Goal: Transaction & Acquisition: Obtain resource

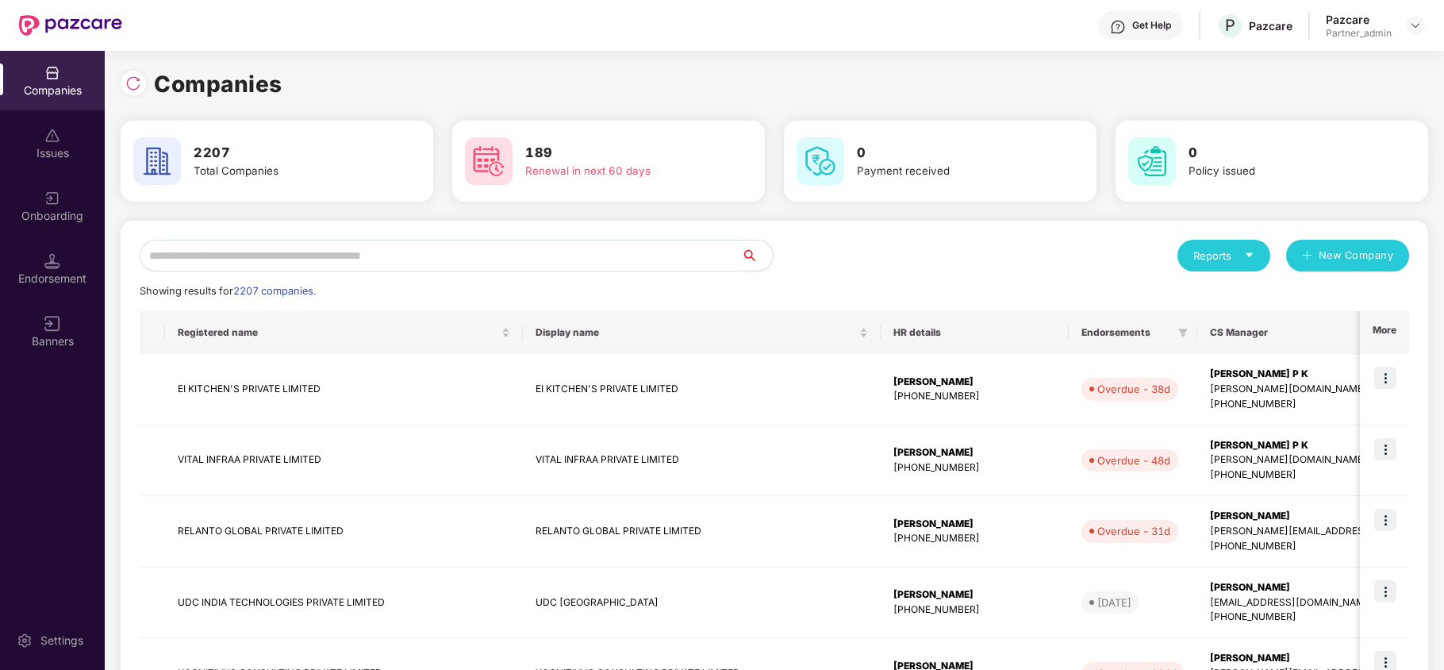
drag, startPoint x: 896, startPoint y: 639, endPoint x: 686, endPoint y: 70, distance: 606.8
click at [686, 70] on div "Companies" at bounding box center [774, 84] width 1307 height 35
click at [686, 246] on input "text" at bounding box center [440, 256] width 601 height 32
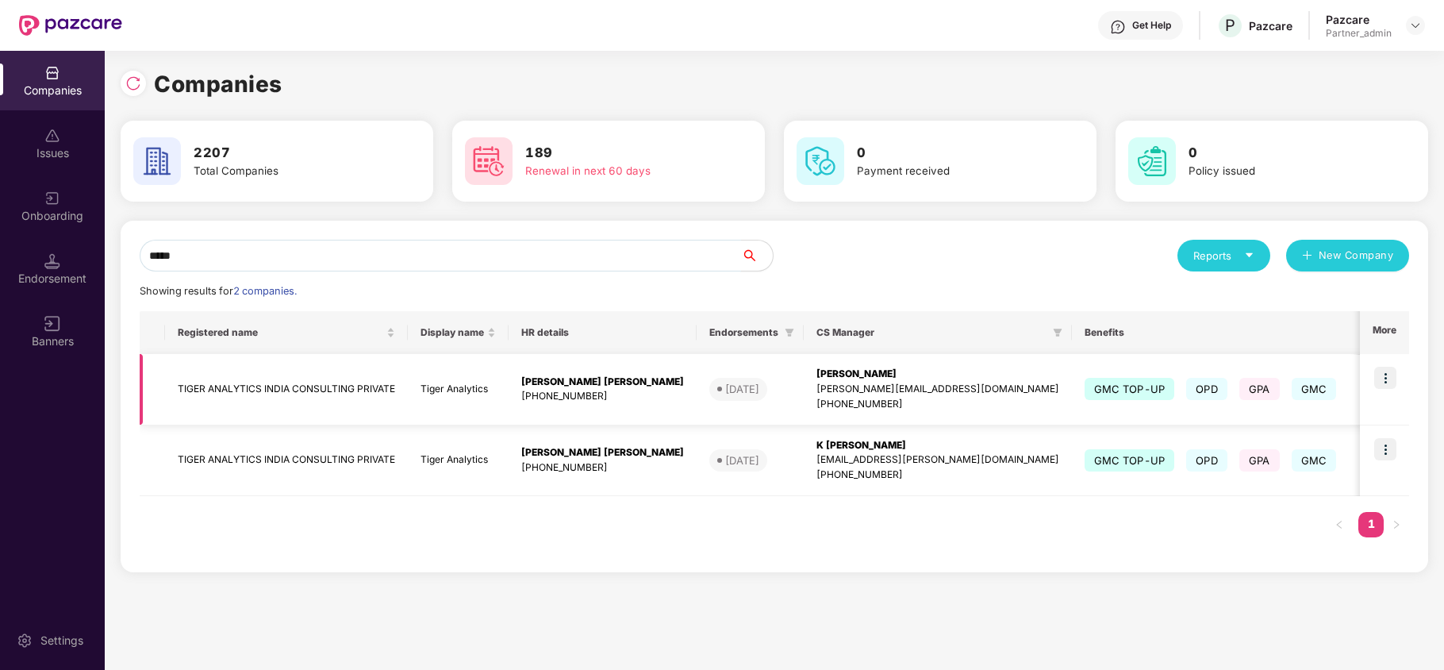
type input "*****"
click at [1387, 375] on img at bounding box center [1385, 377] width 22 height 22
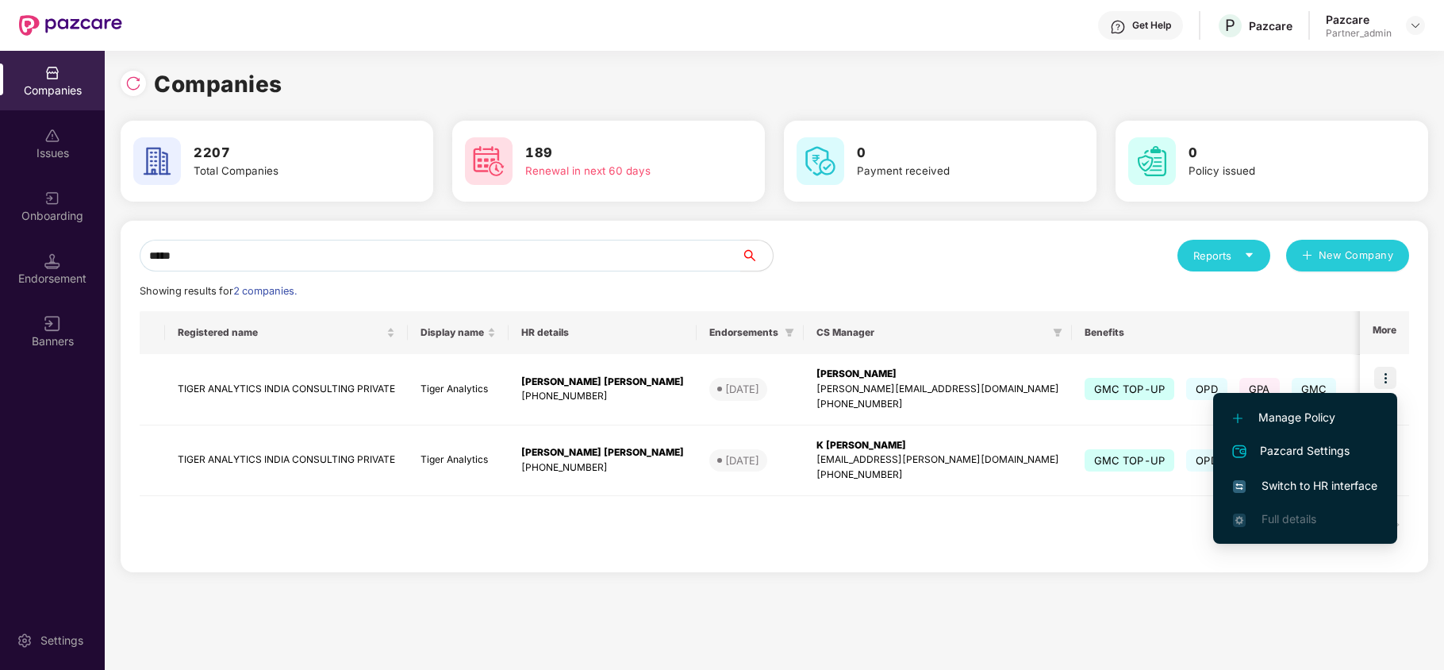
click at [1322, 471] on li "Switch to HR interface" at bounding box center [1305, 485] width 184 height 33
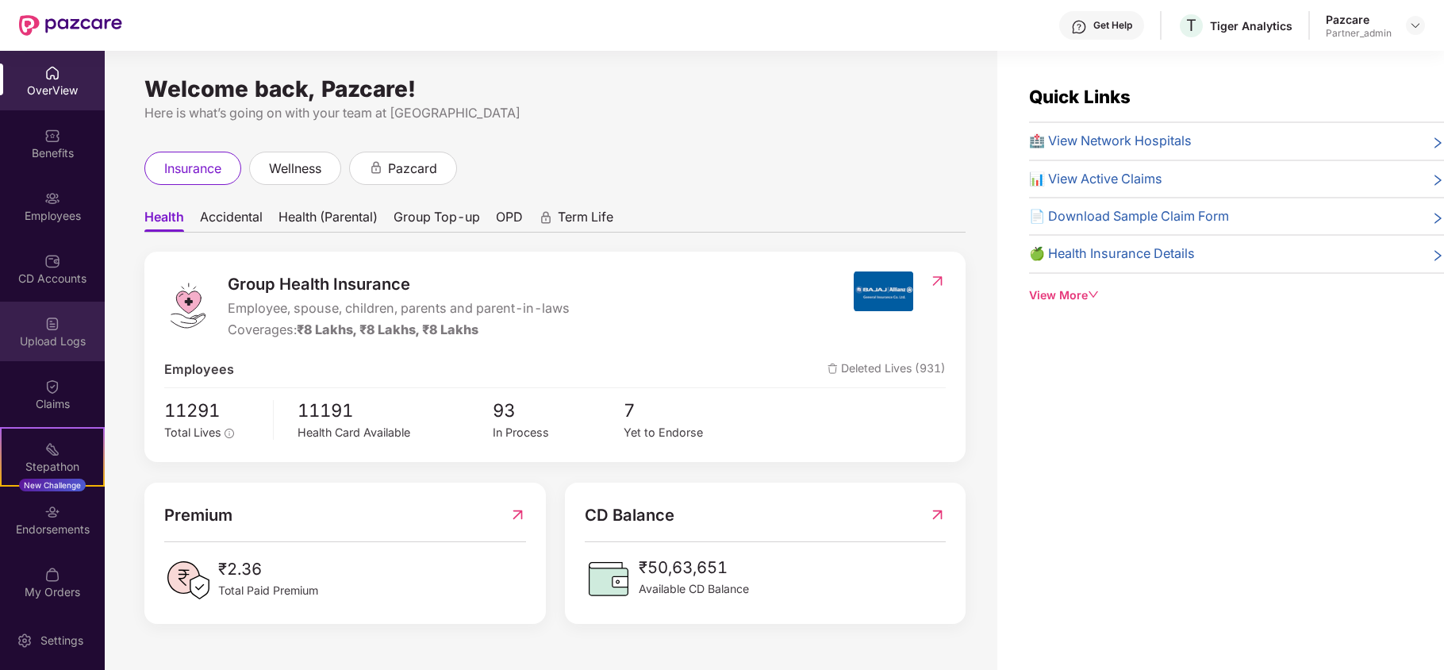
click at [32, 351] on div "Upload Logs" at bounding box center [52, 330] width 105 height 59
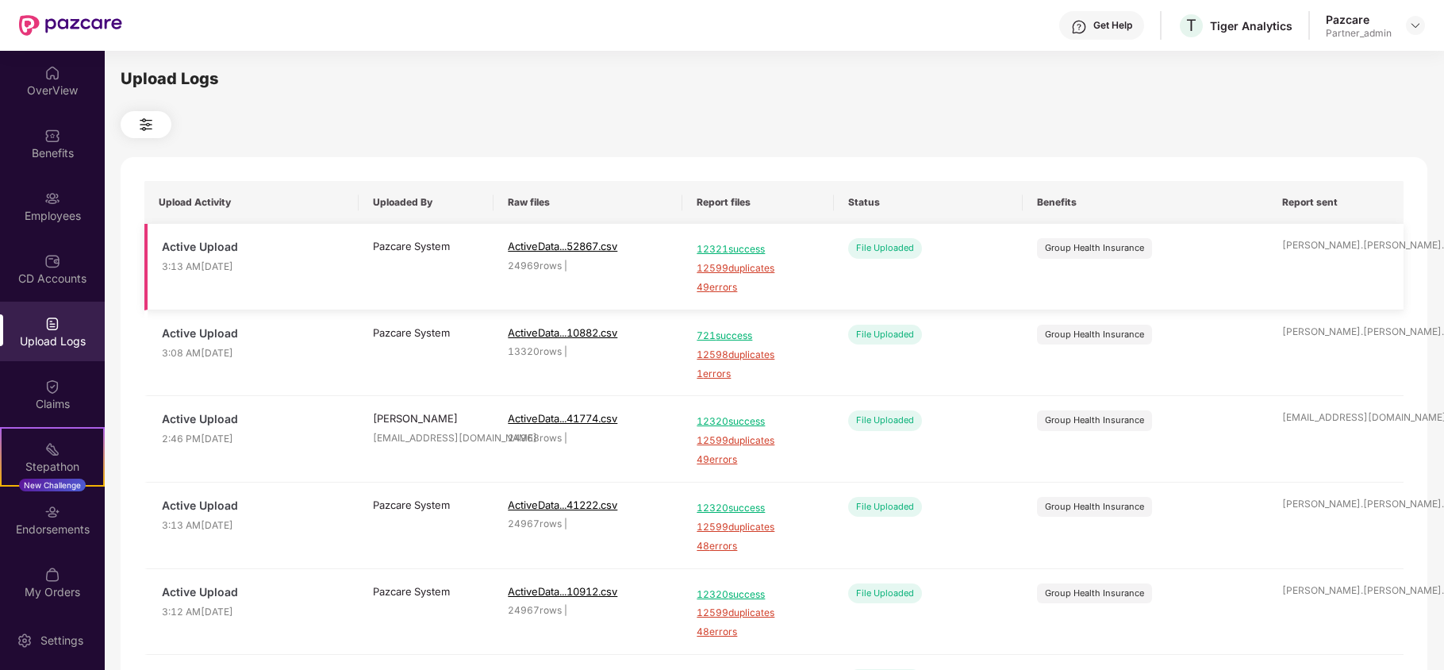
click at [727, 286] on span "49 errors" at bounding box center [757, 287] width 122 height 15
click at [43, 182] on div "Employees" at bounding box center [52, 205] width 105 height 59
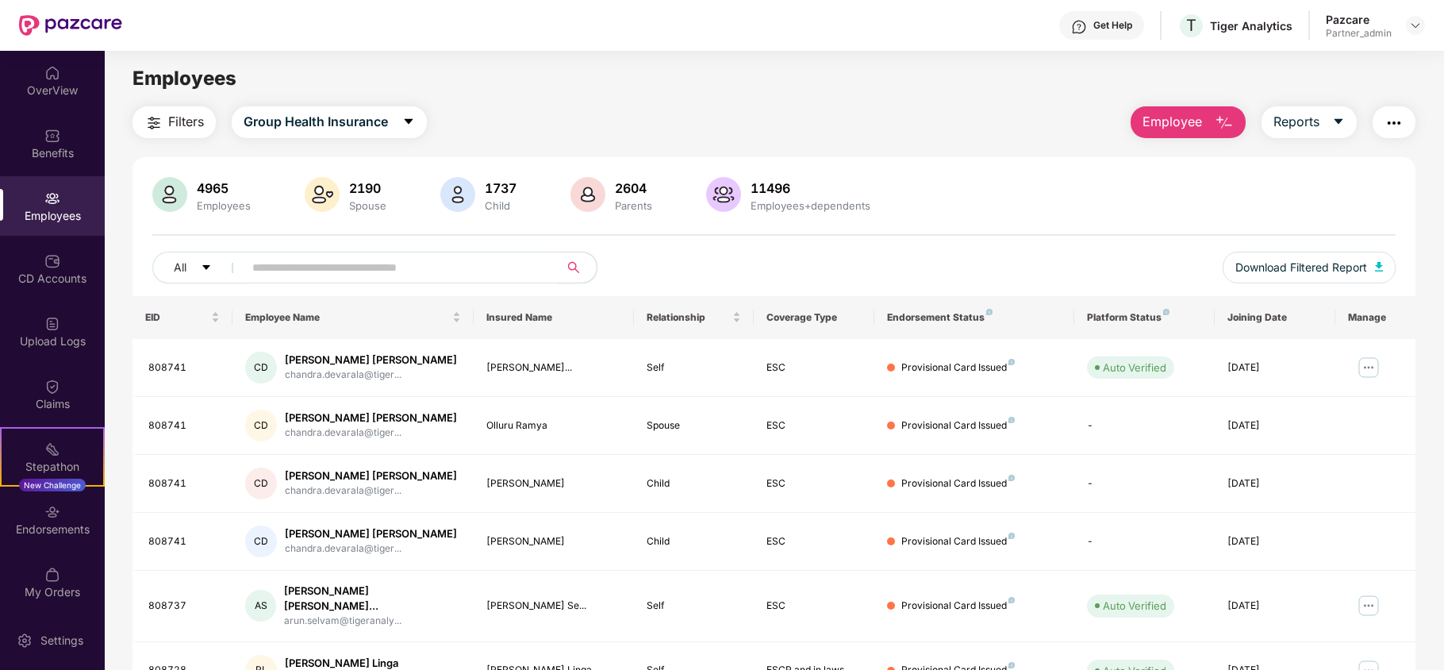
click at [186, 112] on span "Filters" at bounding box center [186, 122] width 36 height 20
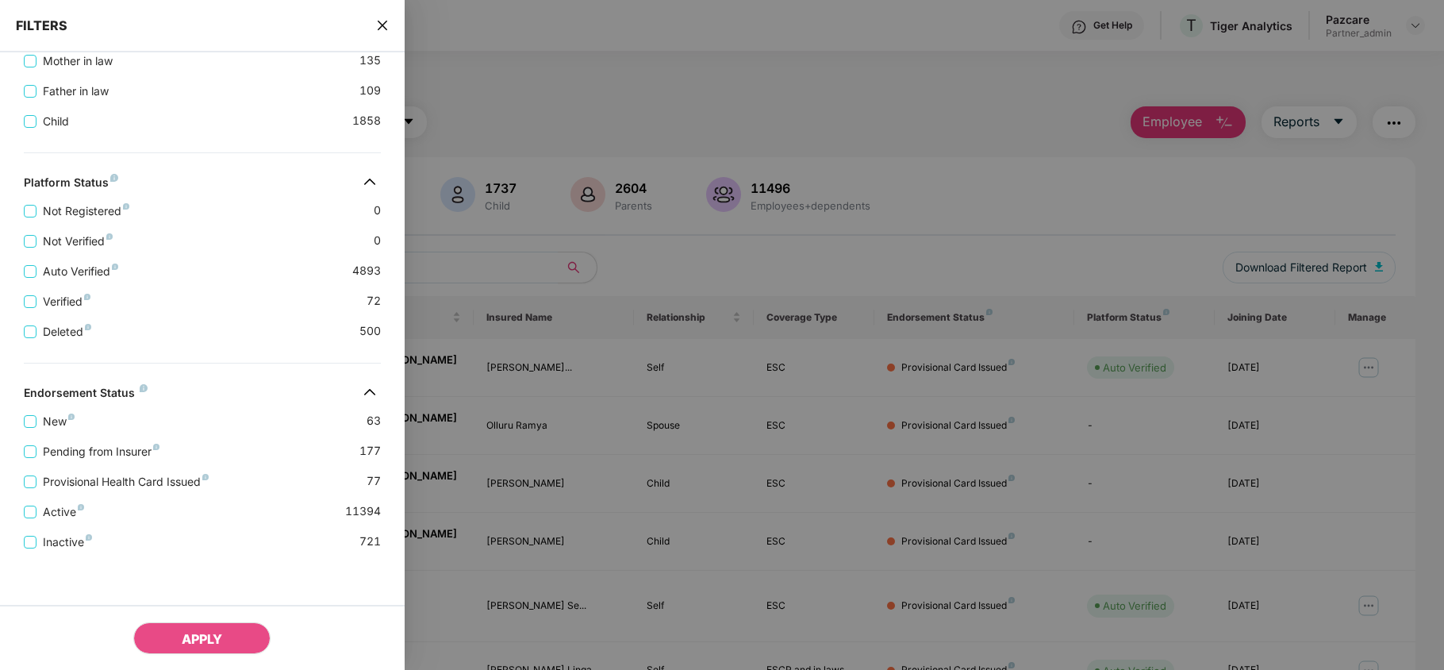
scroll to position [551, 0]
click at [153, 447] on span "Pending from Insurer" at bounding box center [100, 451] width 129 height 17
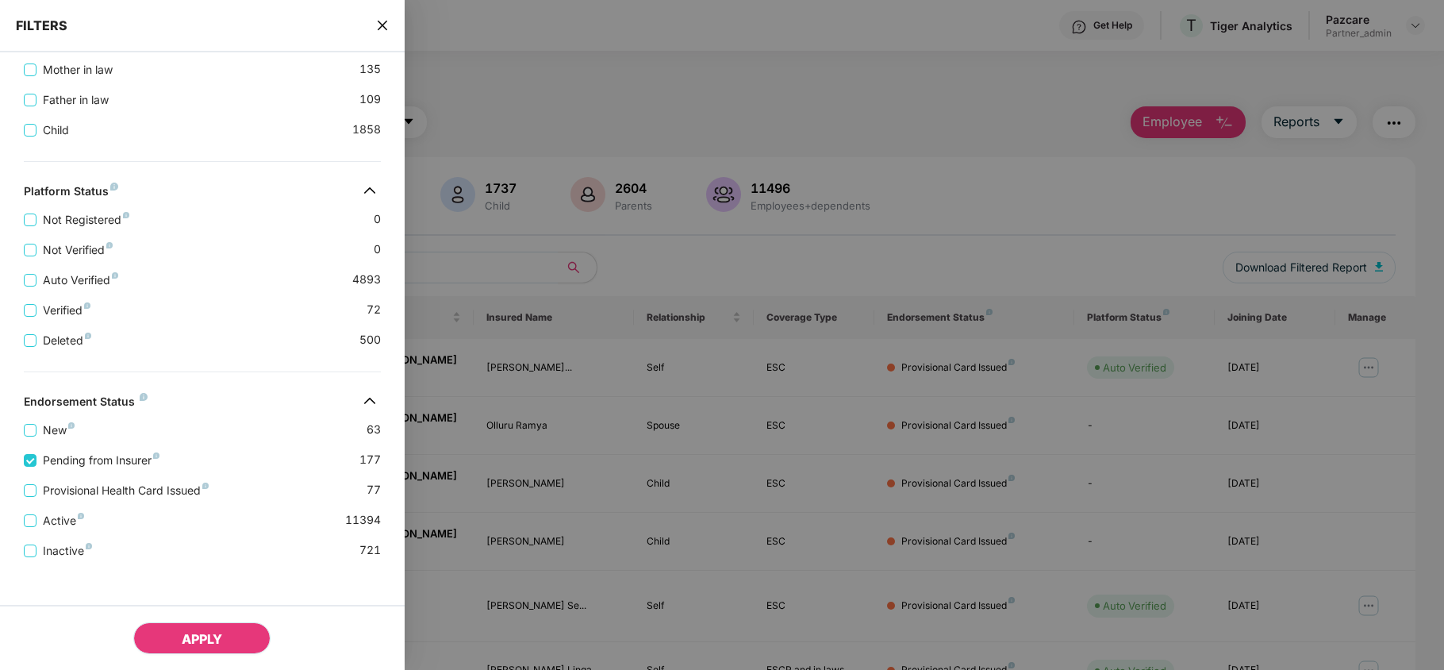
click at [172, 632] on button "APPLY" at bounding box center [201, 638] width 137 height 32
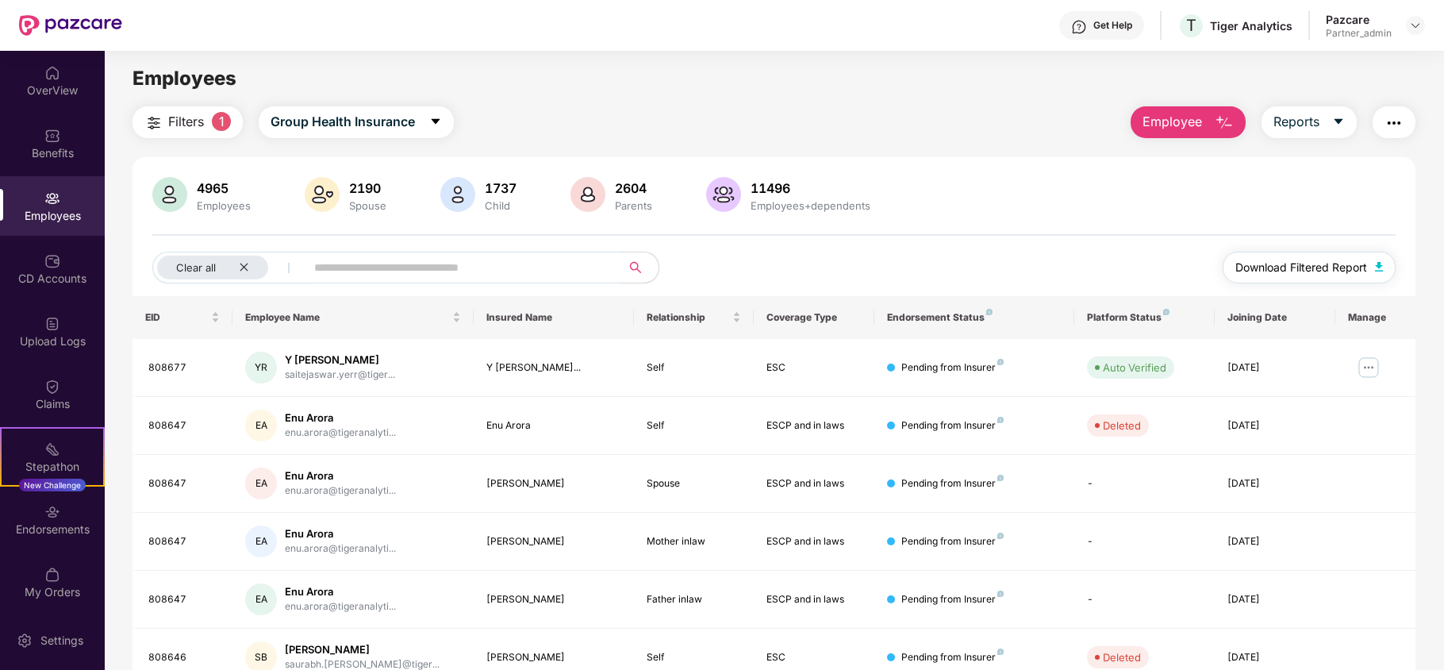
click at [1288, 270] on span "Download Filtered Report" at bounding box center [1301, 267] width 132 height 17
click at [243, 268] on icon "close" at bounding box center [244, 267] width 8 height 8
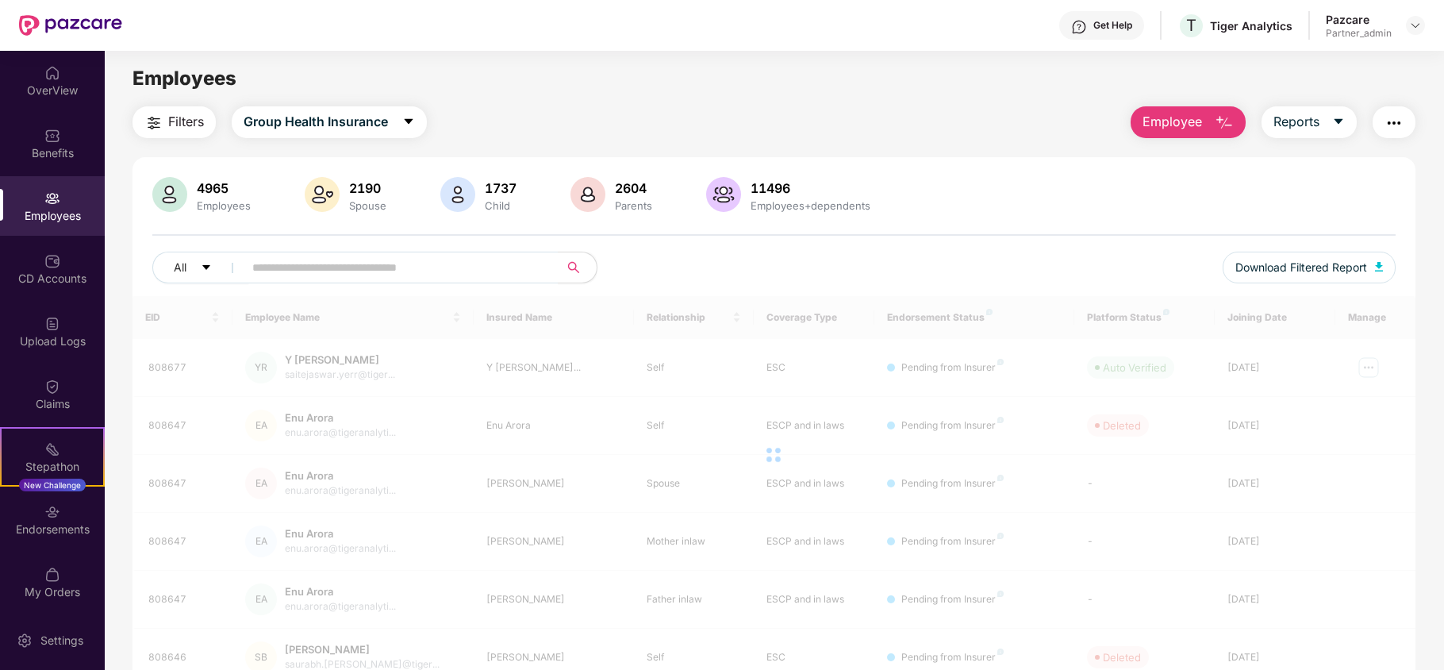
click at [191, 119] on span "Filters" at bounding box center [186, 122] width 36 height 20
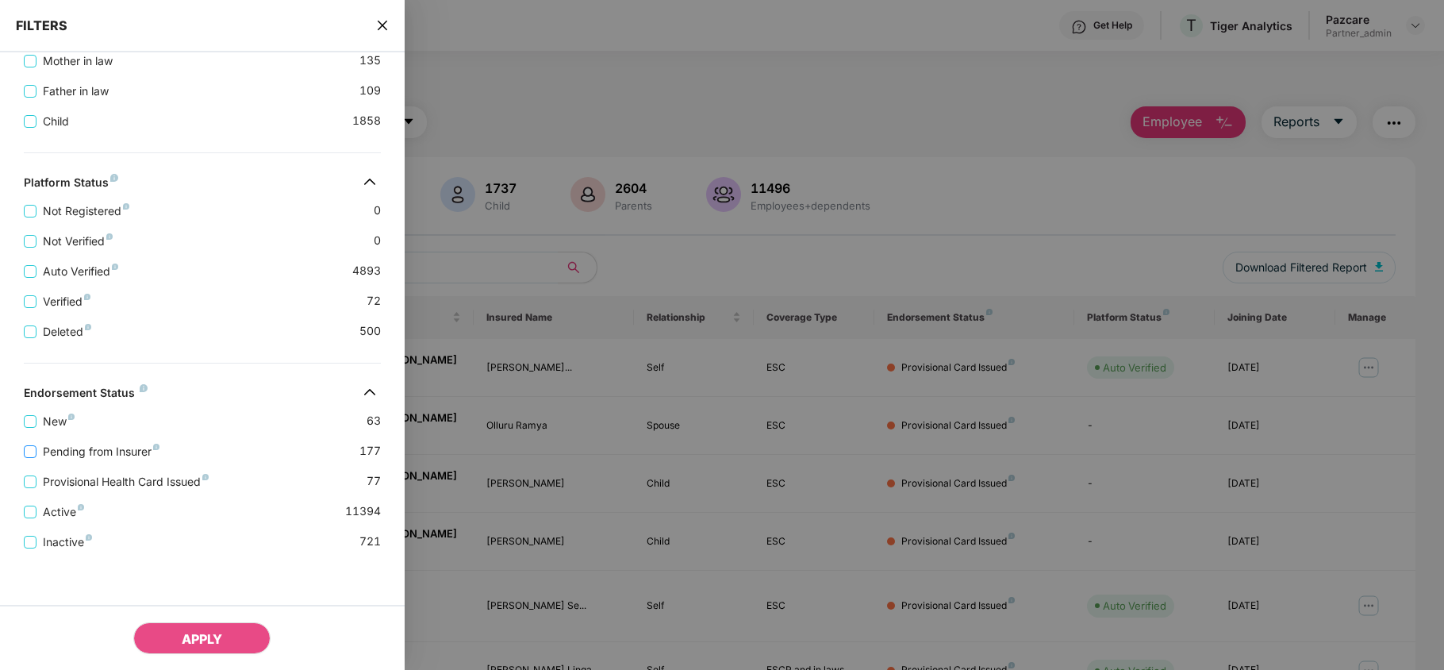
click at [90, 451] on span "Pending from Insurer" at bounding box center [100, 451] width 129 height 17
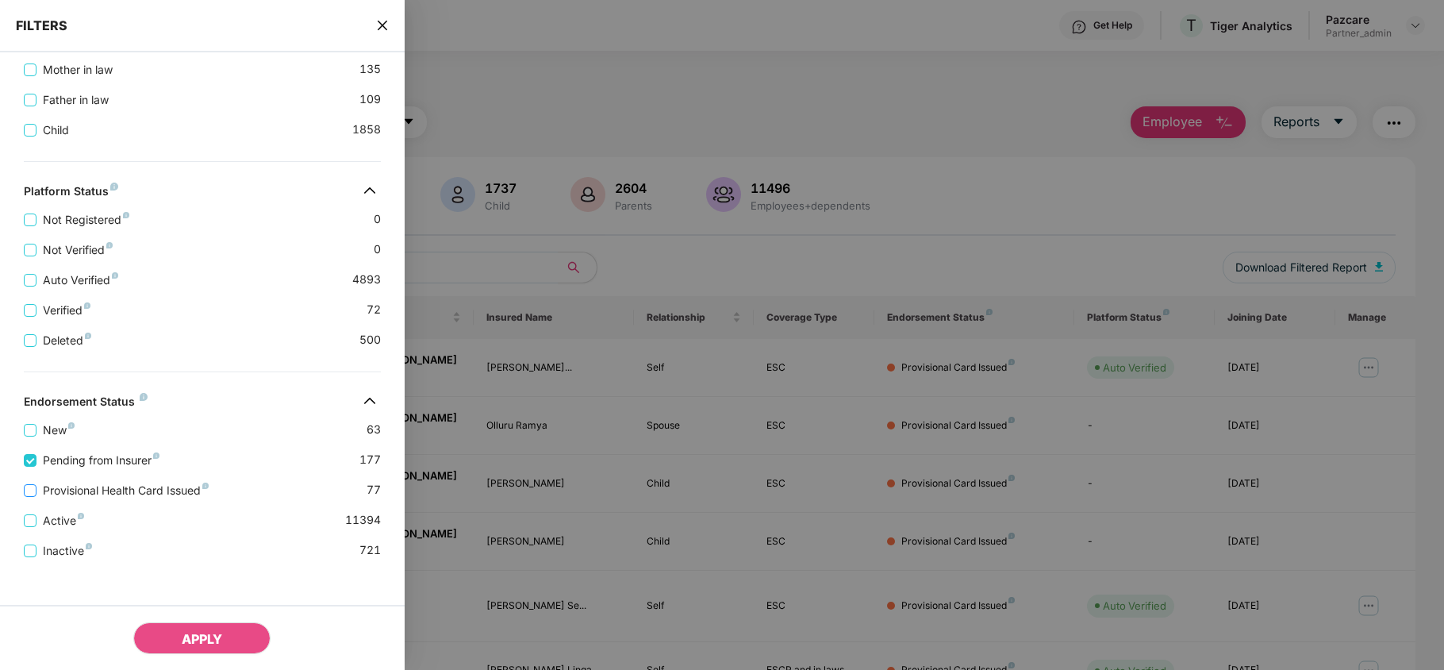
click at [84, 499] on span "Provisional Health Card Issued" at bounding box center [125, 490] width 178 height 17
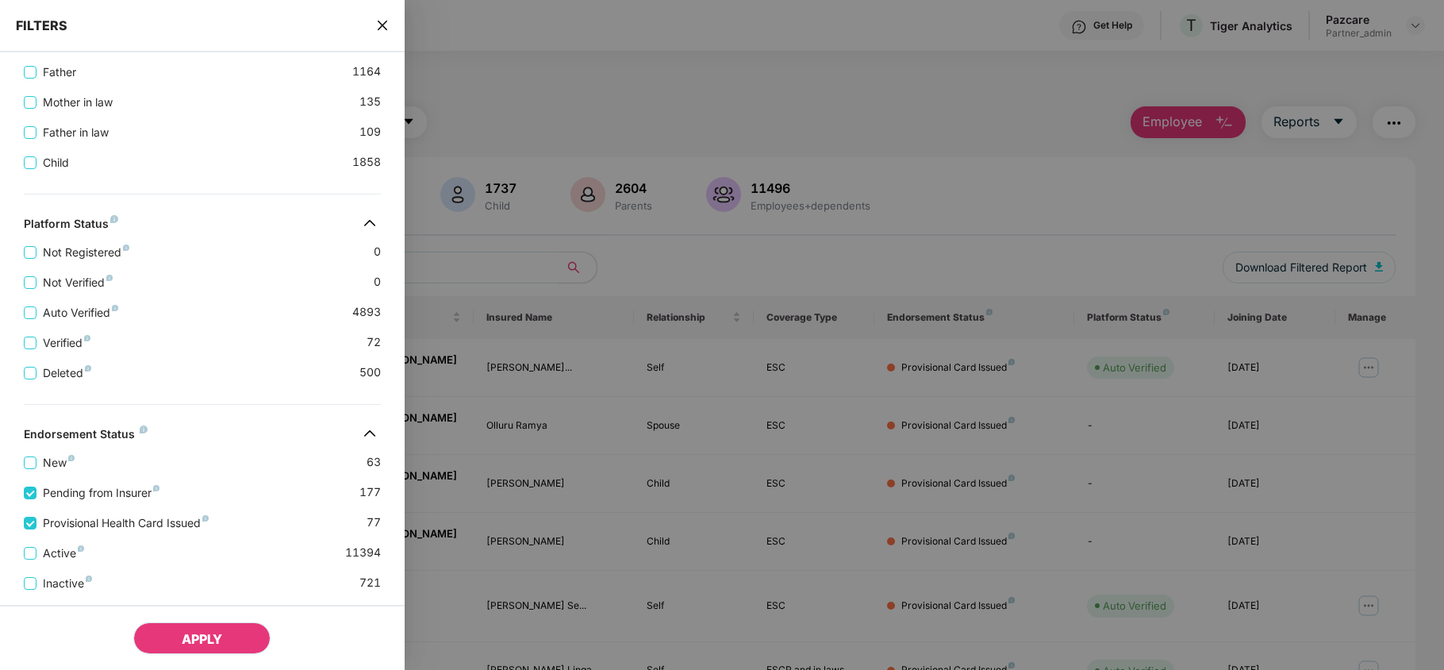
click at [173, 632] on button "APPLY" at bounding box center [201, 638] width 137 height 32
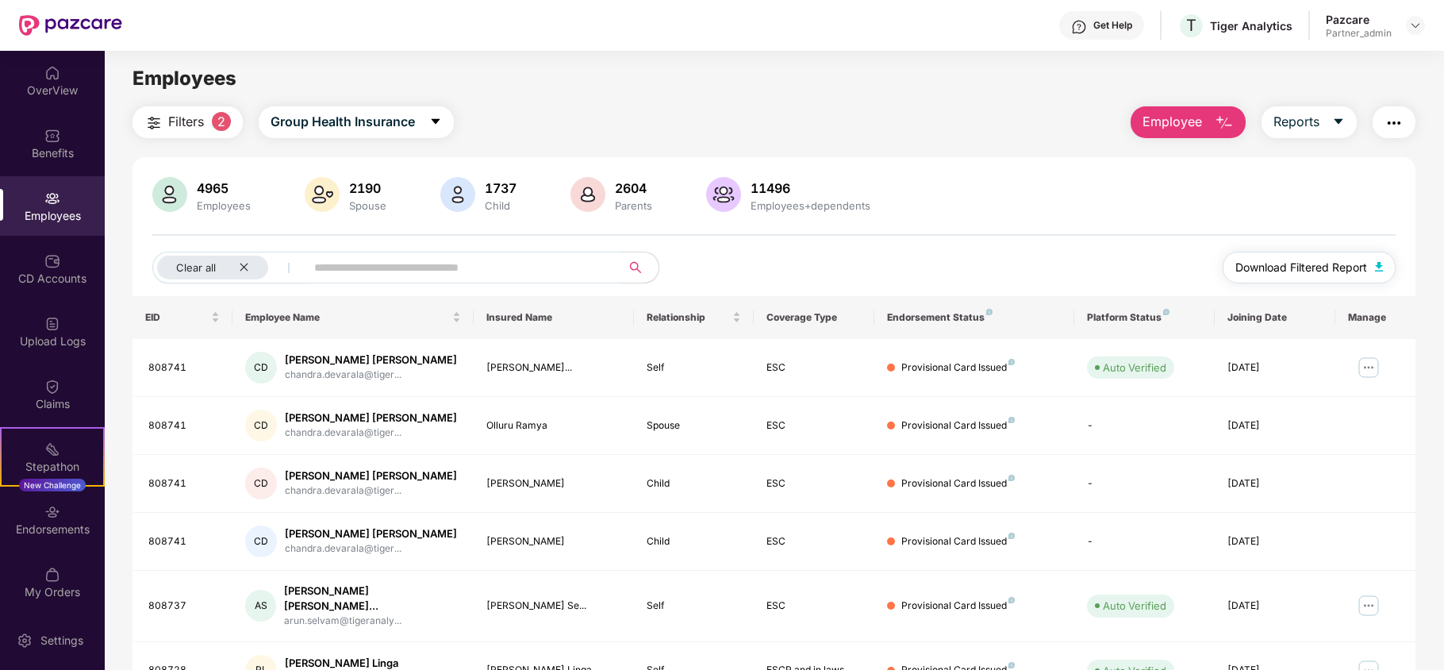
click at [1237, 274] on span "Download Filtered Report" at bounding box center [1301, 267] width 132 height 17
click at [1396, 117] on img "button" at bounding box center [1393, 122] width 19 height 19
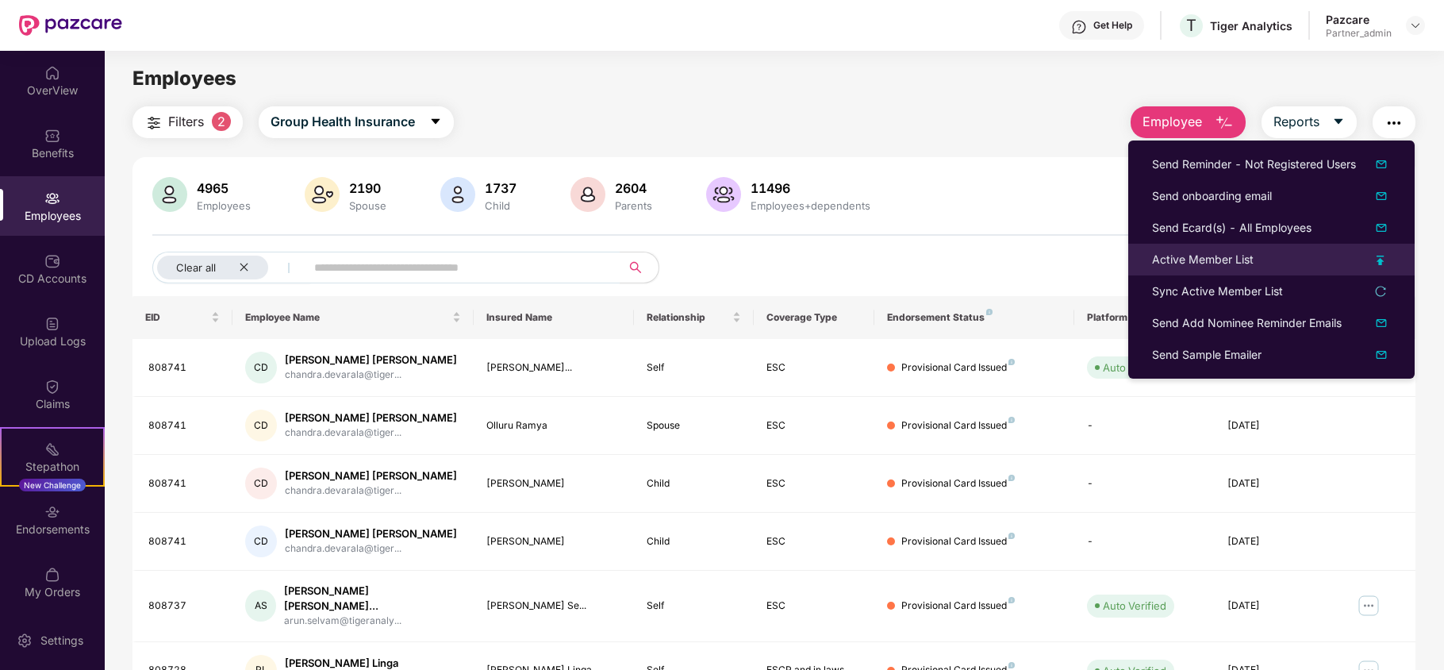
click at [1191, 258] on div "Active Member List" at bounding box center [1203, 259] width 102 height 17
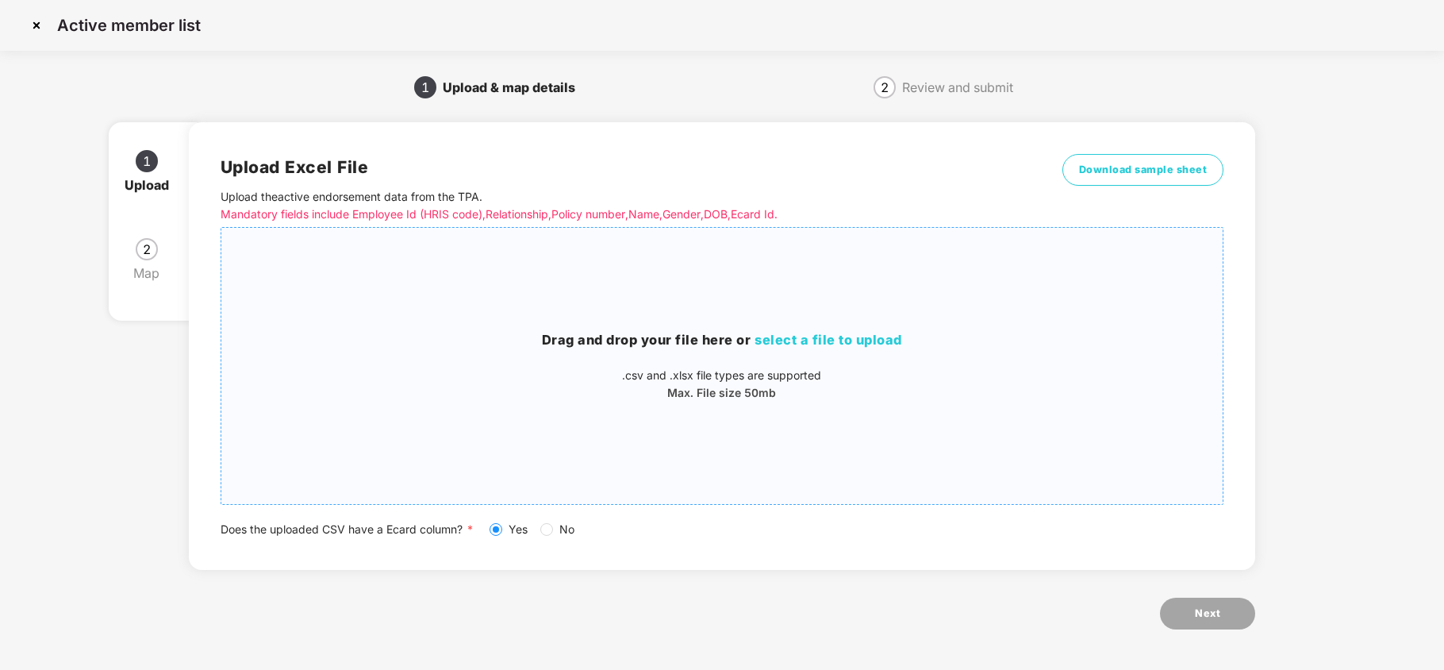
click at [876, 338] on span "select a file to upload" at bounding box center [828, 340] width 148 height 16
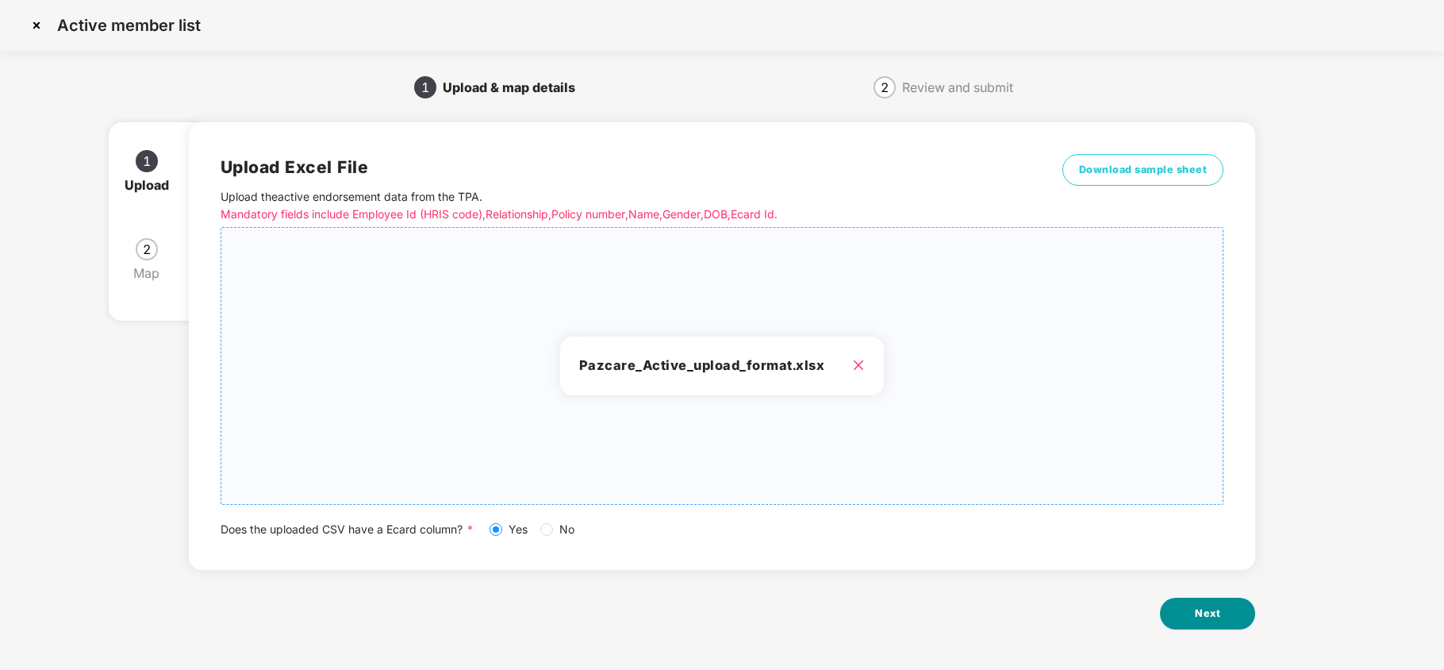
click at [1225, 613] on button "Next" at bounding box center [1207, 613] width 95 height 32
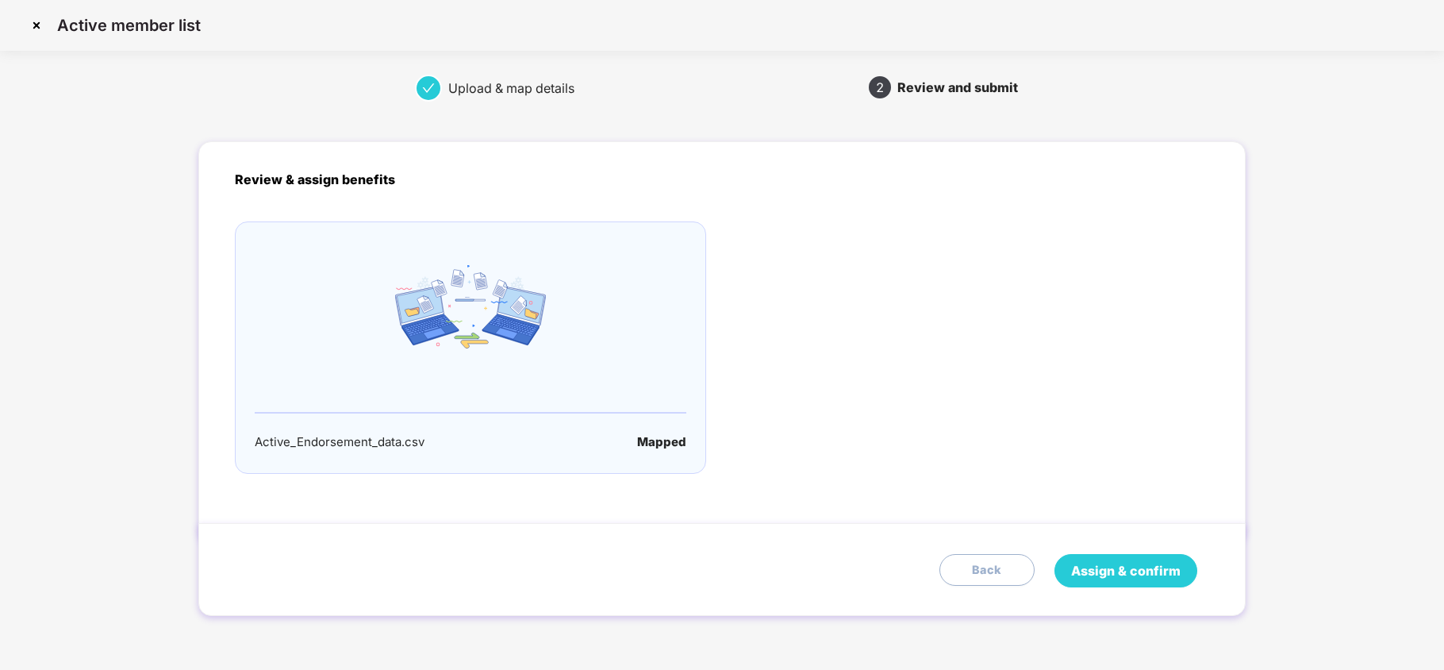
click at [1114, 561] on span "Assign & confirm" at bounding box center [1125, 571] width 109 height 20
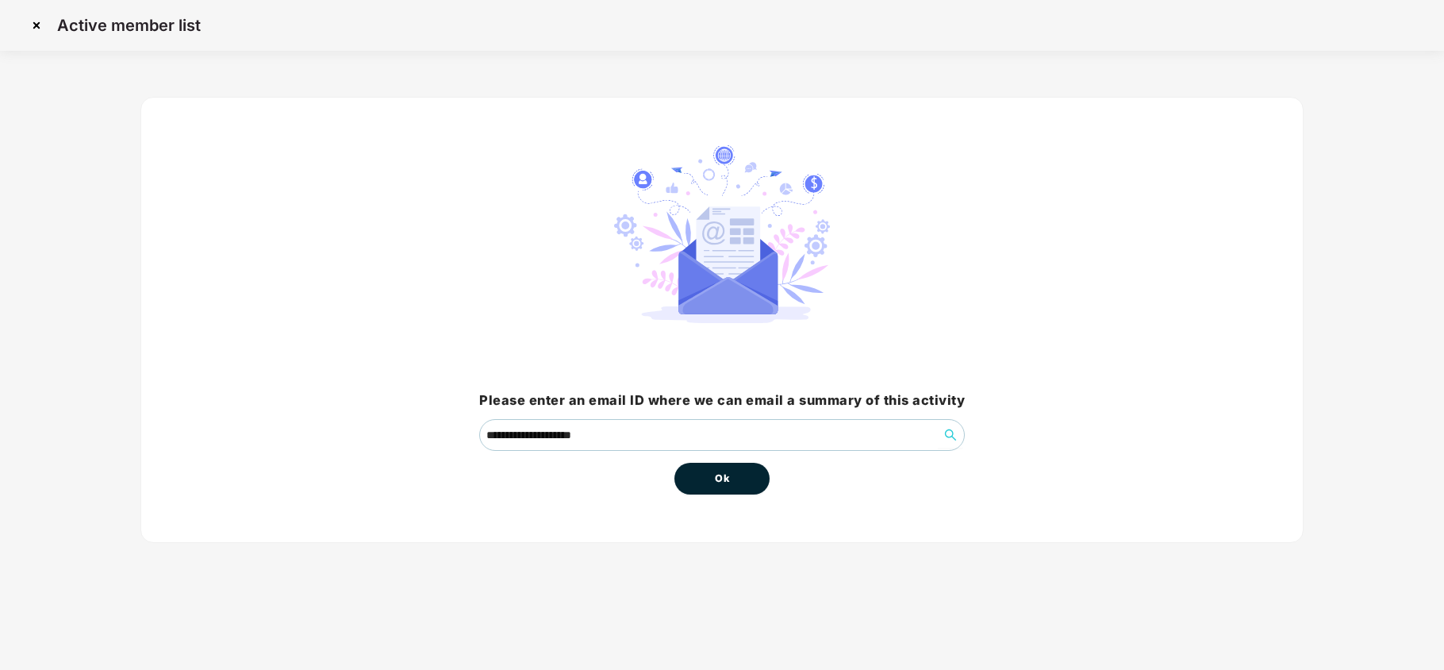
click at [743, 479] on button "Ok" at bounding box center [721, 478] width 95 height 32
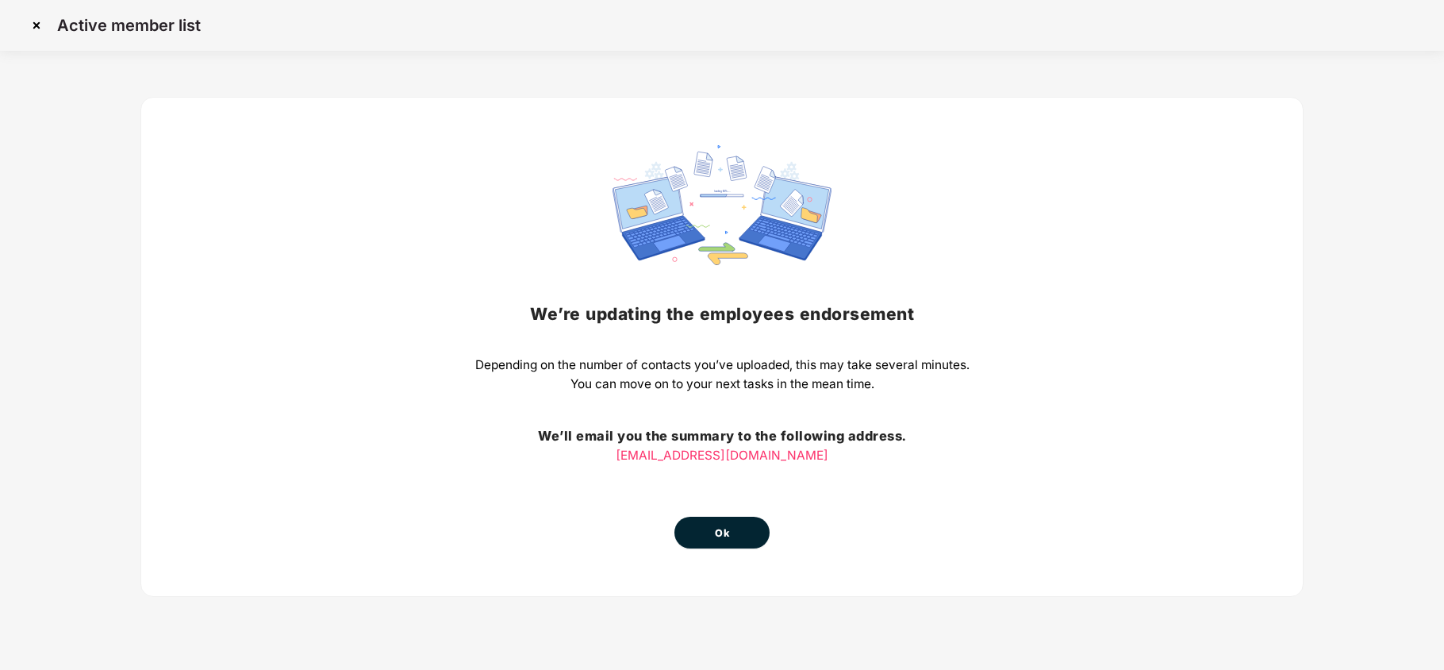
click at [727, 527] on span "Ok" at bounding box center [722, 533] width 14 height 16
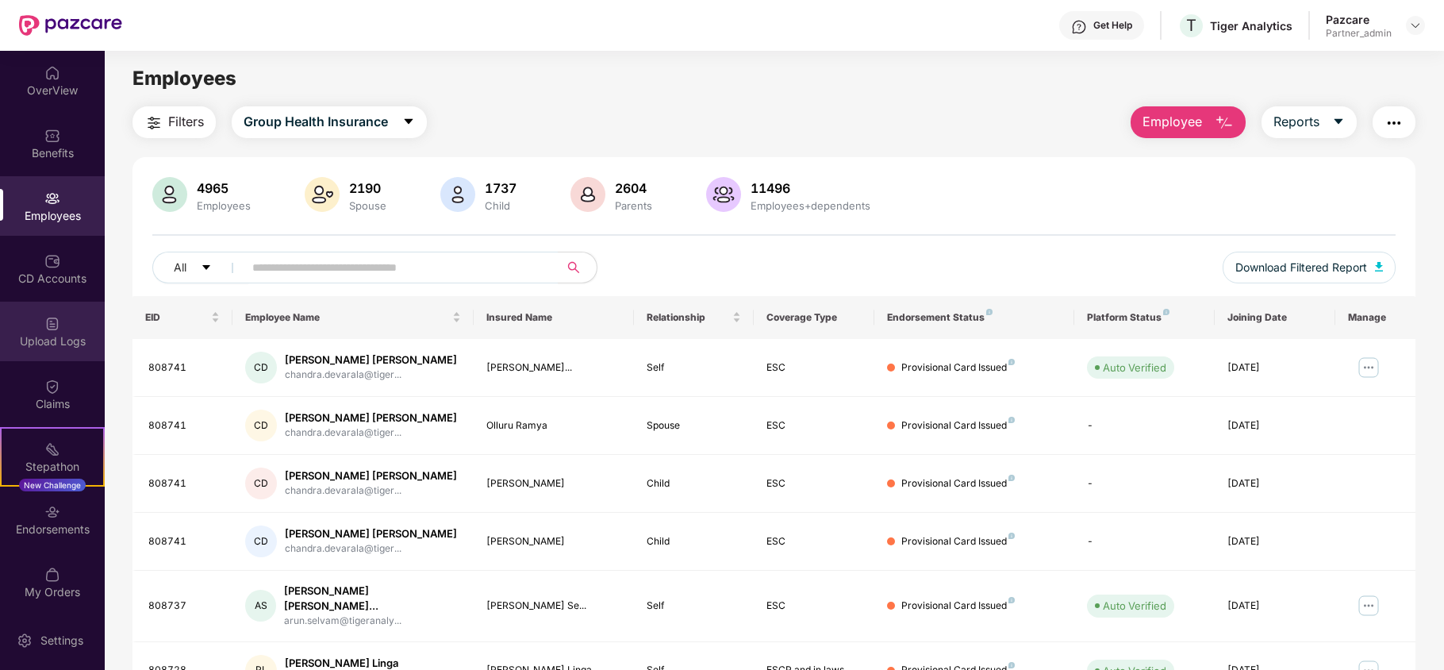
click at [59, 322] on div "Upload Logs" at bounding box center [52, 330] width 105 height 59
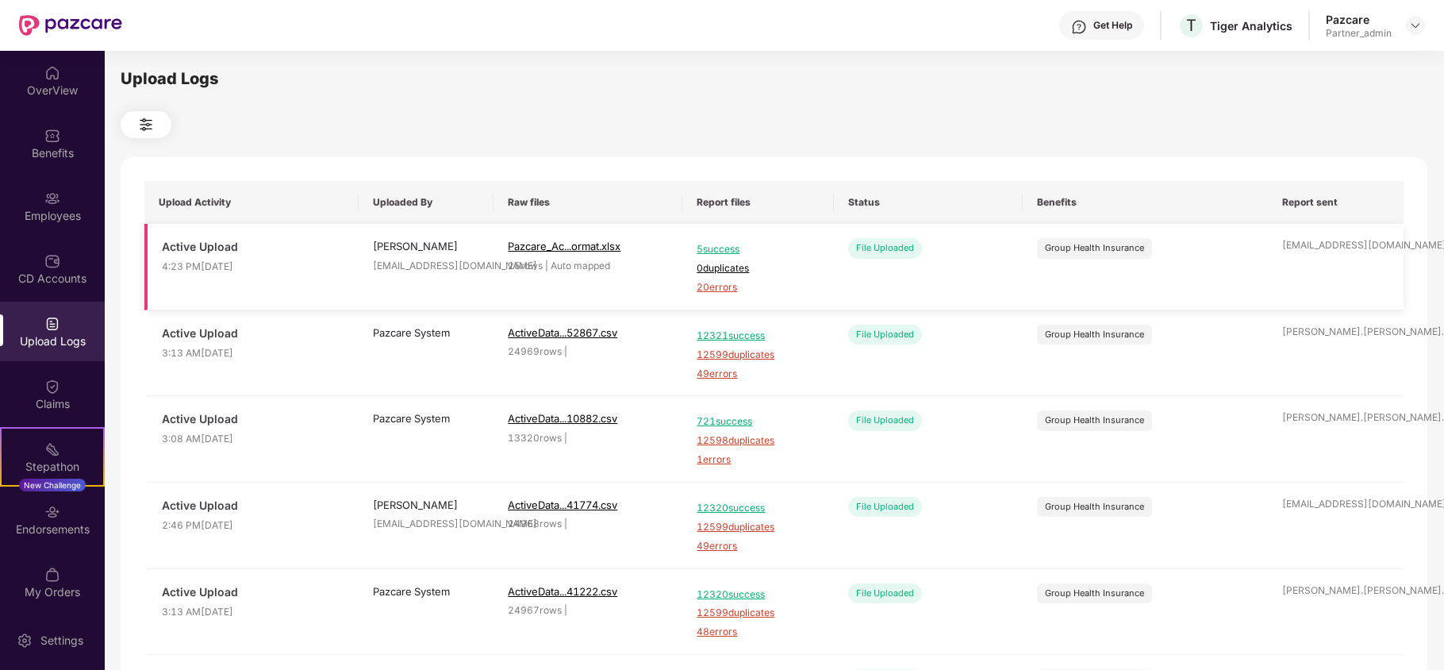
click at [703, 284] on span "20 errors" at bounding box center [757, 287] width 122 height 15
click at [20, 205] on div "Employees" at bounding box center [52, 205] width 105 height 59
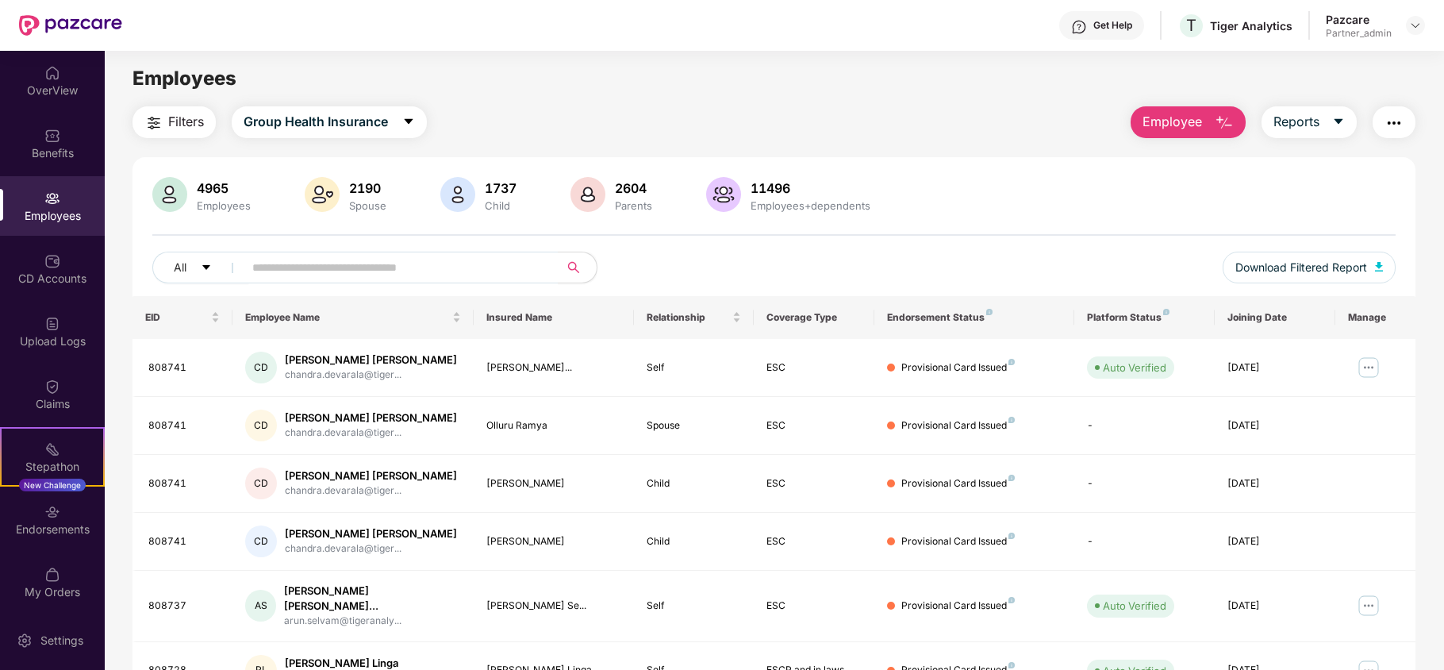
click at [1388, 124] on img "button" at bounding box center [1393, 122] width 19 height 19
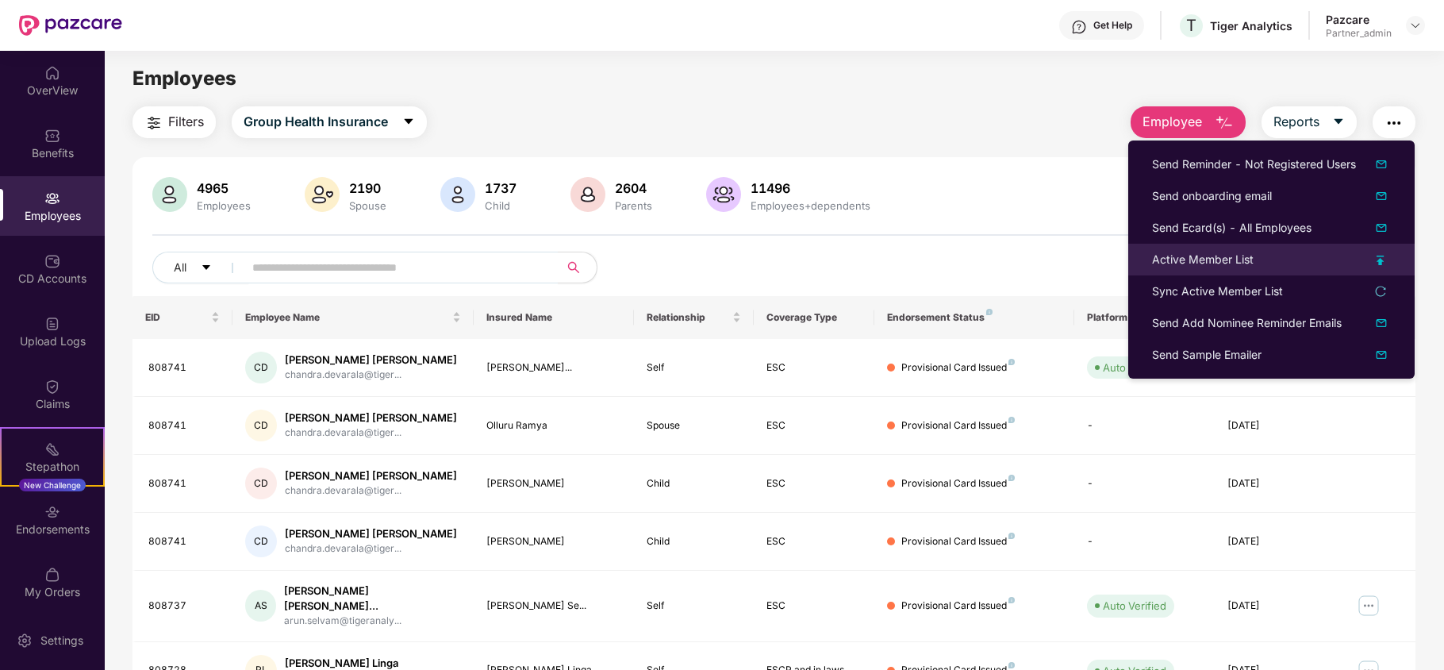
click at [1204, 259] on div "Active Member List" at bounding box center [1203, 259] width 102 height 17
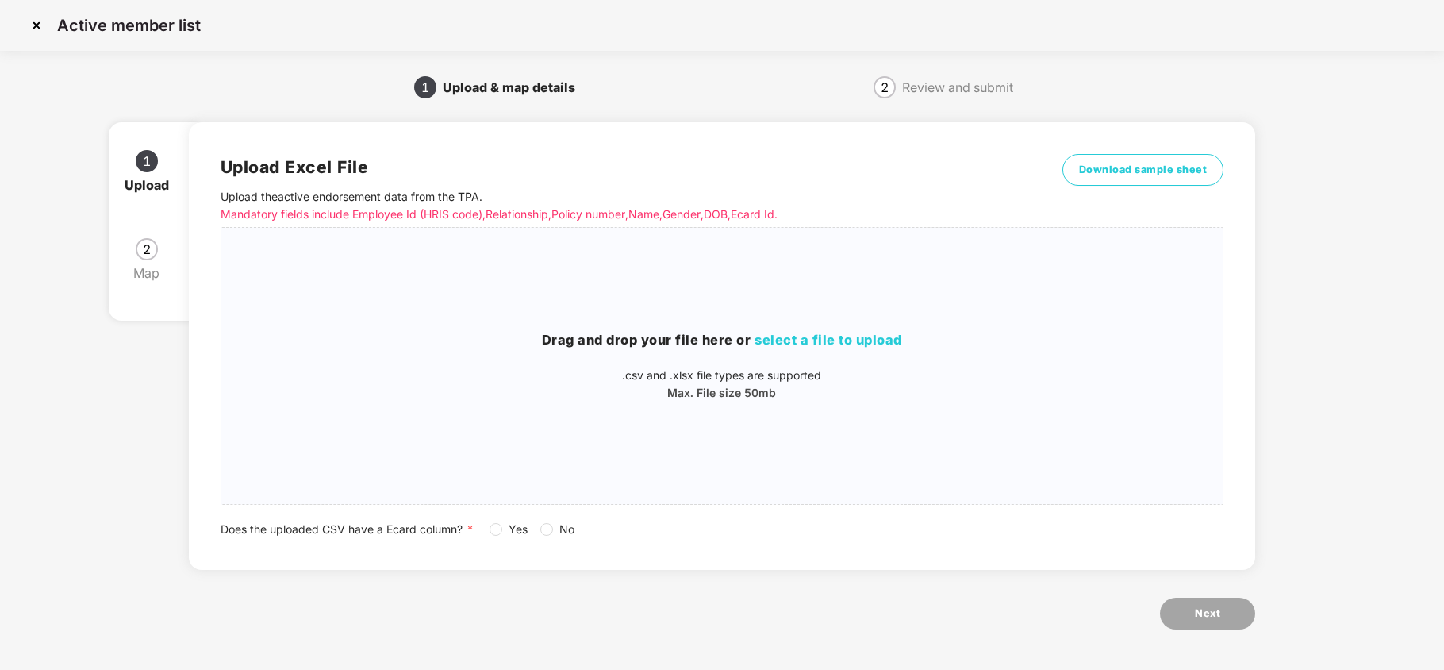
click at [492, 531] on div "Does the uploaded CSV have a Ecard column? * Yes No" at bounding box center [722, 528] width 1003 height 17
click at [838, 338] on span "select a file to upload" at bounding box center [828, 340] width 148 height 16
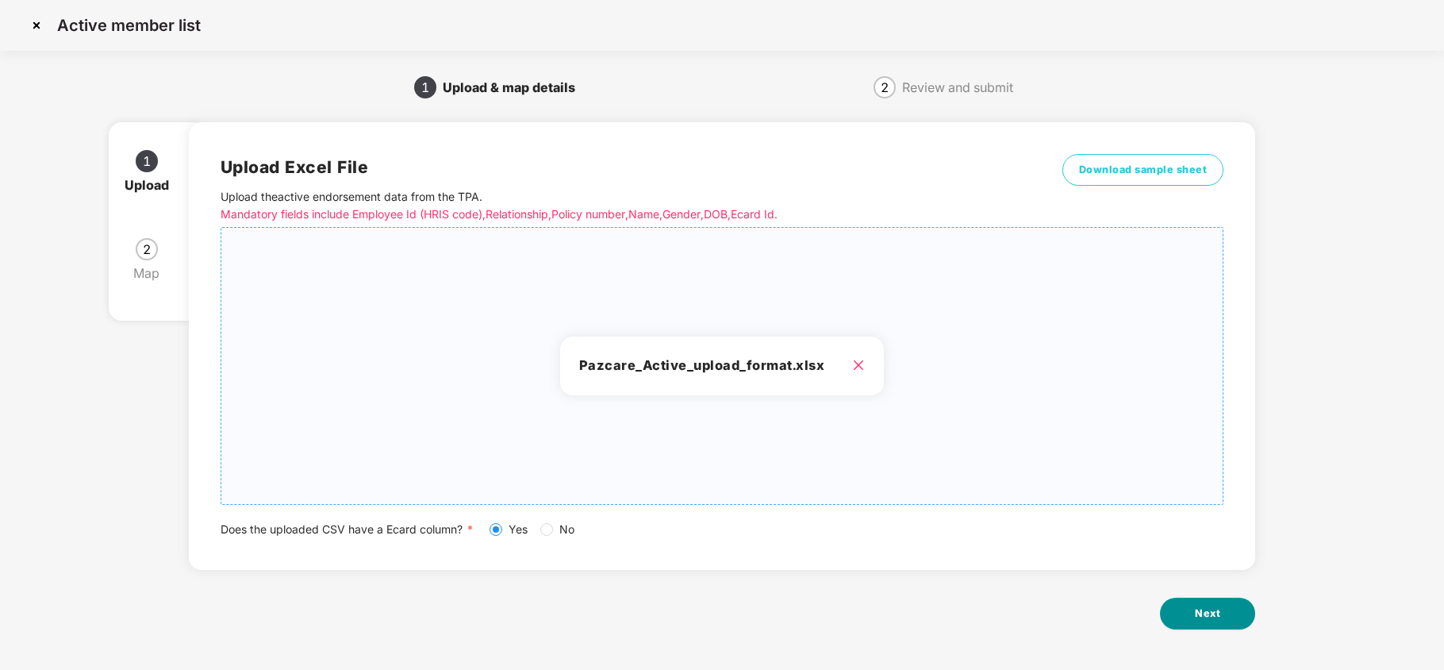
click at [1184, 611] on button "Next" at bounding box center [1207, 613] width 95 height 32
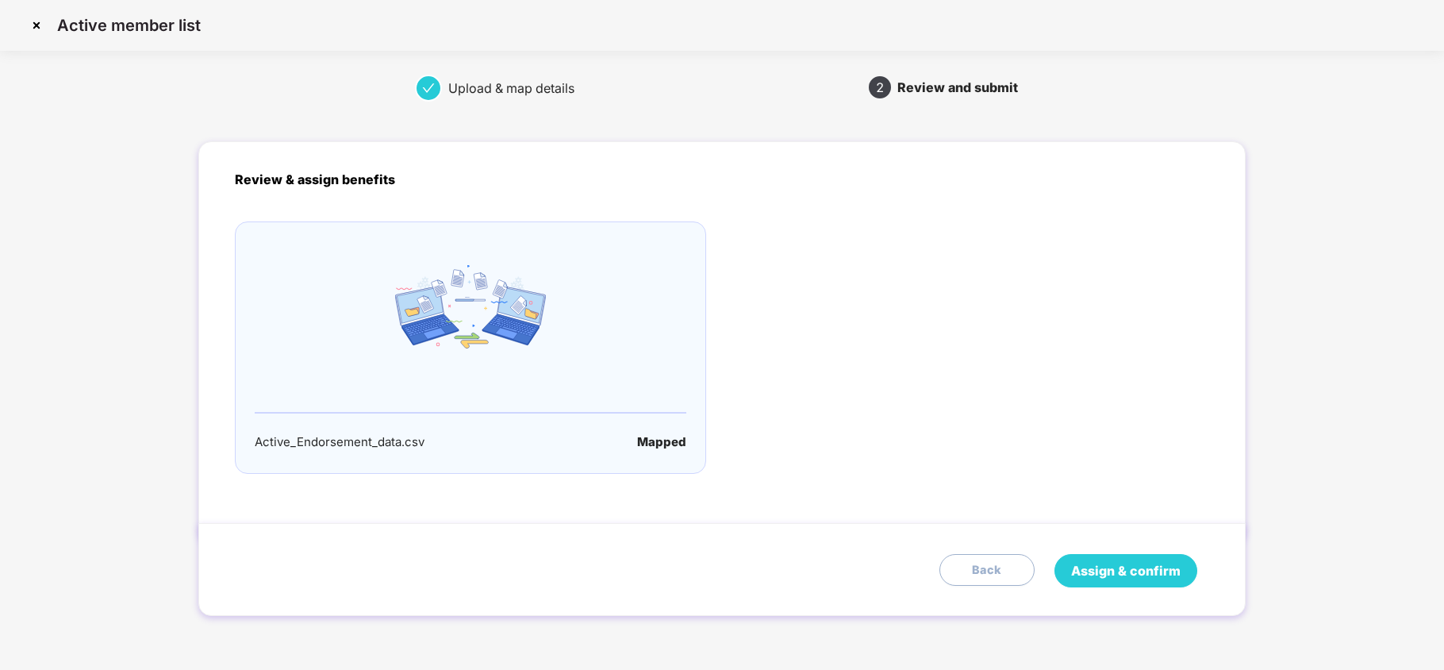
click at [1145, 565] on span "Assign & confirm" at bounding box center [1125, 571] width 109 height 20
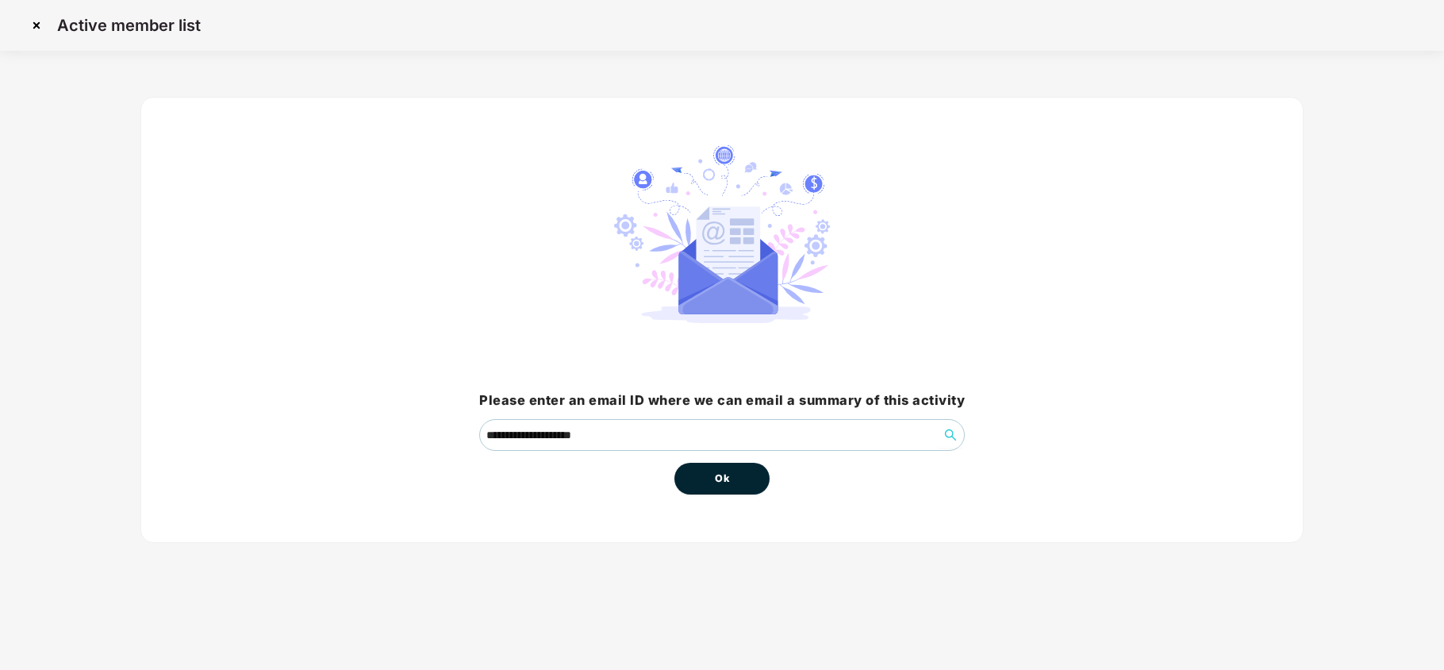
click at [738, 485] on button "Ok" at bounding box center [721, 478] width 95 height 32
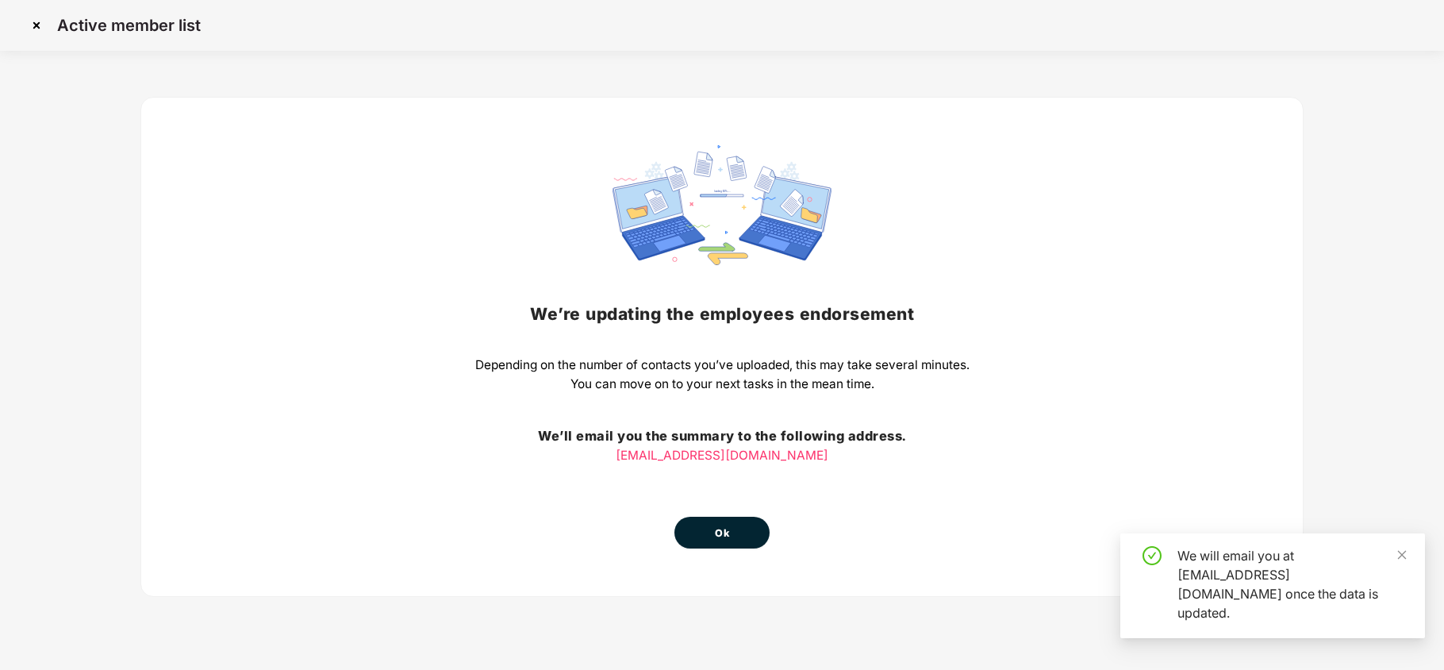
click at [727, 527] on span "Ok" at bounding box center [722, 533] width 14 height 16
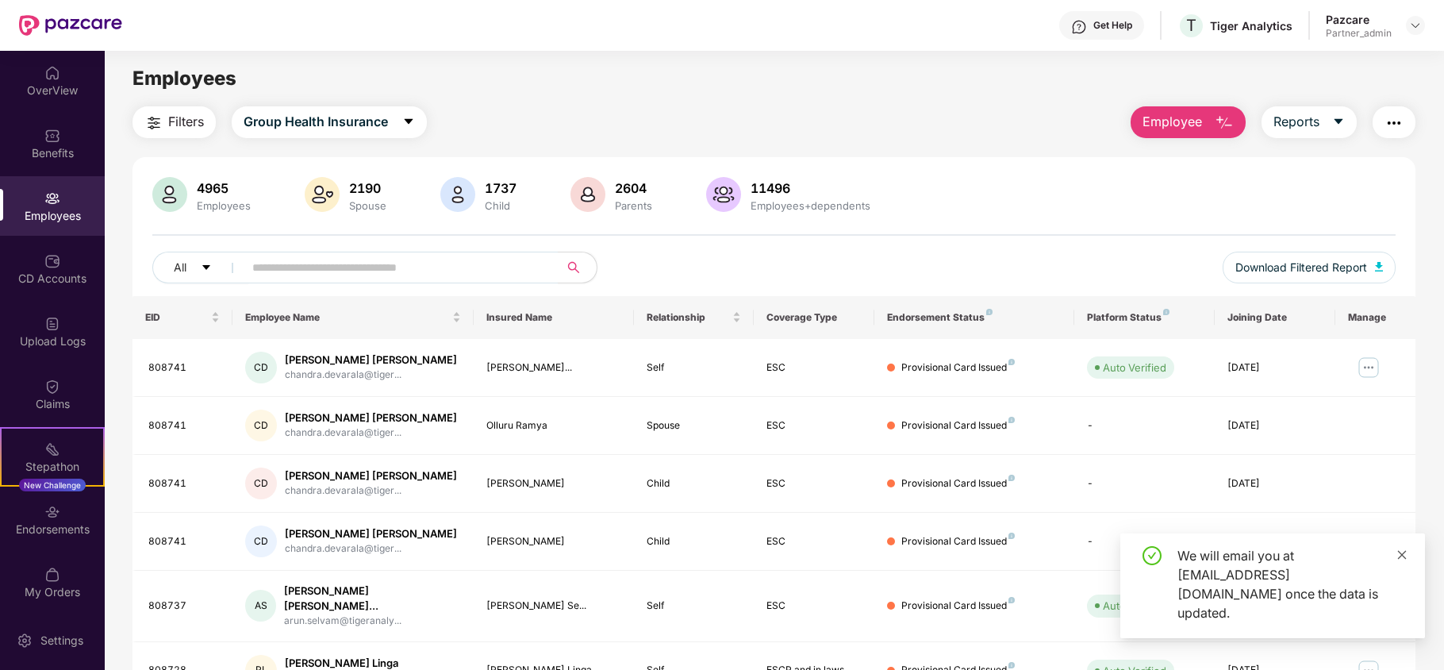
click at [1403, 560] on icon "close" at bounding box center [1401, 554] width 11 height 11
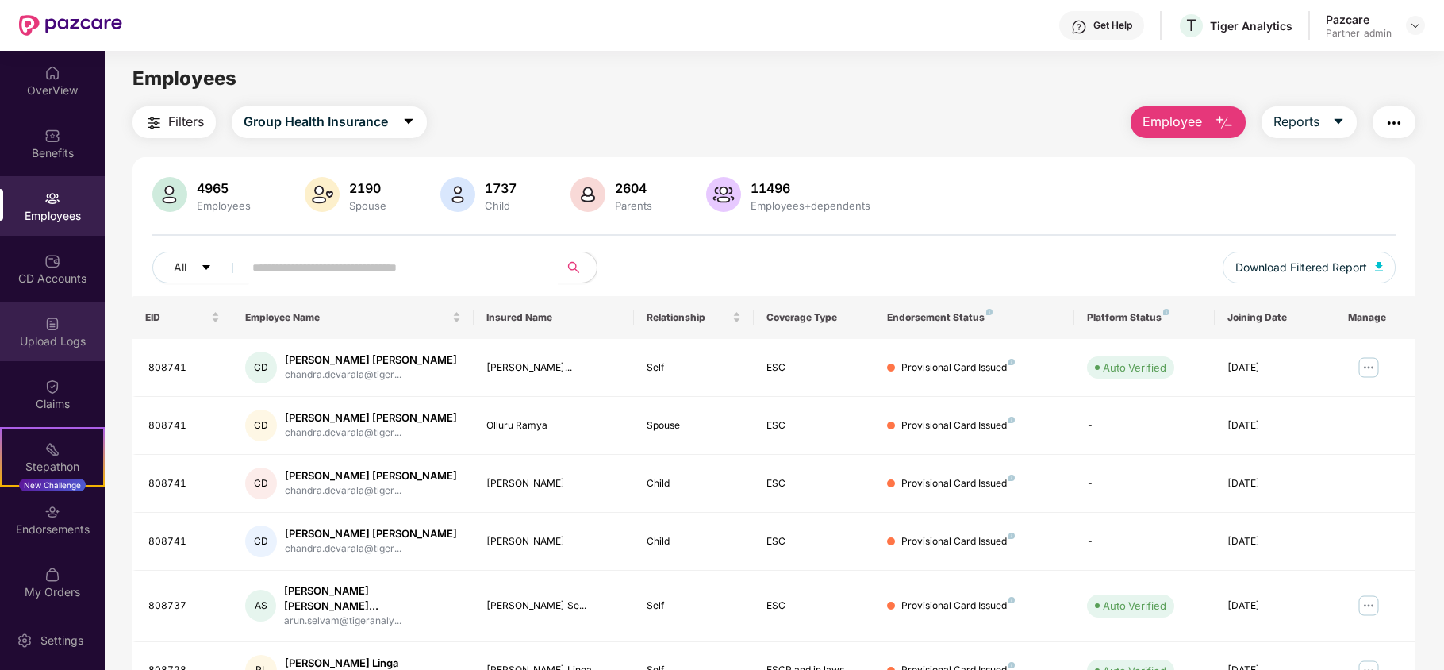
click at [41, 340] on div "Upload Logs" at bounding box center [52, 341] width 105 height 16
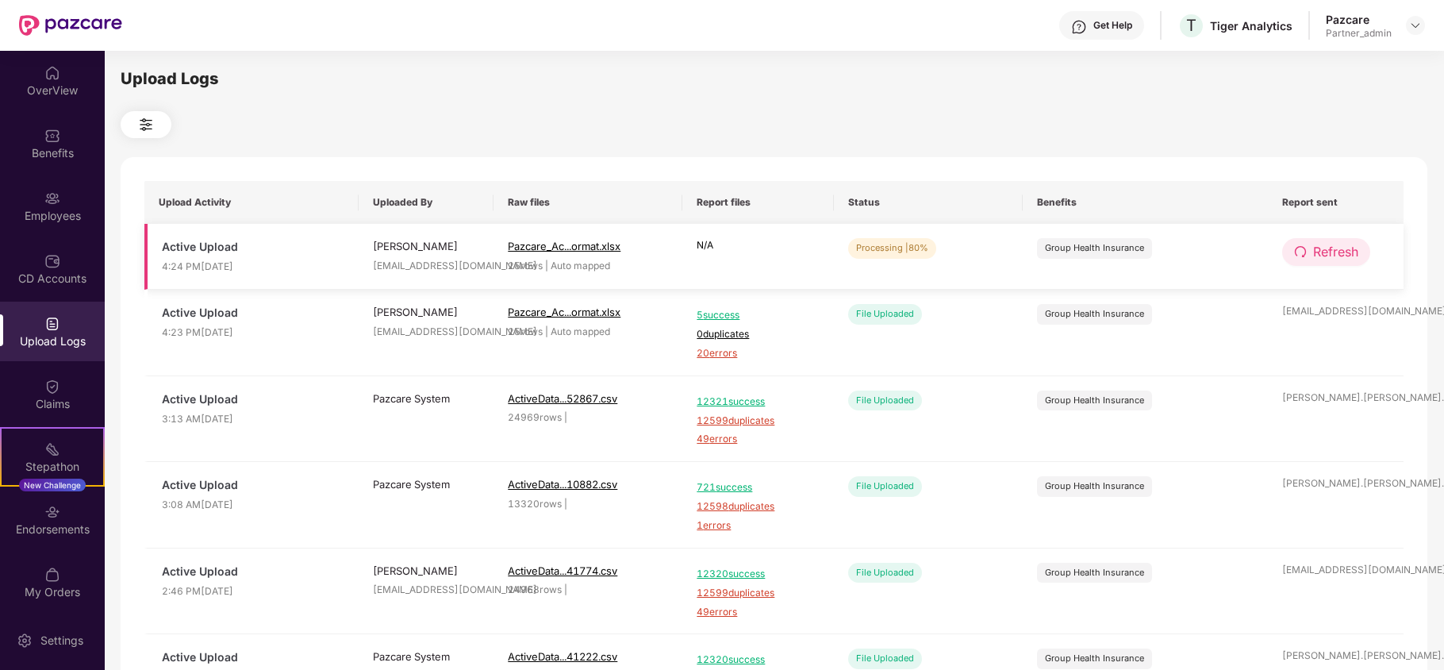
click at [1321, 241] on button "Refresh" at bounding box center [1326, 252] width 88 height 28
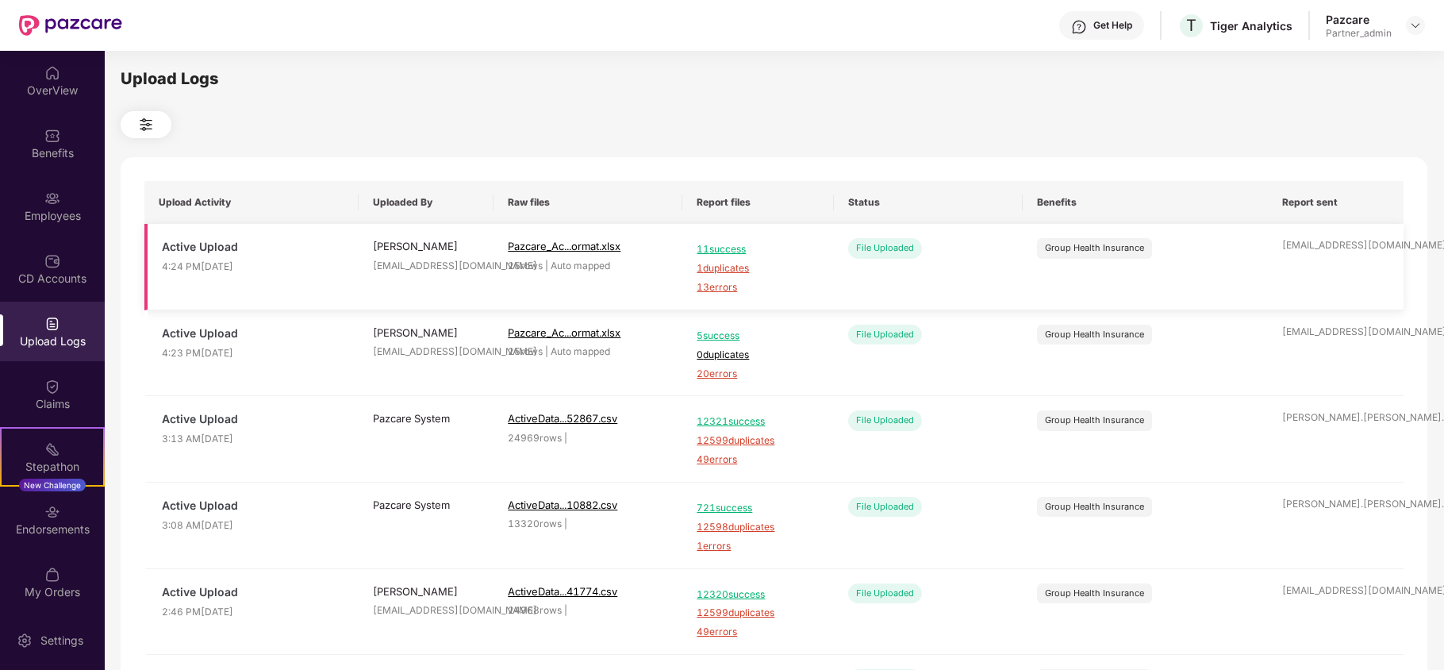
click at [731, 265] on span "1 duplicates" at bounding box center [757, 268] width 122 height 15
click at [708, 284] on span "13 errors" at bounding box center [757, 287] width 122 height 15
click at [739, 270] on span "1 duplicates" at bounding box center [757, 268] width 122 height 15
click at [38, 205] on div "Employees" at bounding box center [52, 205] width 105 height 59
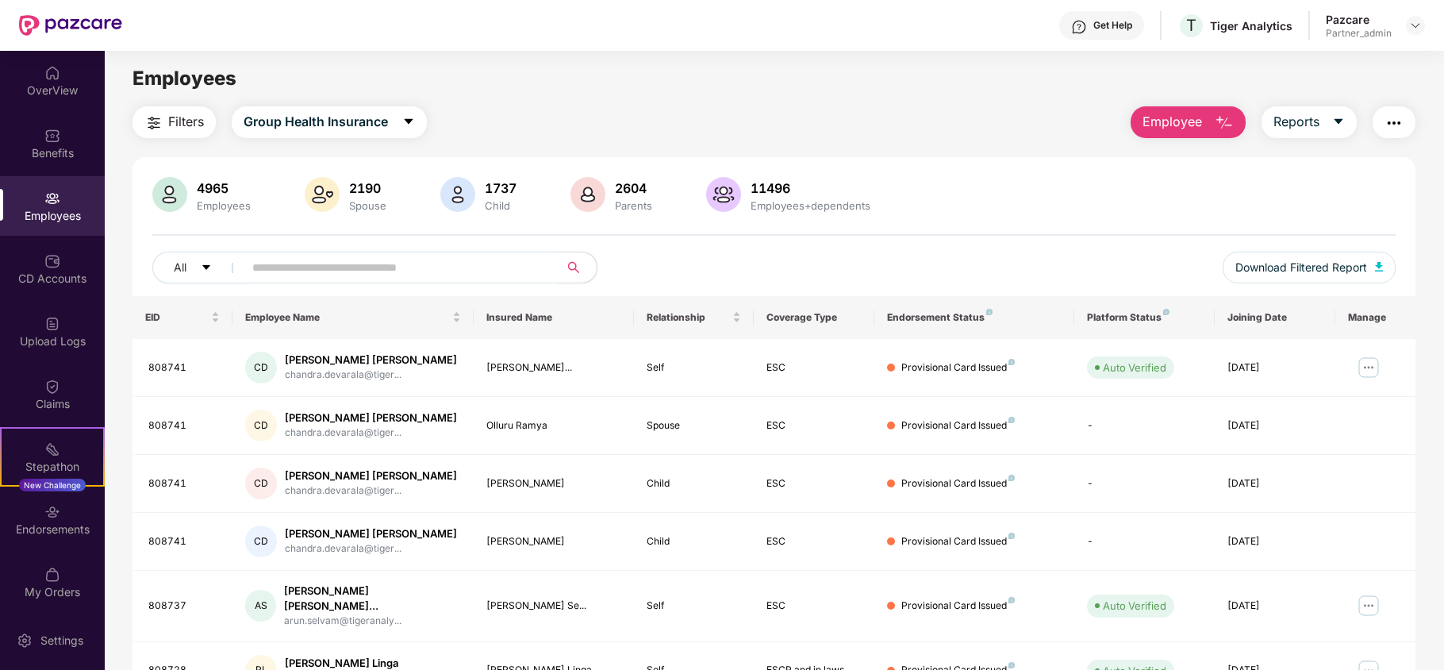
click at [397, 264] on input "text" at bounding box center [394, 267] width 285 height 24
paste input "******"
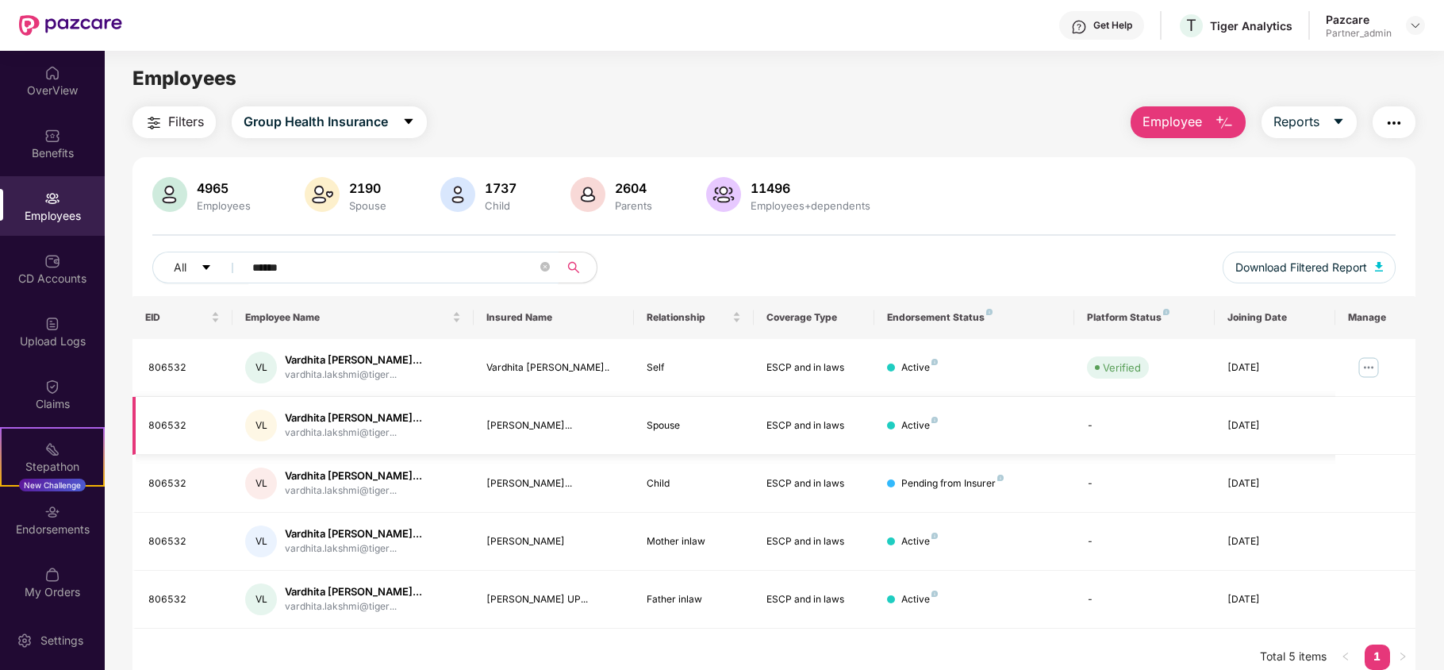
paste input "**********"
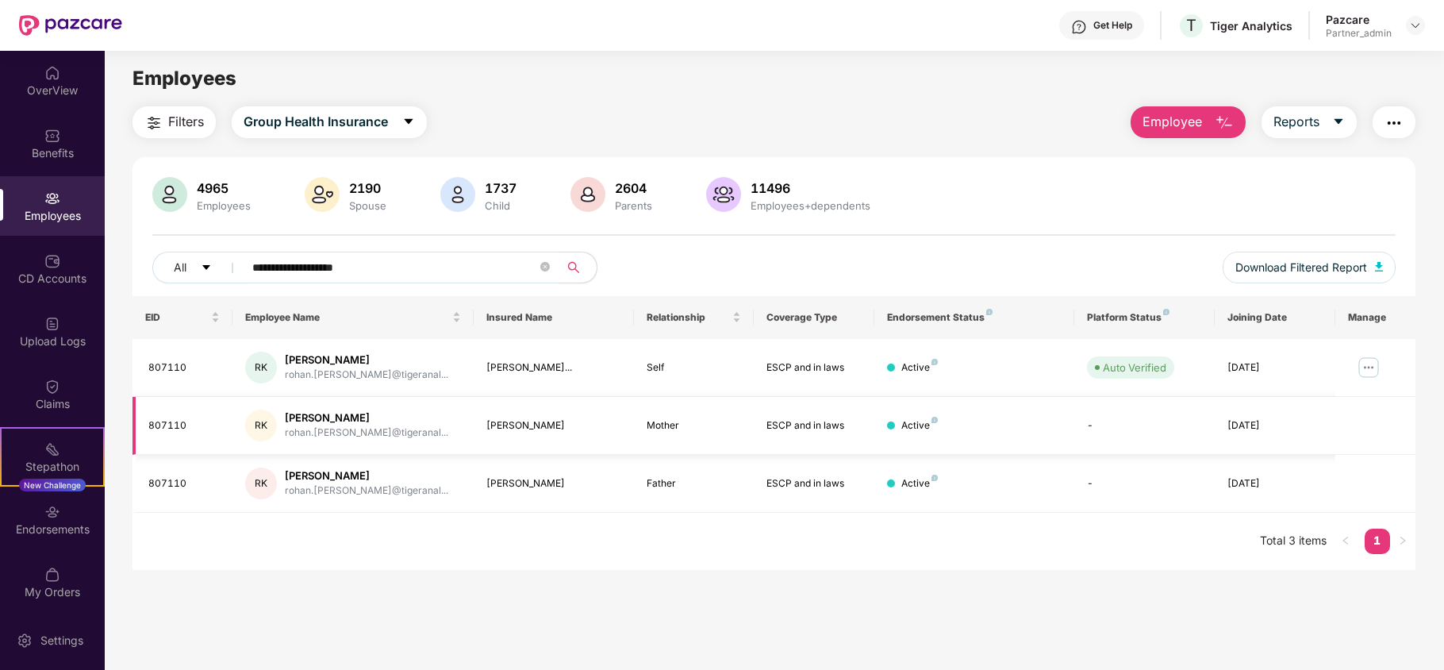
type input "**********"
click at [166, 369] on div "807110" at bounding box center [183, 367] width 71 height 15
copy div "807110"
click at [45, 337] on div "Upload Logs" at bounding box center [52, 341] width 105 height 16
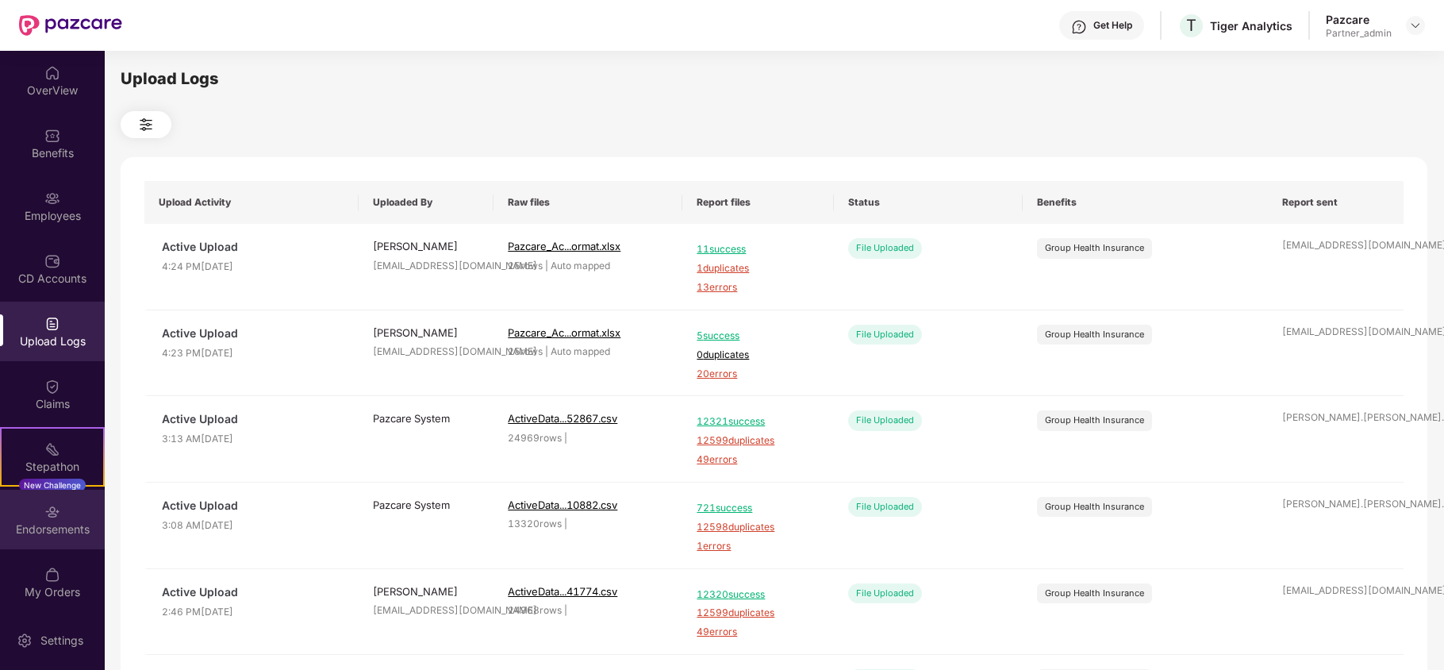
click at [35, 527] on div "Endorsements" at bounding box center [52, 529] width 105 height 16
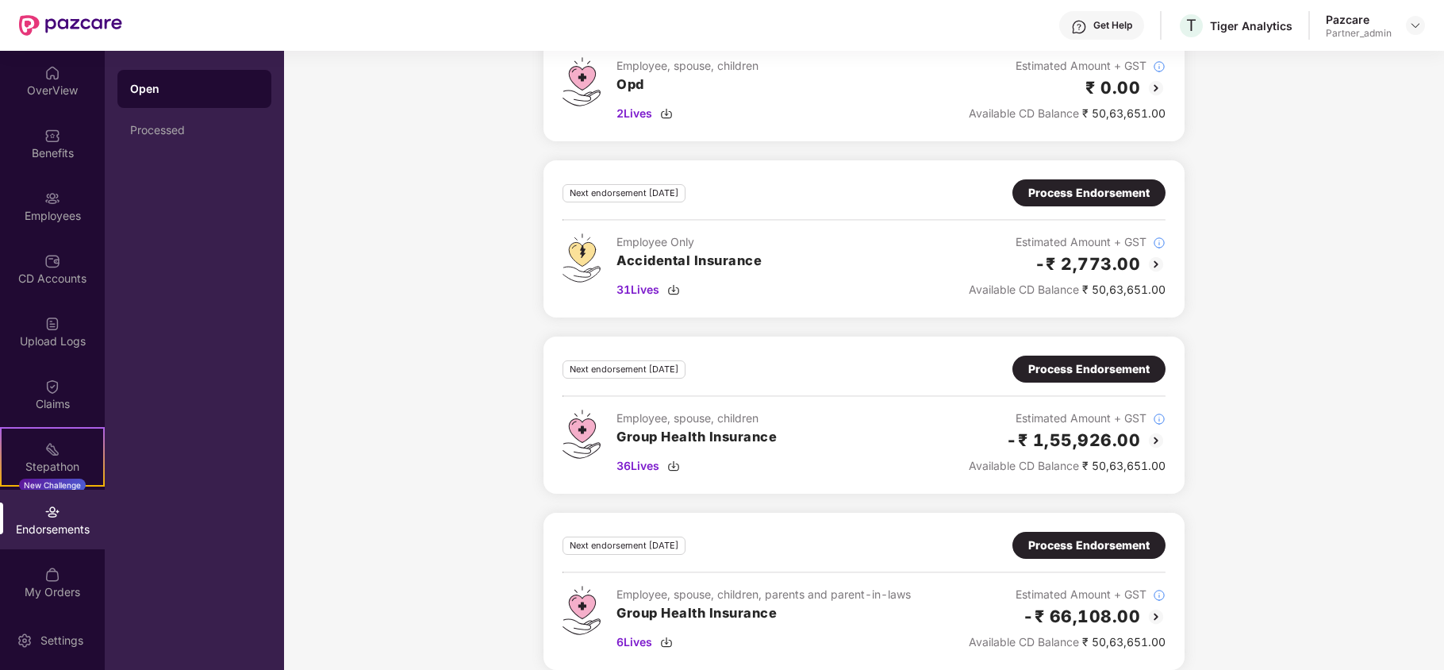
scroll to position [490, 0]
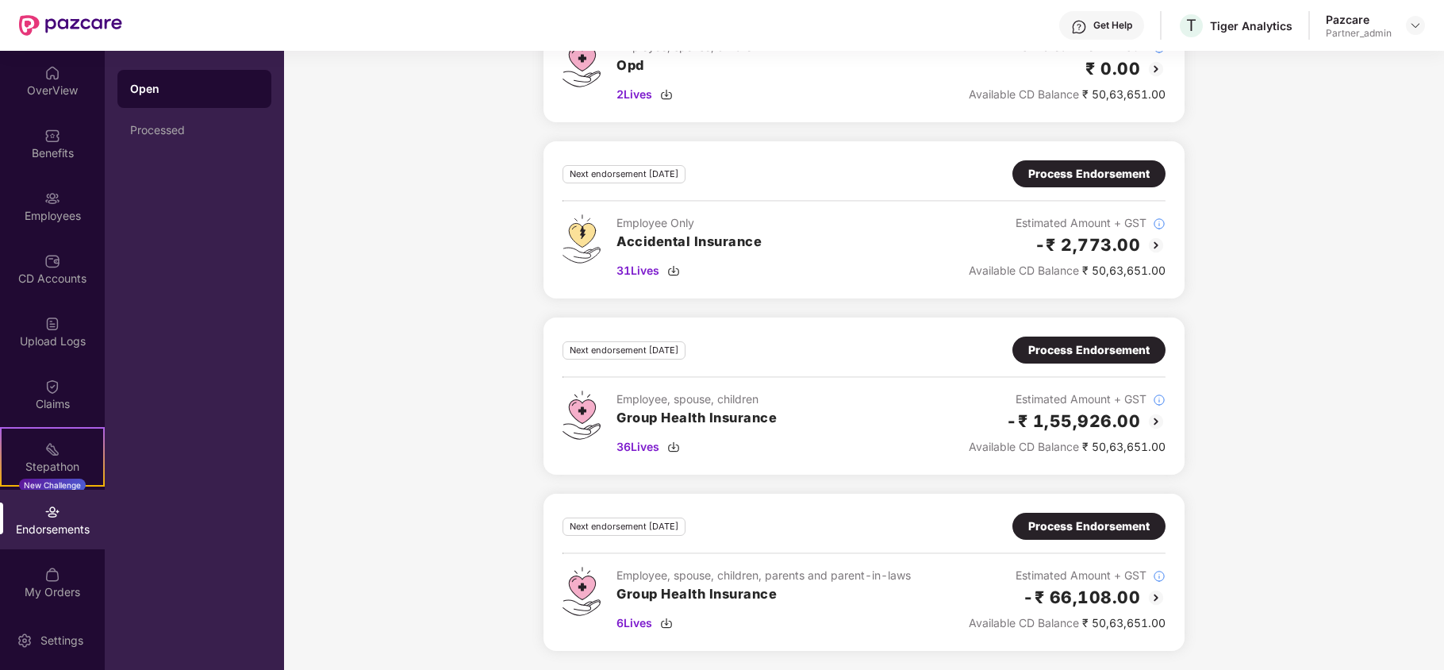
click at [1095, 522] on div "Process Endorsement" at bounding box center [1088, 525] width 121 height 17
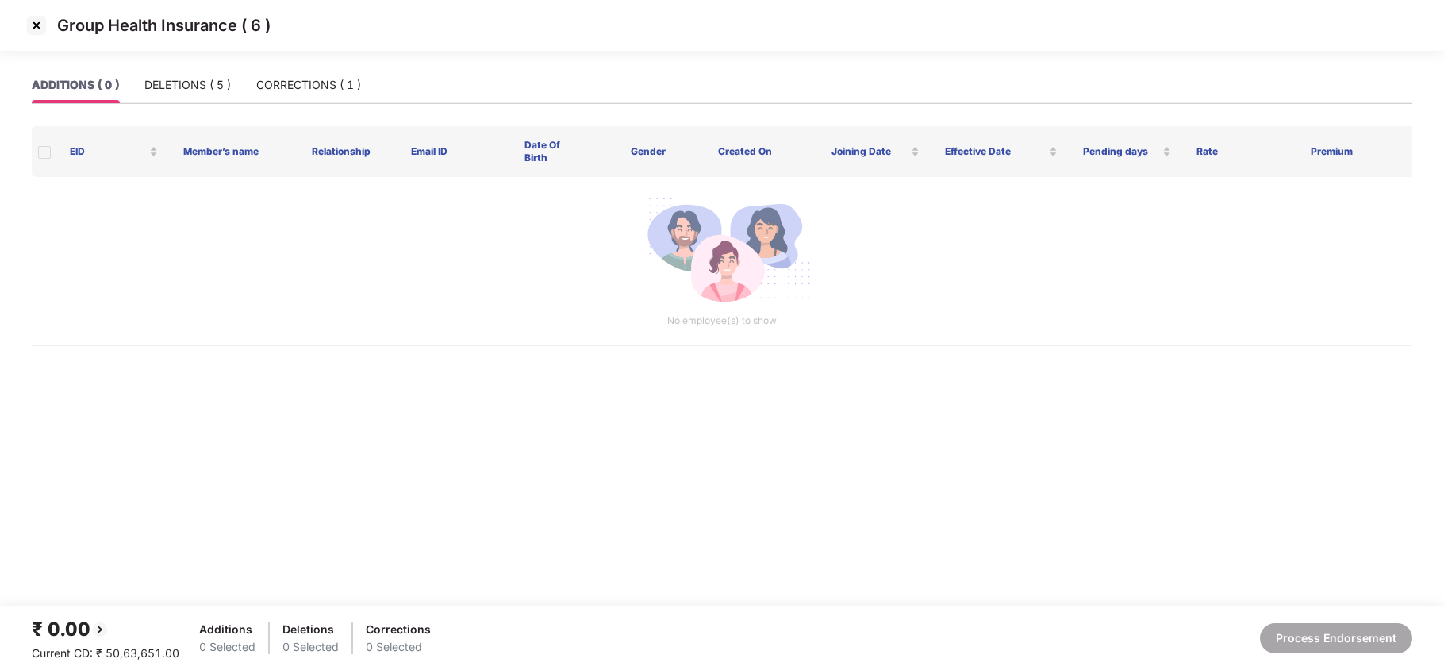
click at [29, 29] on img at bounding box center [36, 25] width 25 height 25
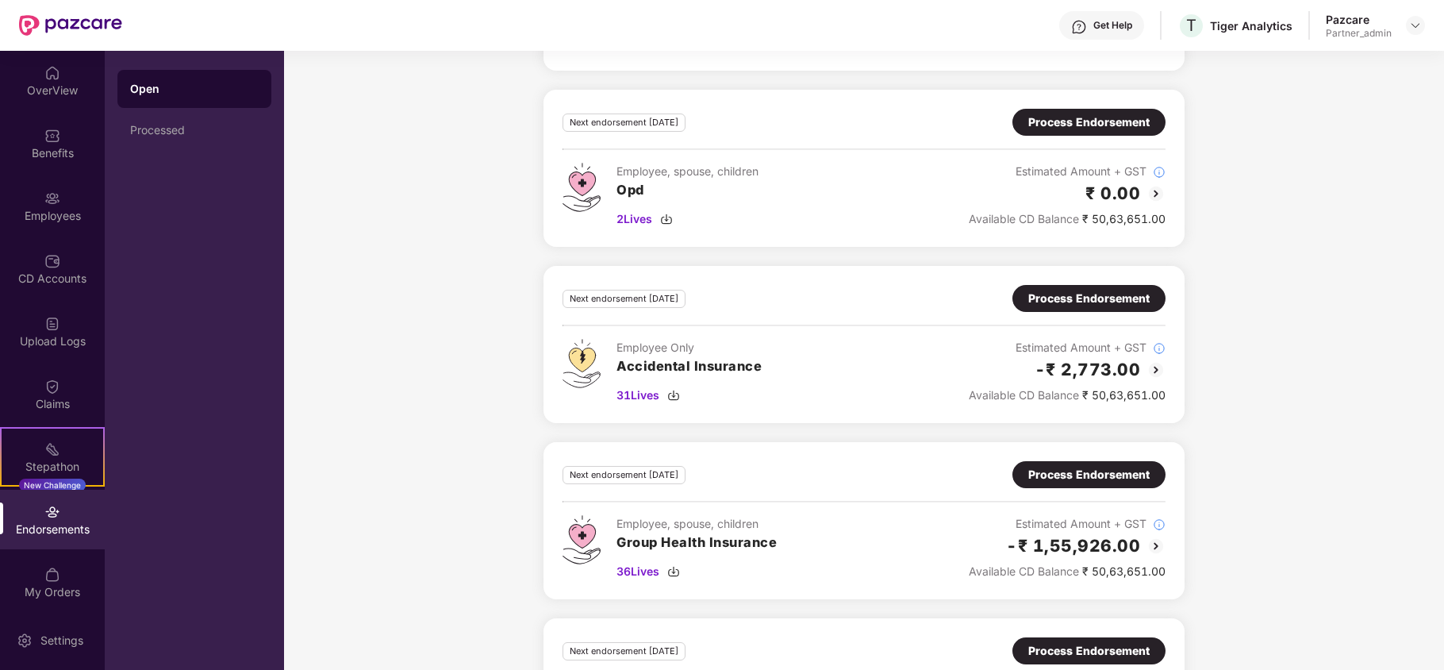
scroll to position [490, 0]
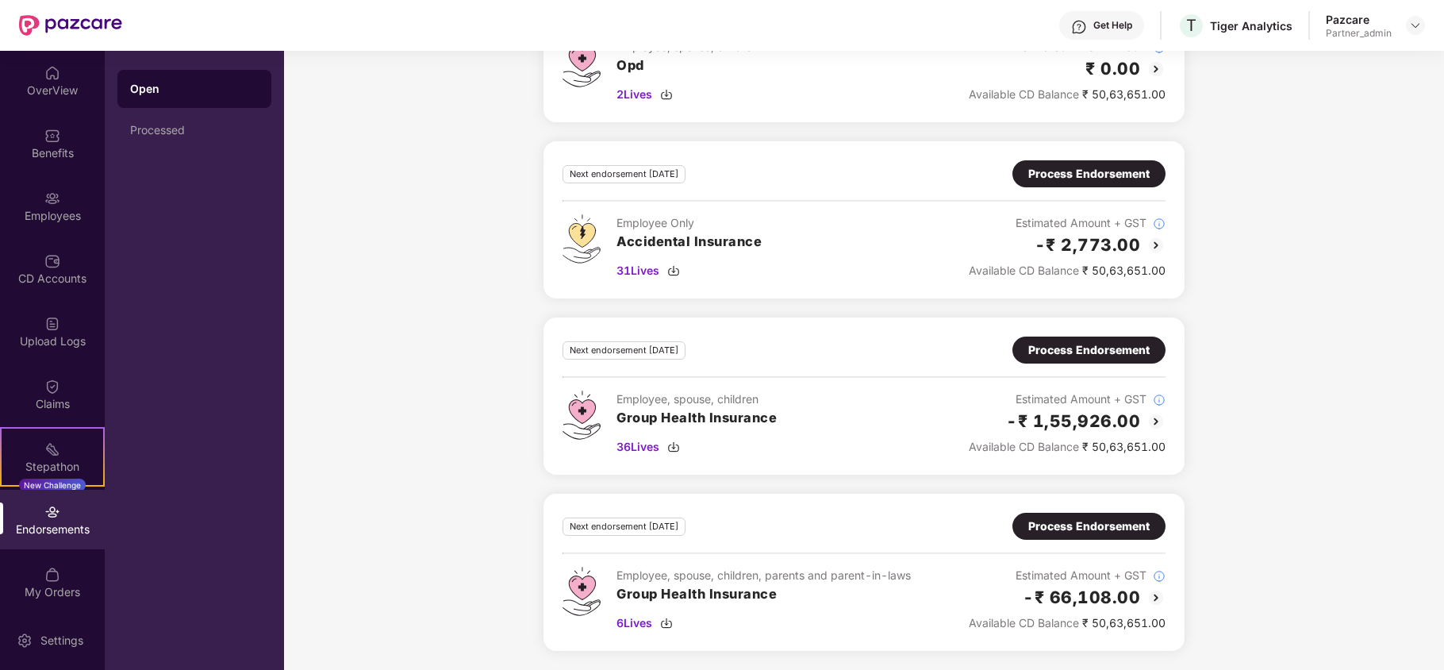
click at [1088, 344] on div "Process Endorsement" at bounding box center [1088, 349] width 121 height 17
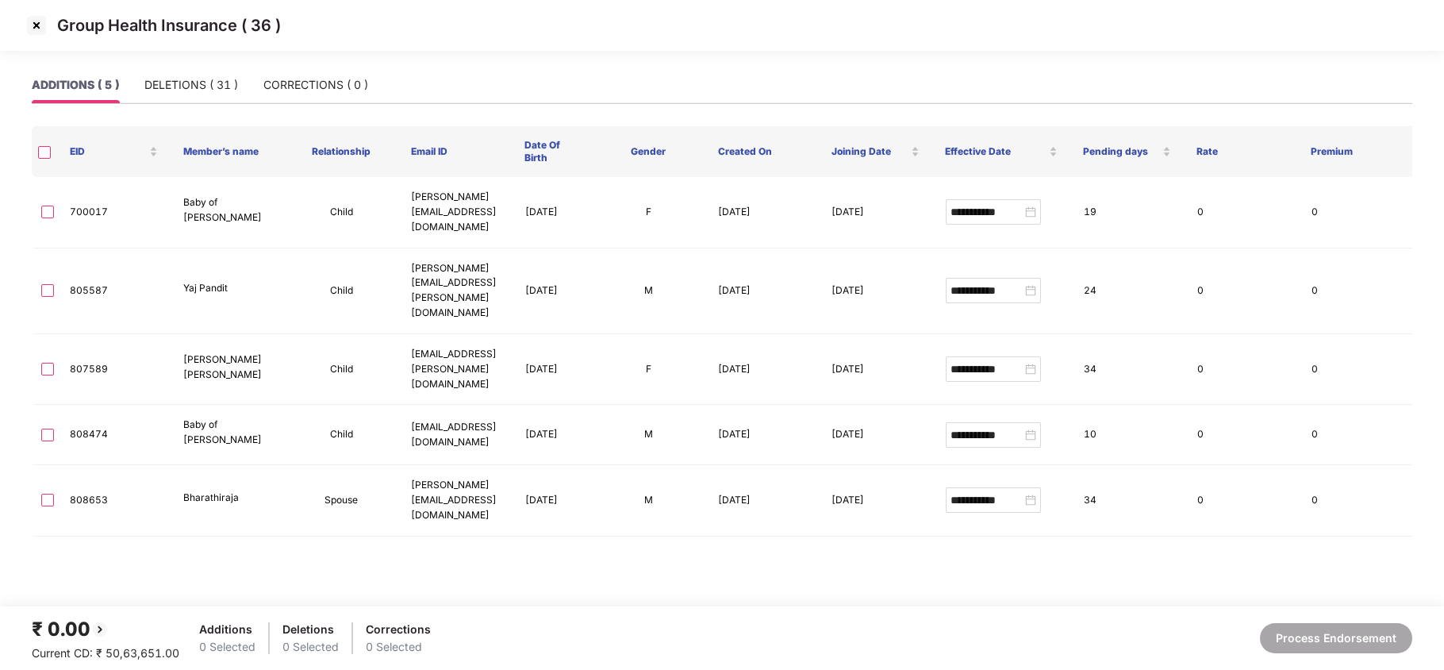
click at [33, 25] on img at bounding box center [36, 25] width 25 height 25
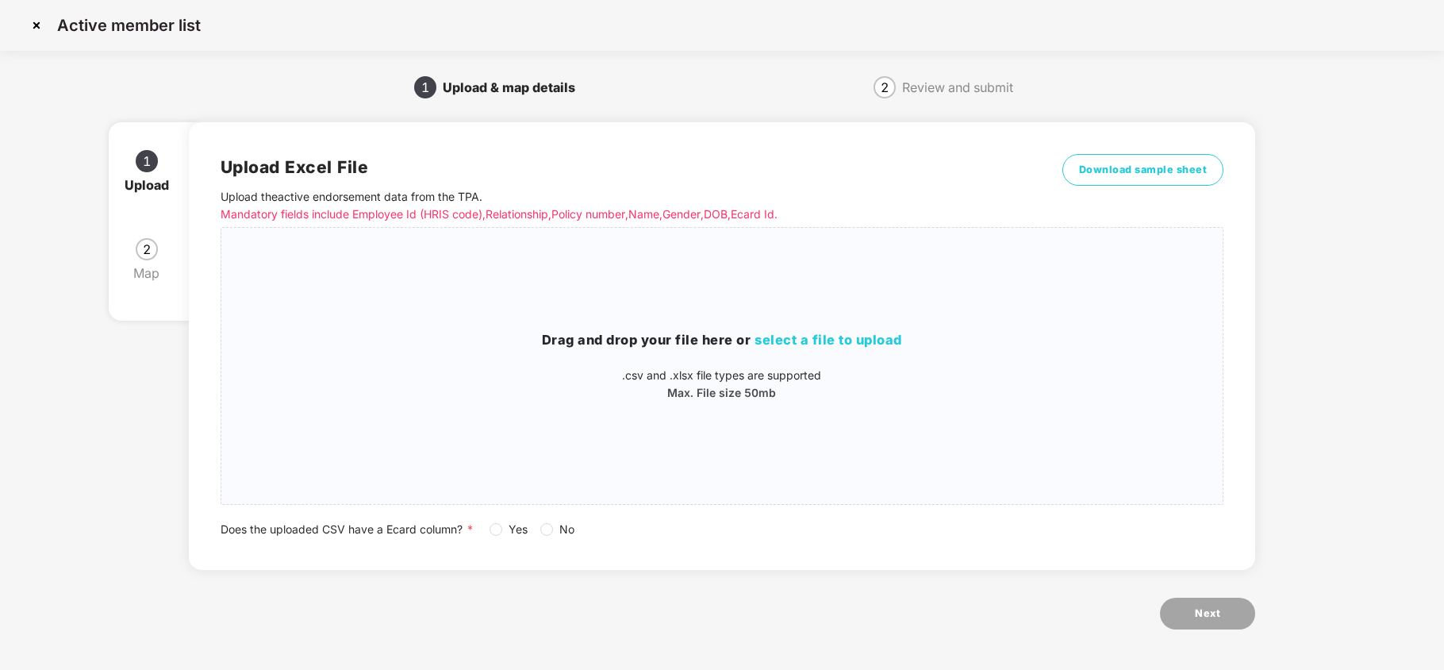
click at [36, 26] on img at bounding box center [36, 25] width 25 height 25
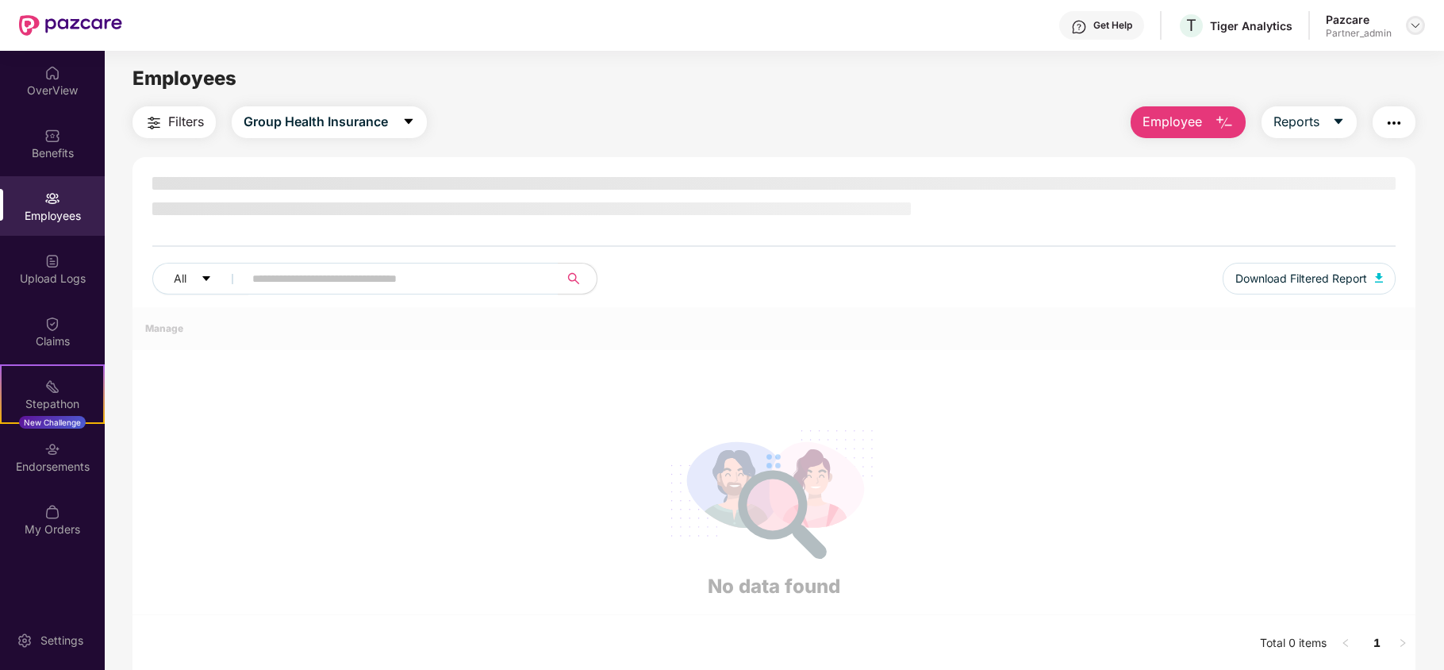
click at [1419, 27] on img at bounding box center [1415, 25] width 13 height 13
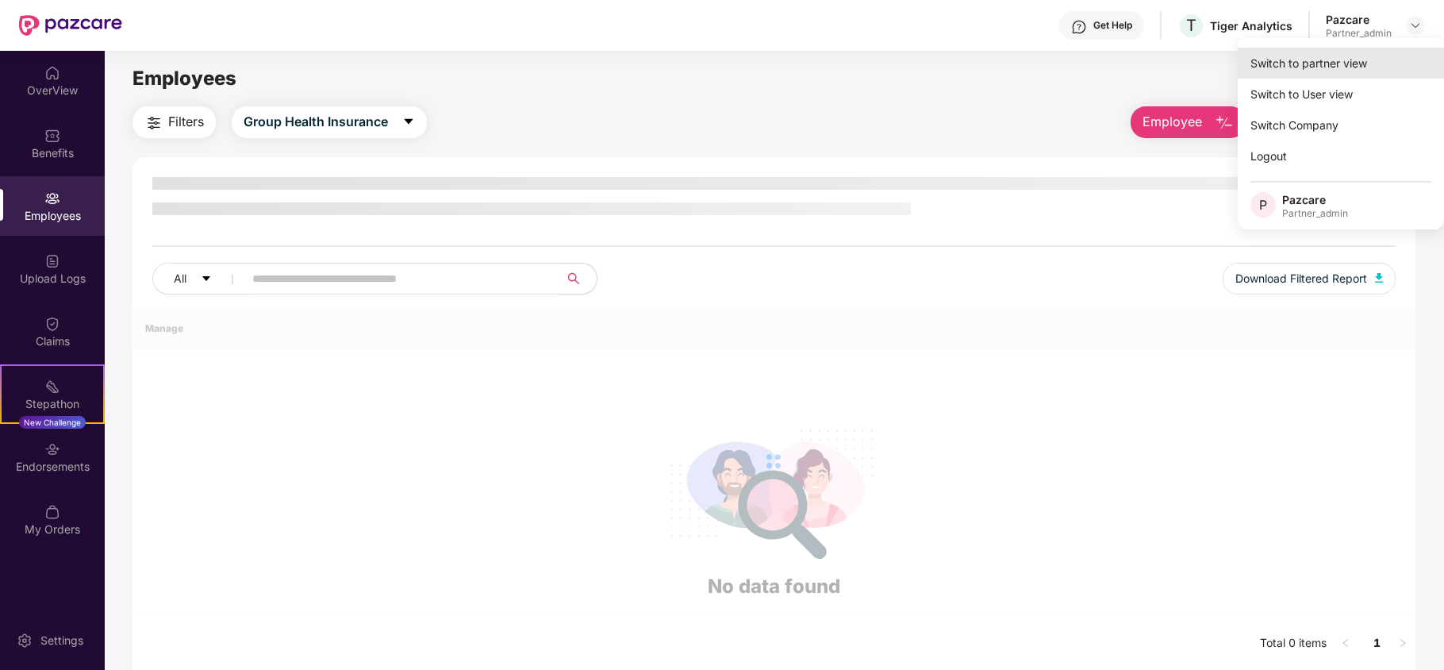
click at [1306, 62] on div "Switch to partner view" at bounding box center [1340, 63] width 206 height 31
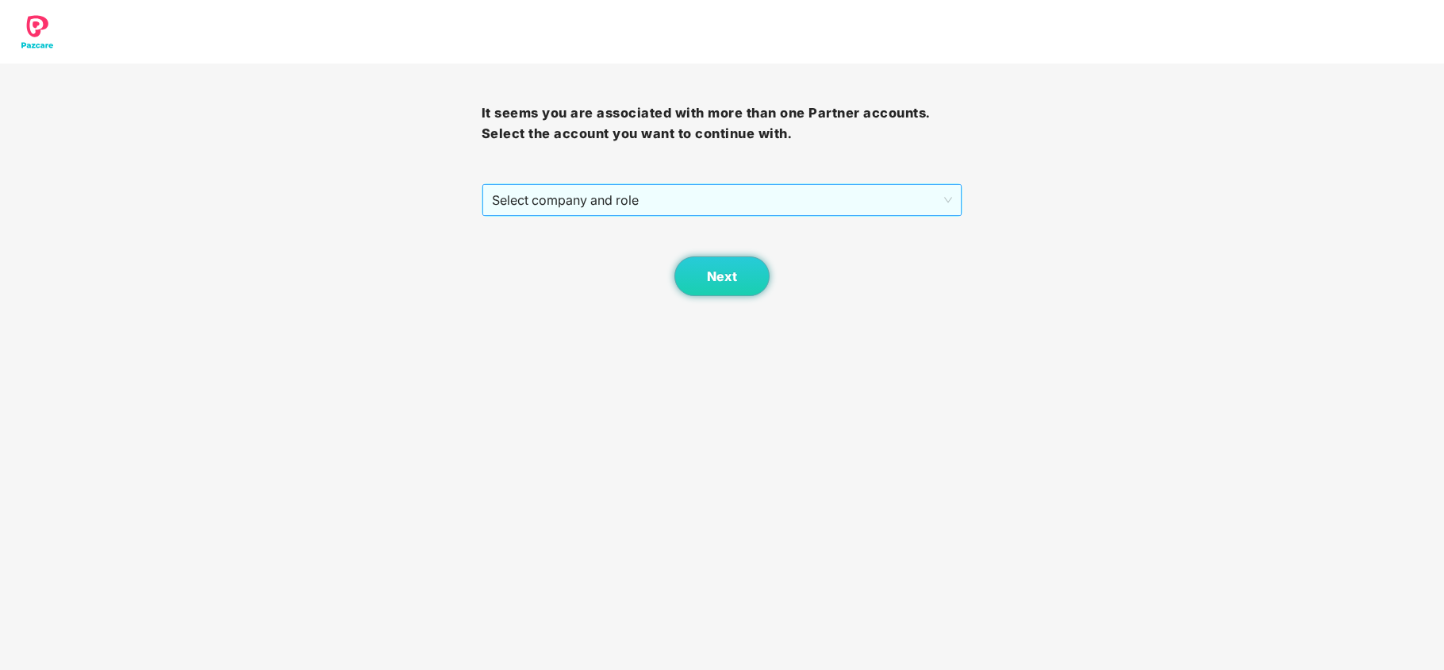
click at [538, 201] on span "Select company and role" at bounding box center [722, 200] width 461 height 30
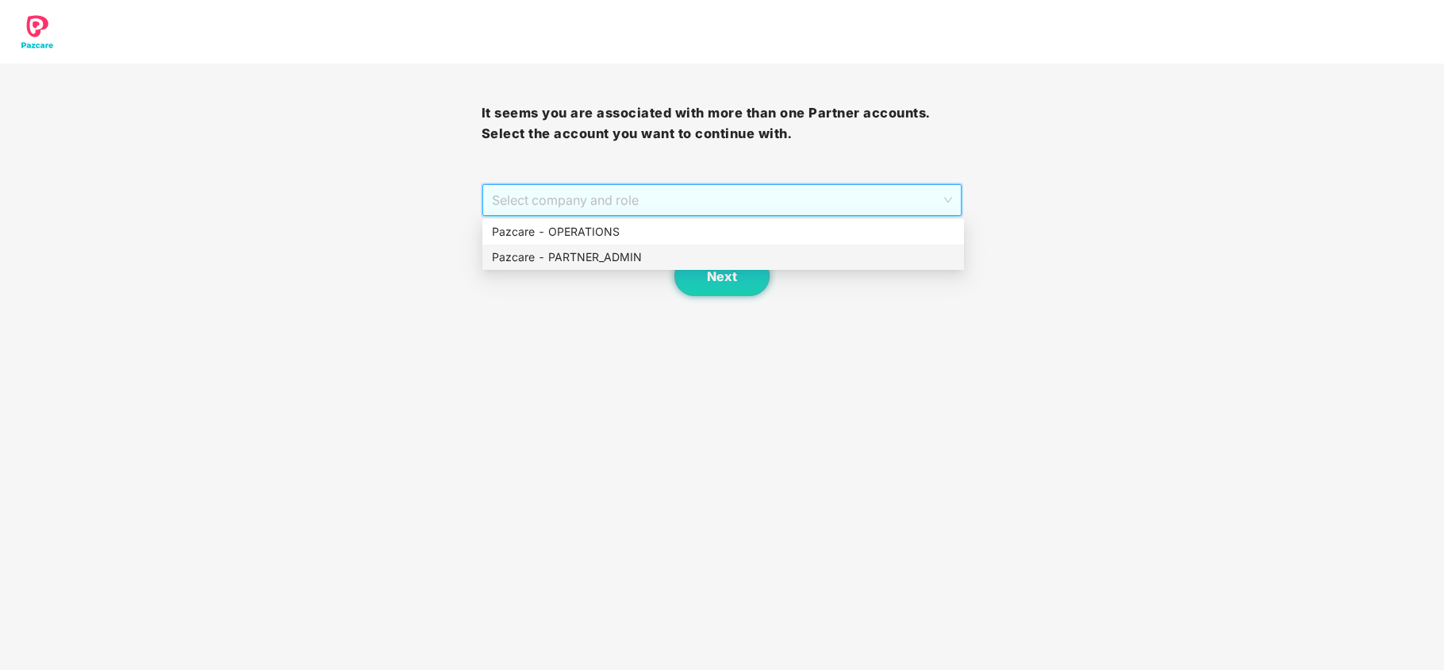
click at [540, 252] on div "Pazcare - PARTNER_ADMIN" at bounding box center [723, 256] width 462 height 17
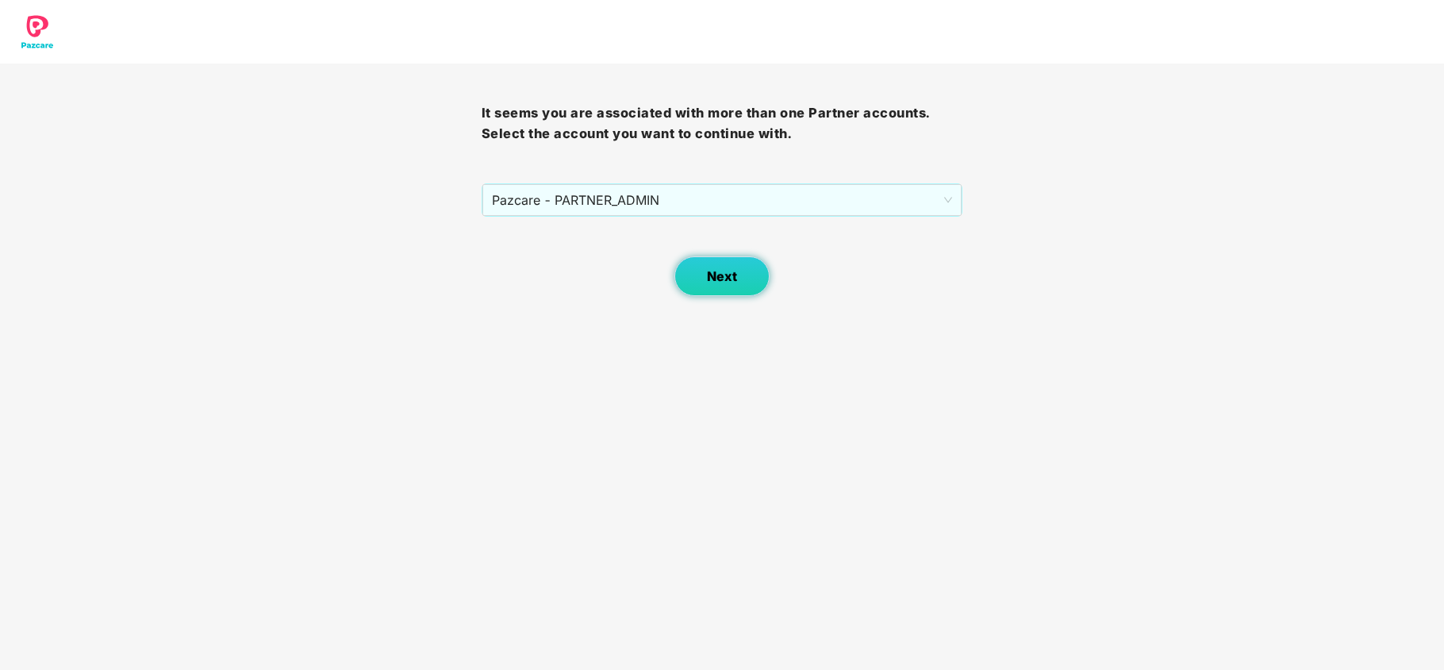
click at [711, 286] on button "Next" at bounding box center [721, 276] width 95 height 40
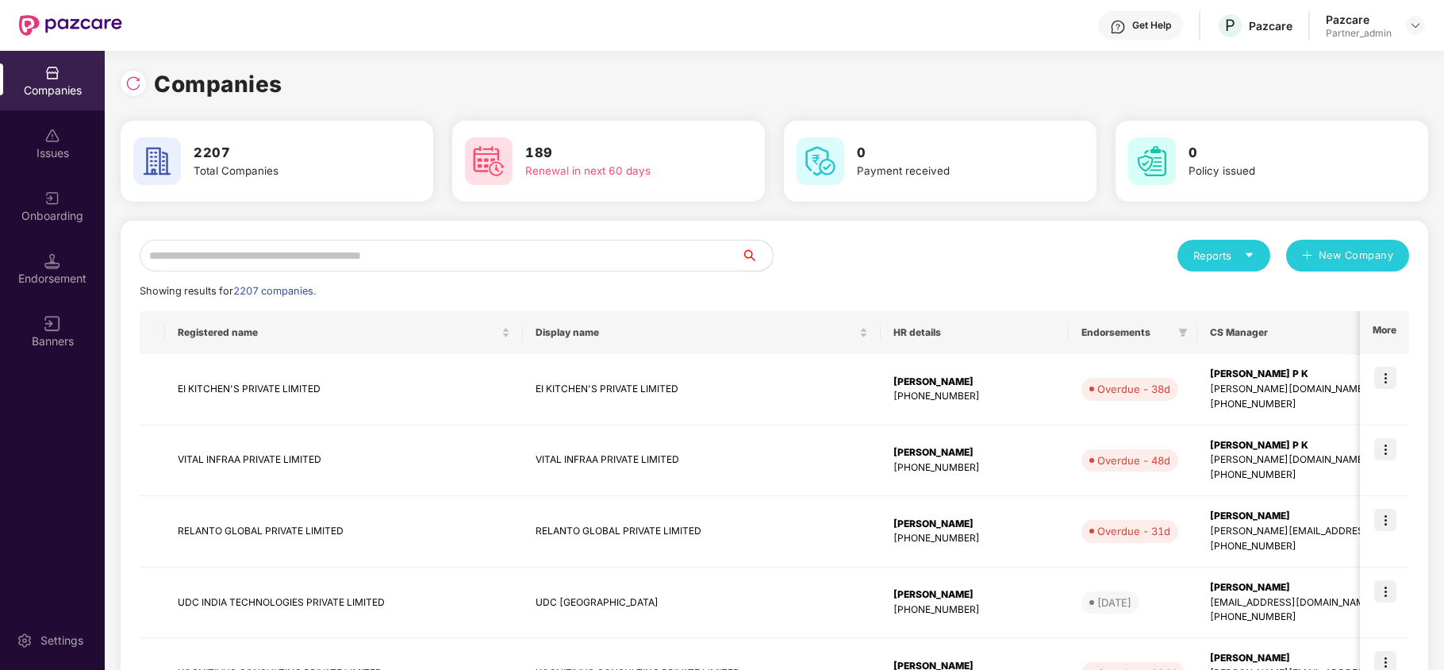
click at [366, 259] on input "text" at bounding box center [440, 256] width 601 height 32
paste input "**********"
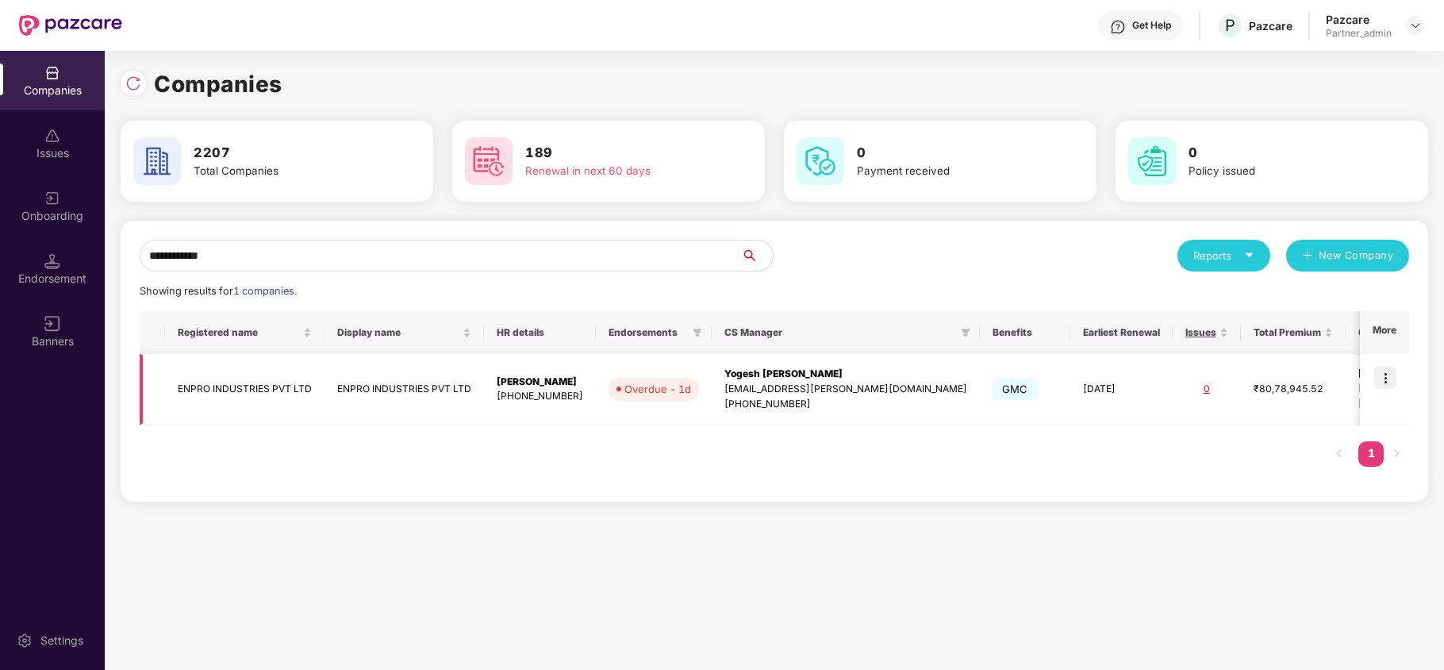
type input "**********"
click at [1390, 374] on img at bounding box center [1385, 377] width 22 height 22
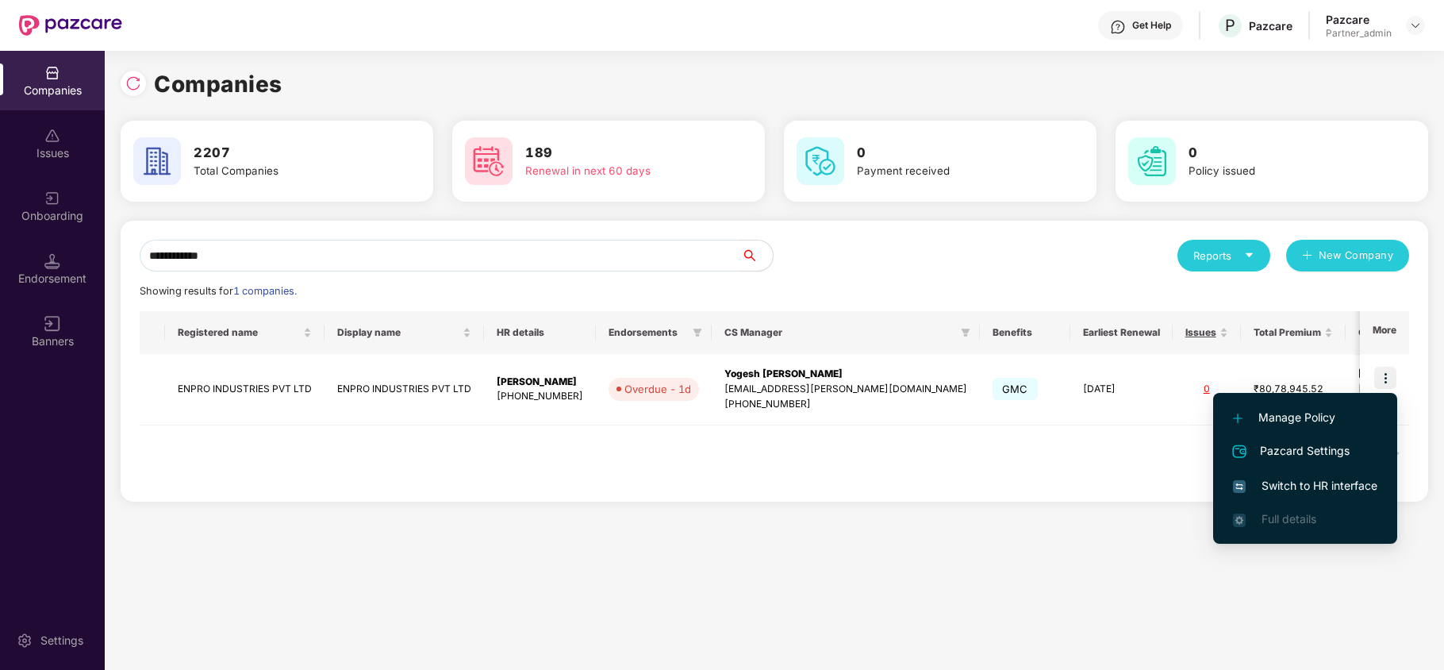
click at [1333, 480] on span "Switch to HR interface" at bounding box center [1305, 485] width 144 height 17
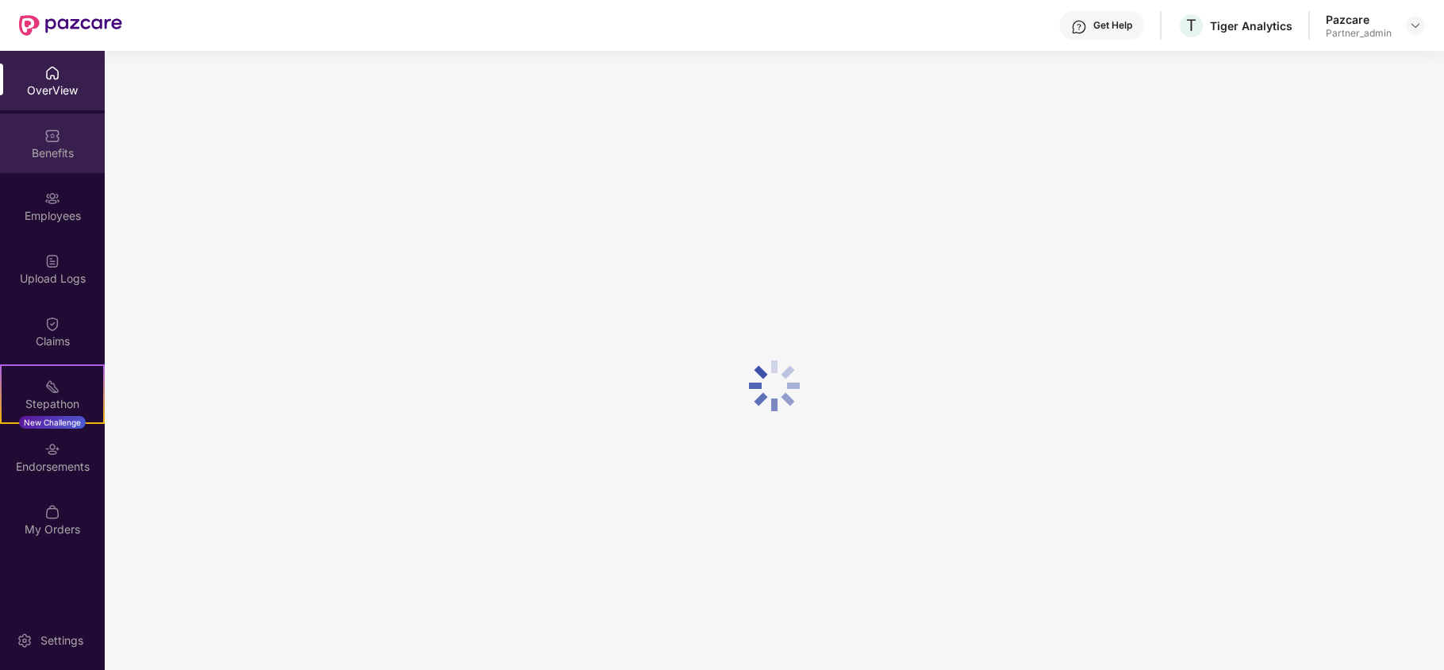
click at [55, 145] on div "Benefits" at bounding box center [52, 153] width 105 height 16
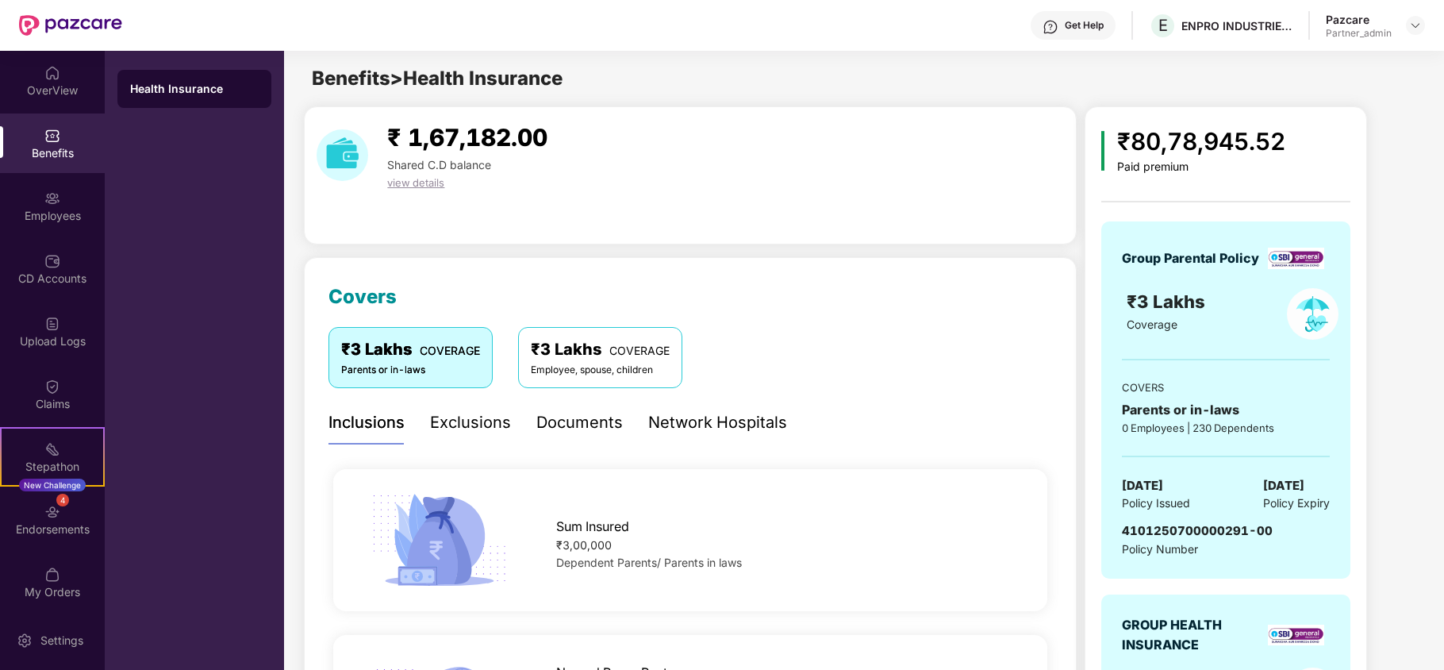
click at [1409, 29] on img at bounding box center [1415, 25] width 13 height 13
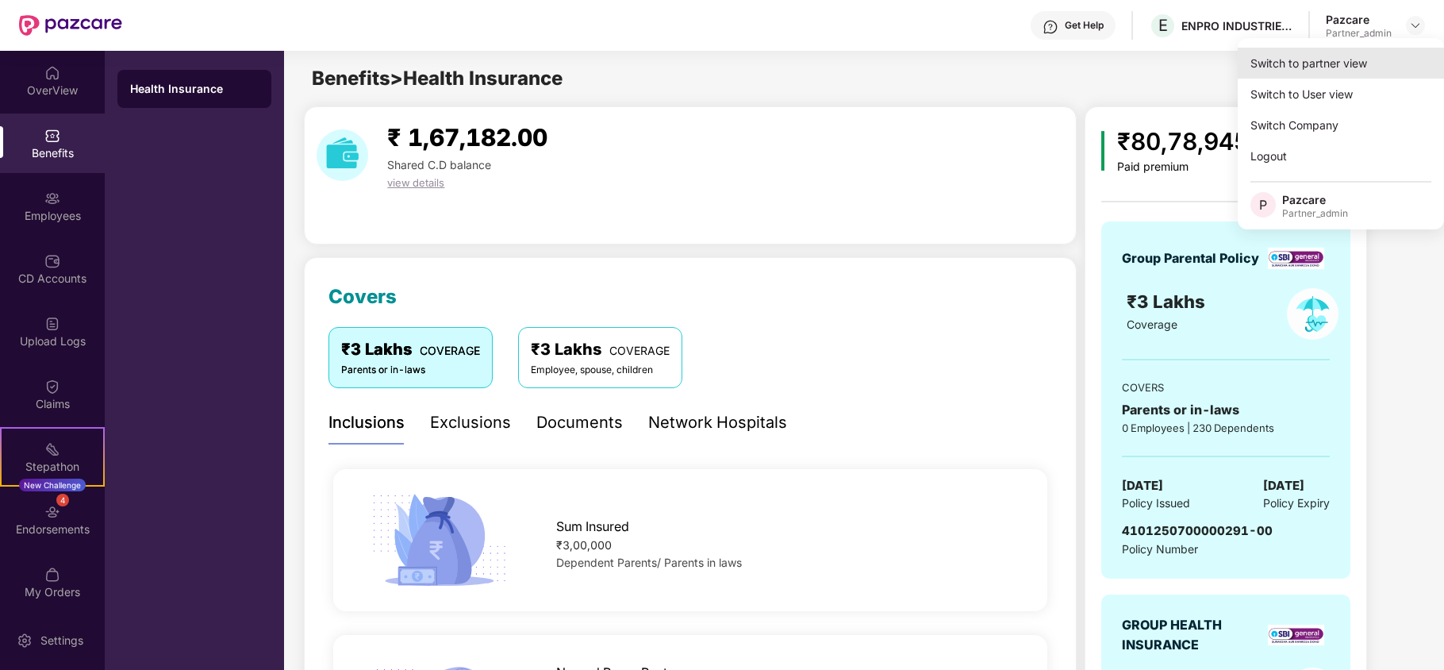
click at [1318, 68] on div "Switch to partner view" at bounding box center [1340, 63] width 206 height 31
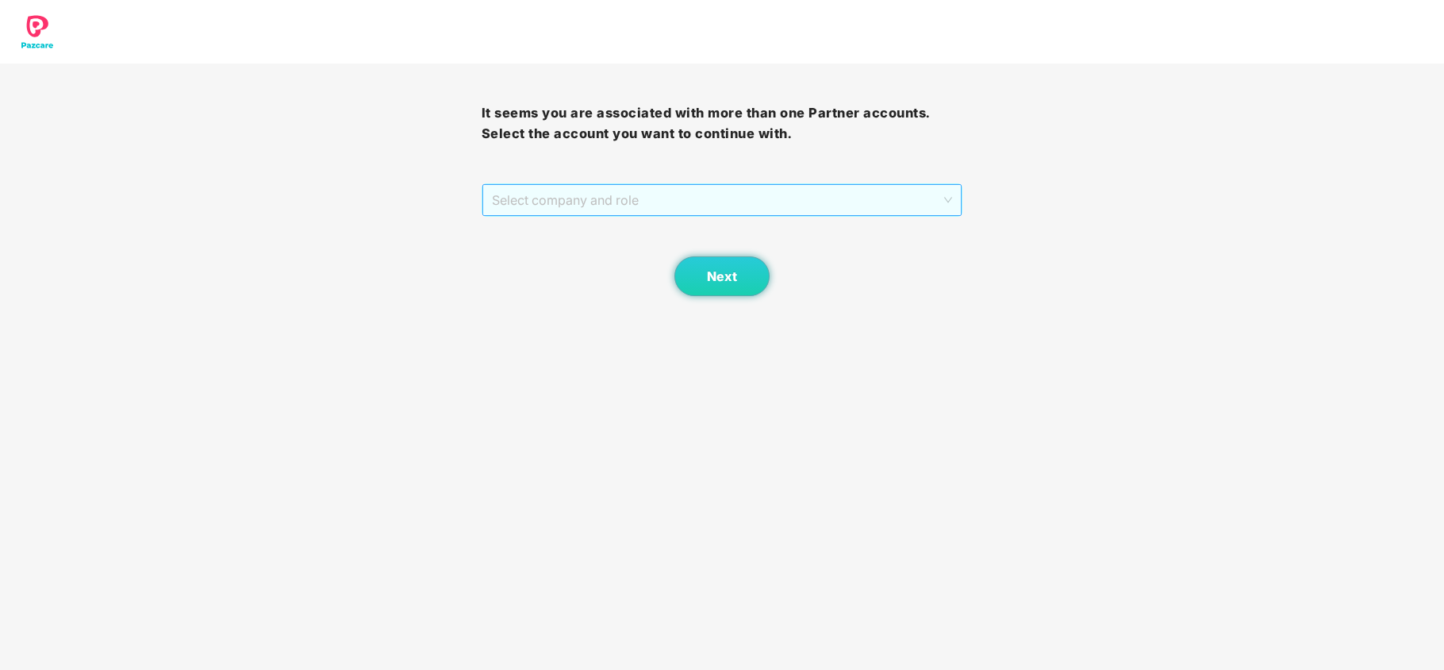
click at [530, 191] on span "Select company and role" at bounding box center [722, 200] width 461 height 30
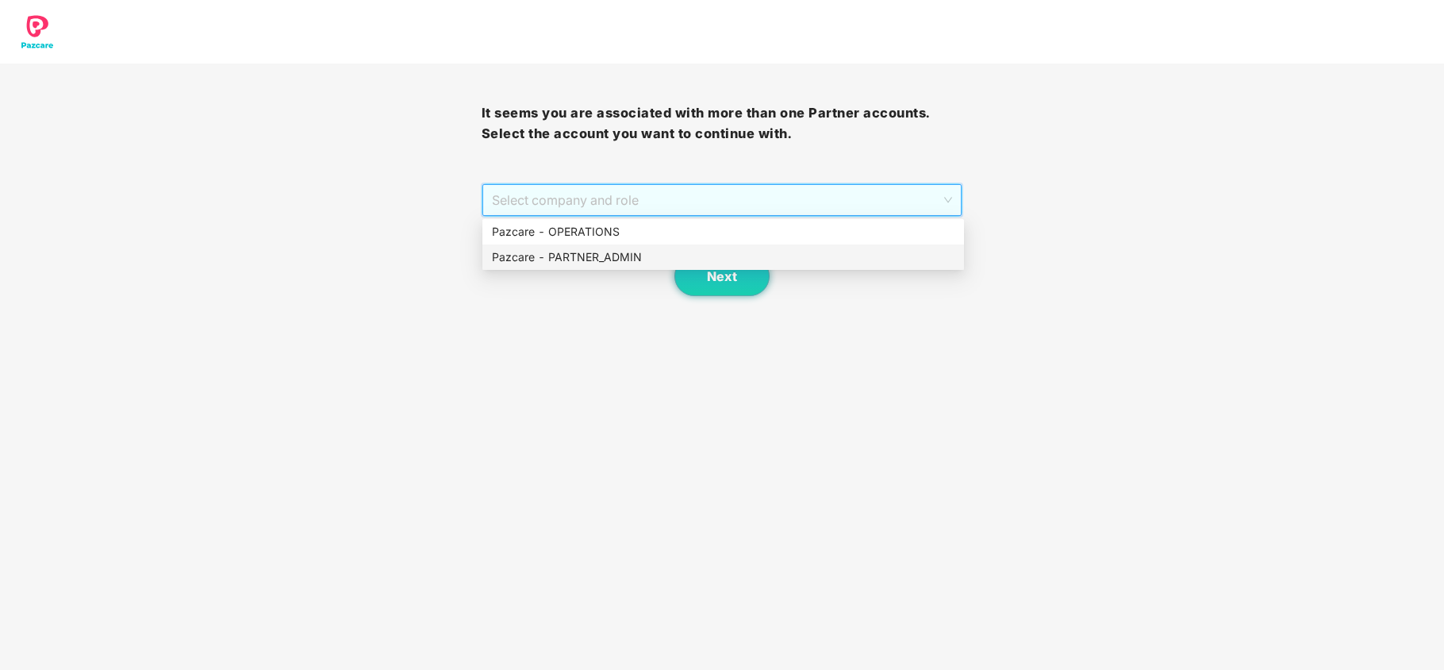
click at [528, 257] on div "Pazcare - PARTNER_ADMIN" at bounding box center [723, 256] width 462 height 17
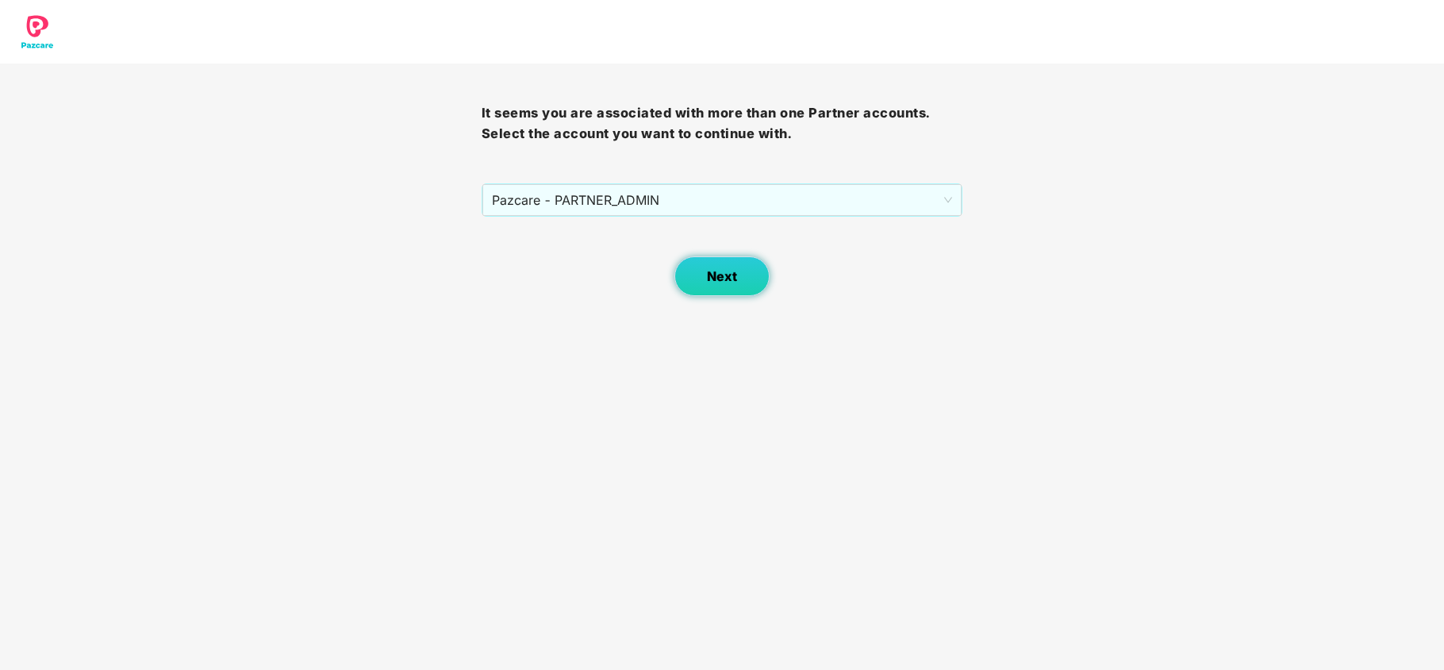
click at [716, 280] on span "Next" at bounding box center [722, 276] width 30 height 15
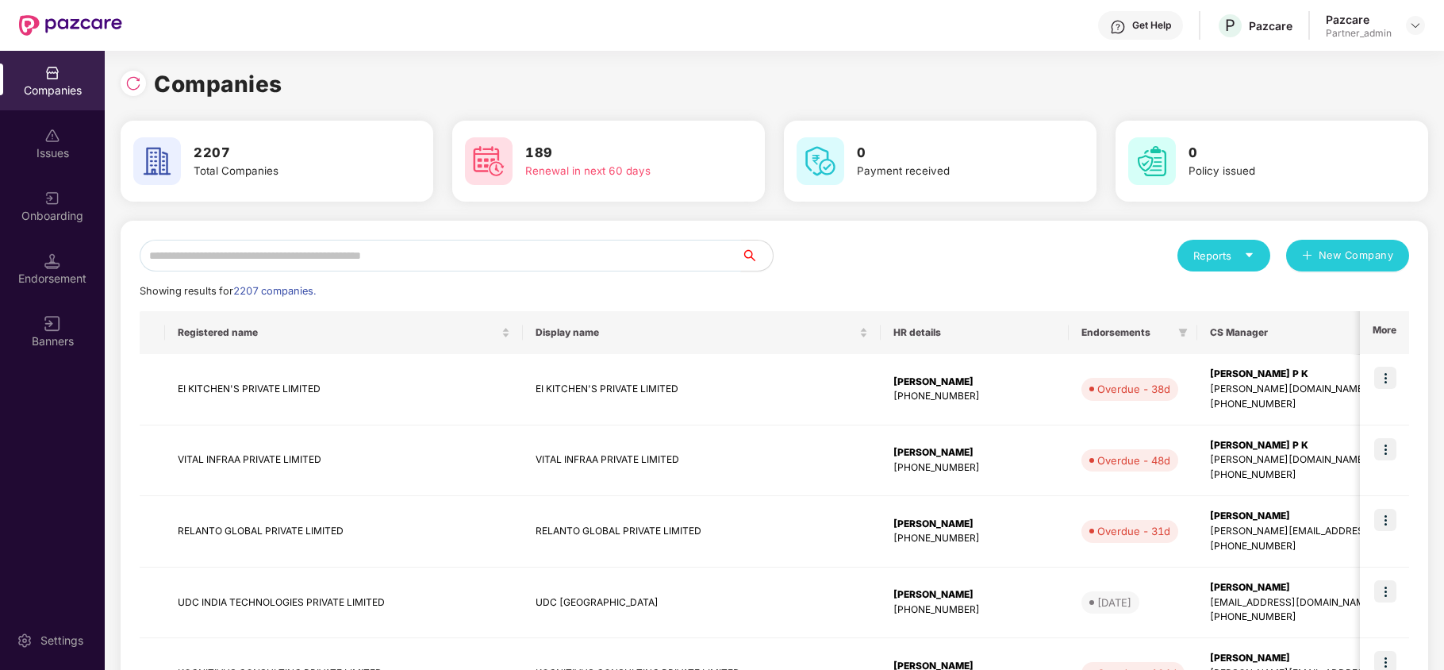
click at [366, 257] on input "text" at bounding box center [440, 256] width 601 height 32
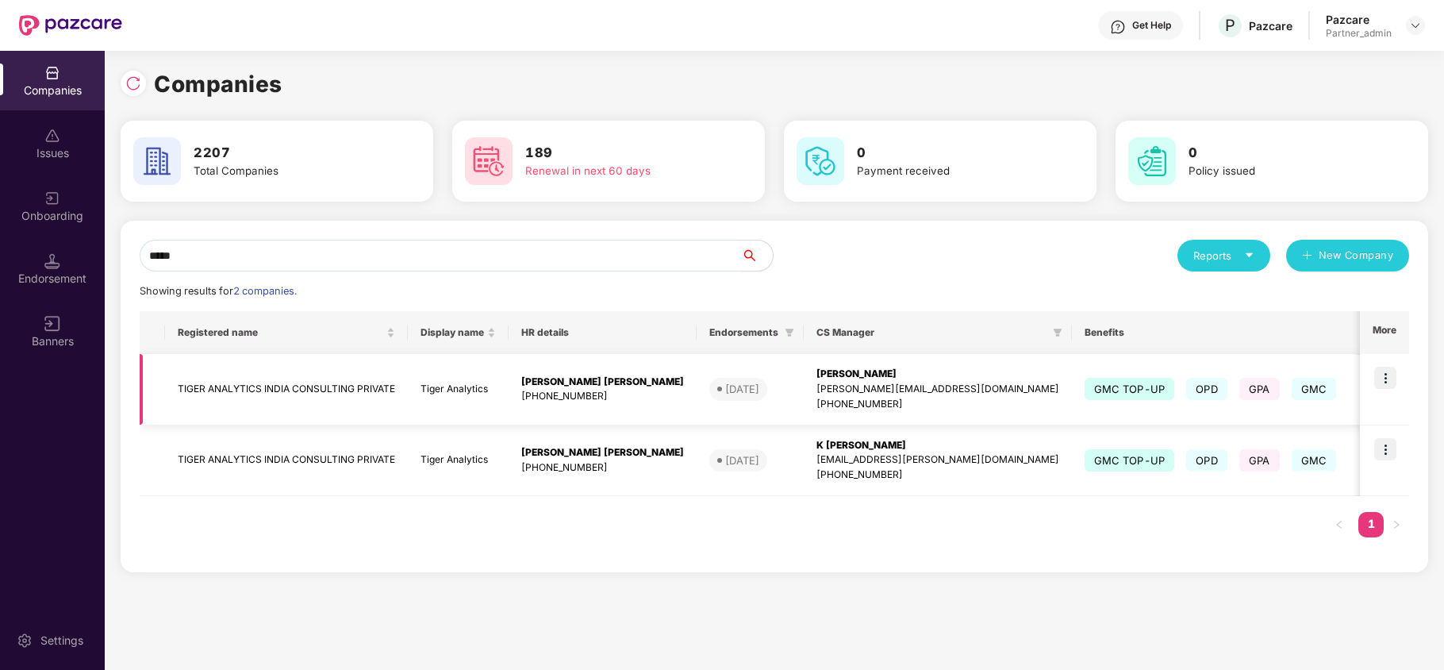
type input "*****"
click at [1385, 375] on img at bounding box center [1385, 377] width 22 height 22
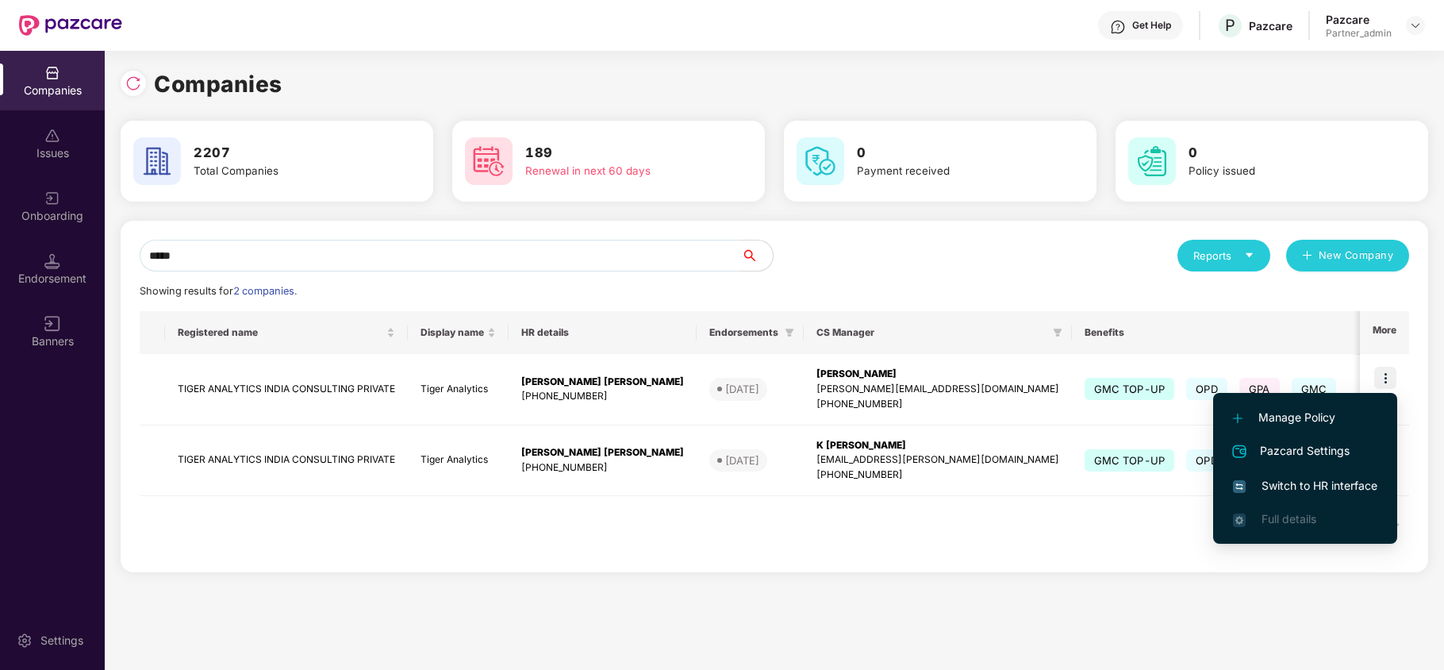
click at [1321, 483] on span "Switch to HR interface" at bounding box center [1305, 485] width 144 height 17
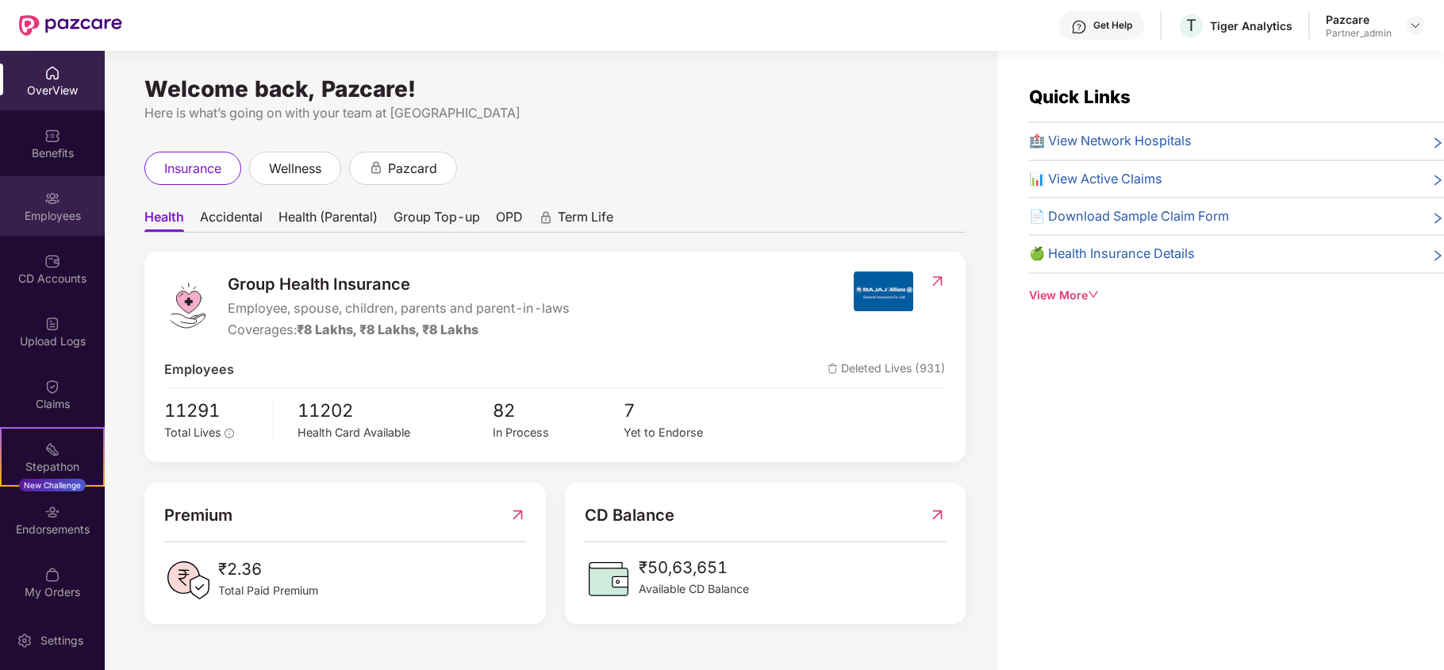
click at [51, 219] on div "Employees" at bounding box center [52, 216] width 105 height 16
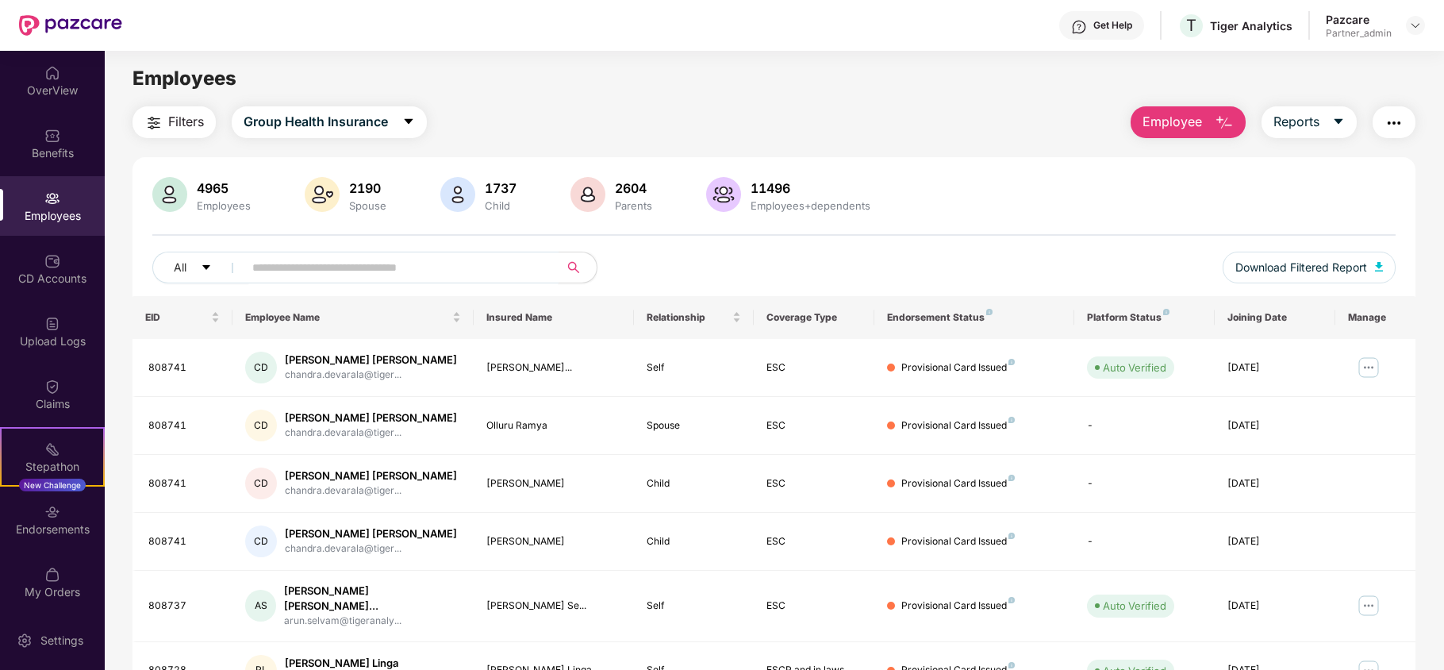
click at [405, 265] on input "text" at bounding box center [394, 267] width 285 height 24
paste input "******"
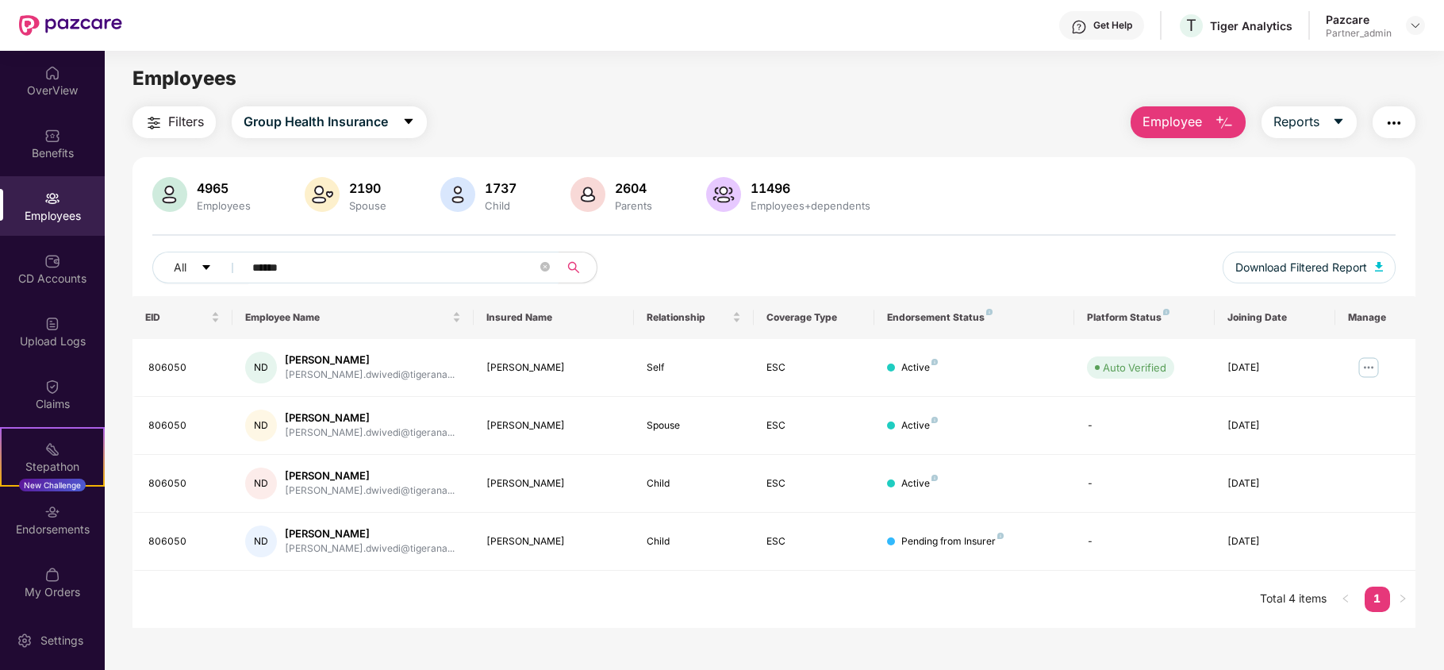
type input "******"
click at [1238, 24] on div "Tiger Analytics" at bounding box center [1251, 25] width 82 height 15
copy div "Tiger Analytics"
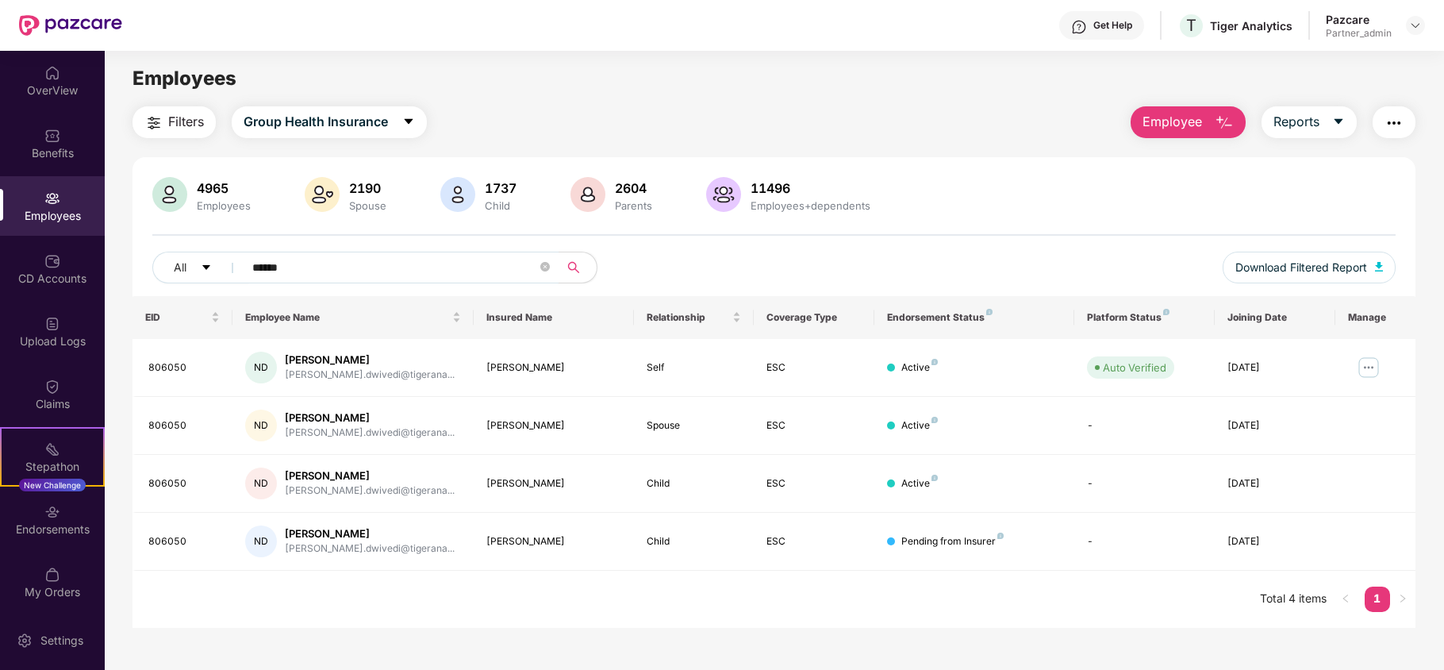
click at [311, 265] on input "******" at bounding box center [394, 267] width 285 height 24
click at [1422, 19] on div at bounding box center [1415, 25] width 19 height 19
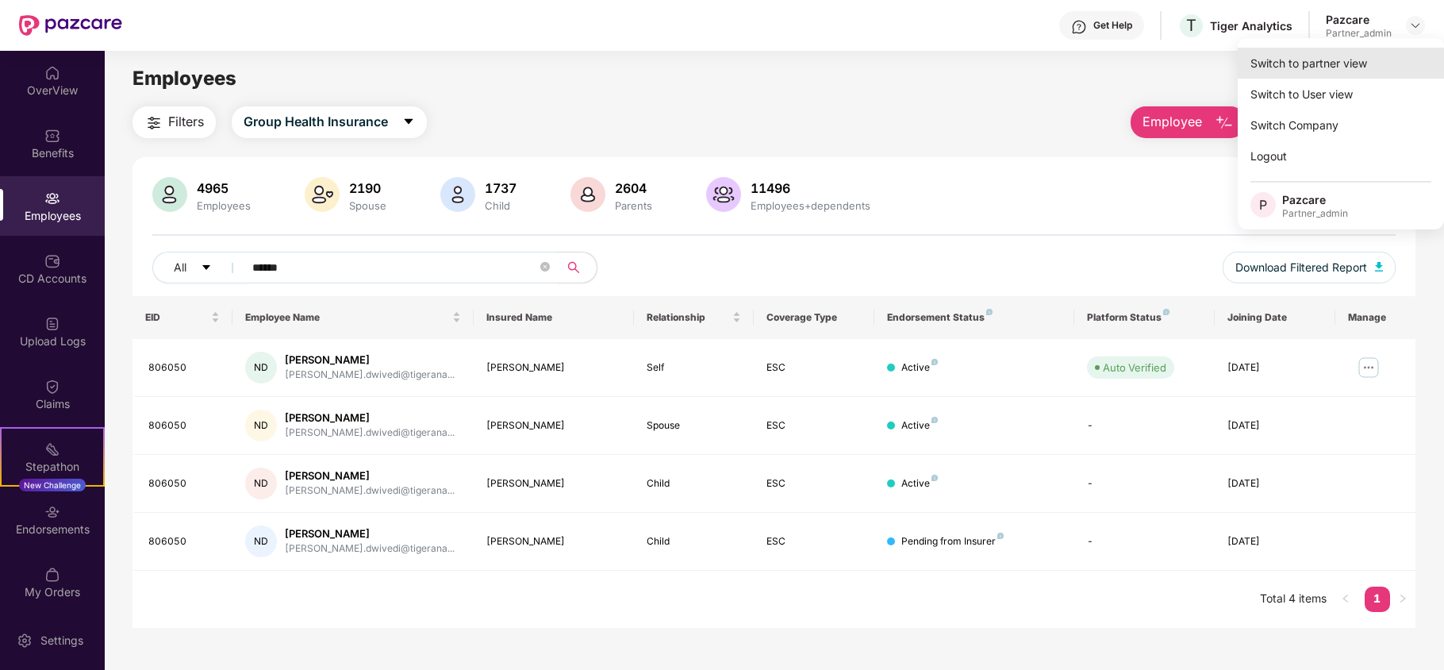
click at [1343, 68] on div "Switch to partner view" at bounding box center [1340, 63] width 206 height 31
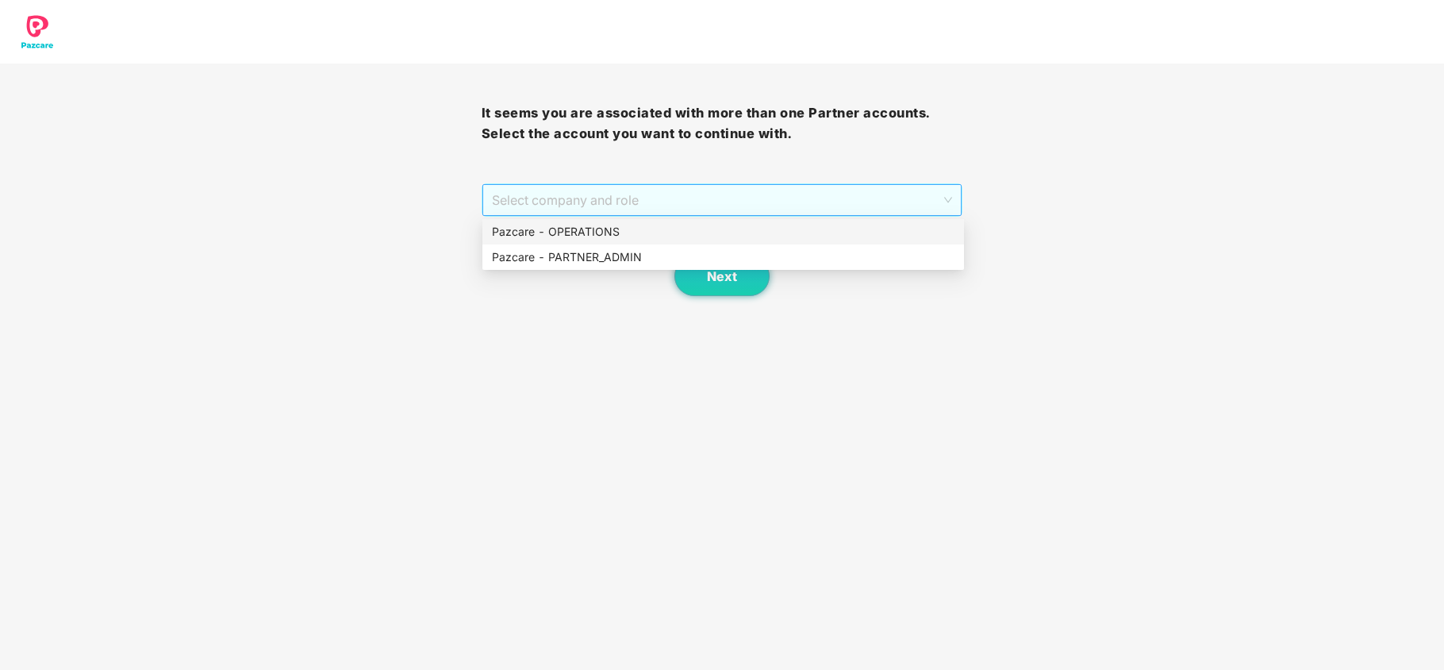
click at [600, 201] on span "Select company and role" at bounding box center [722, 200] width 461 height 30
click at [571, 248] on div "Pazcare - PARTNER_ADMIN" at bounding box center [723, 256] width 462 height 17
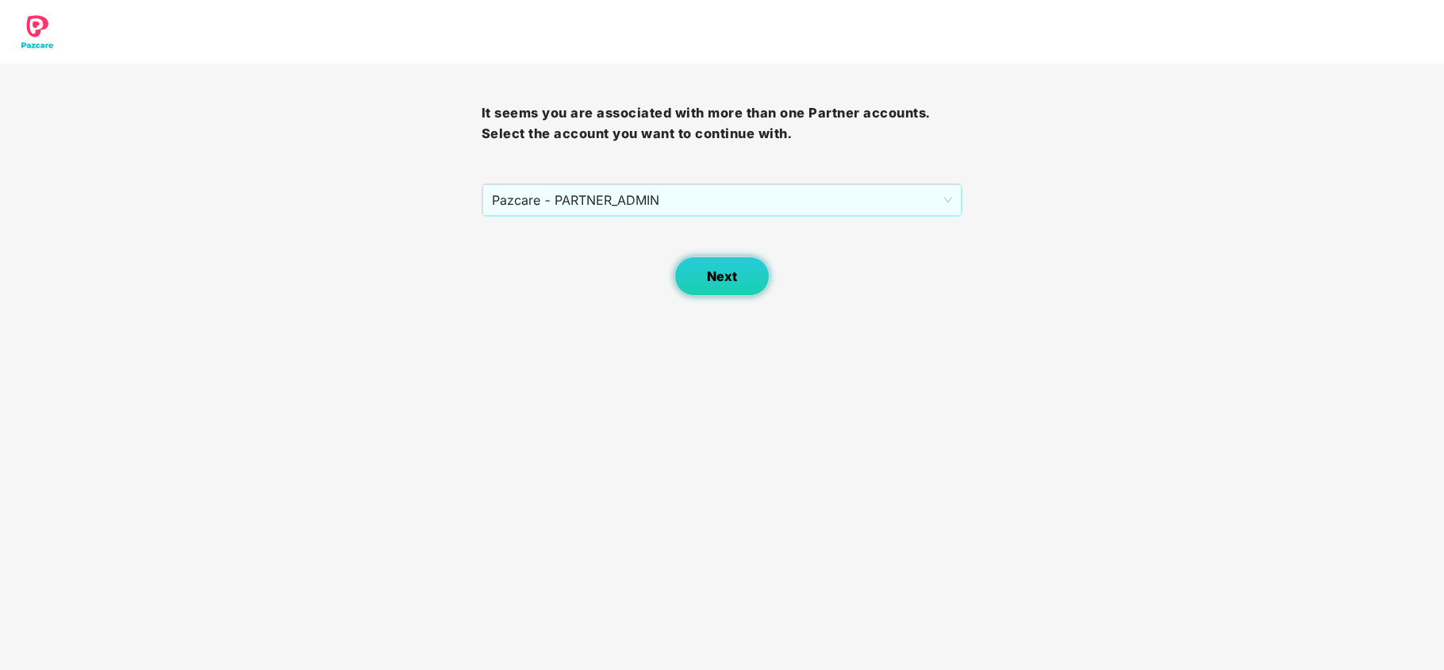
click at [717, 259] on button "Next" at bounding box center [721, 276] width 95 height 40
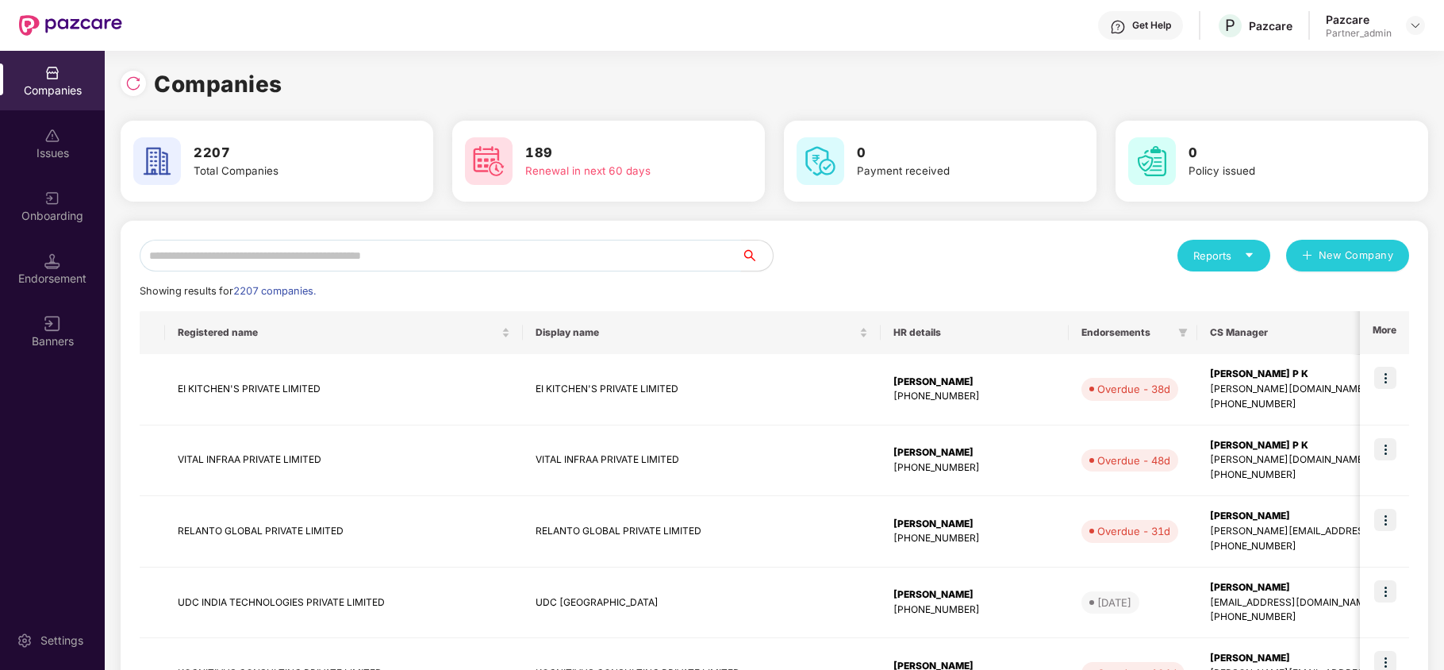
click at [390, 240] on input "text" at bounding box center [440, 256] width 601 height 32
paste input "**********"
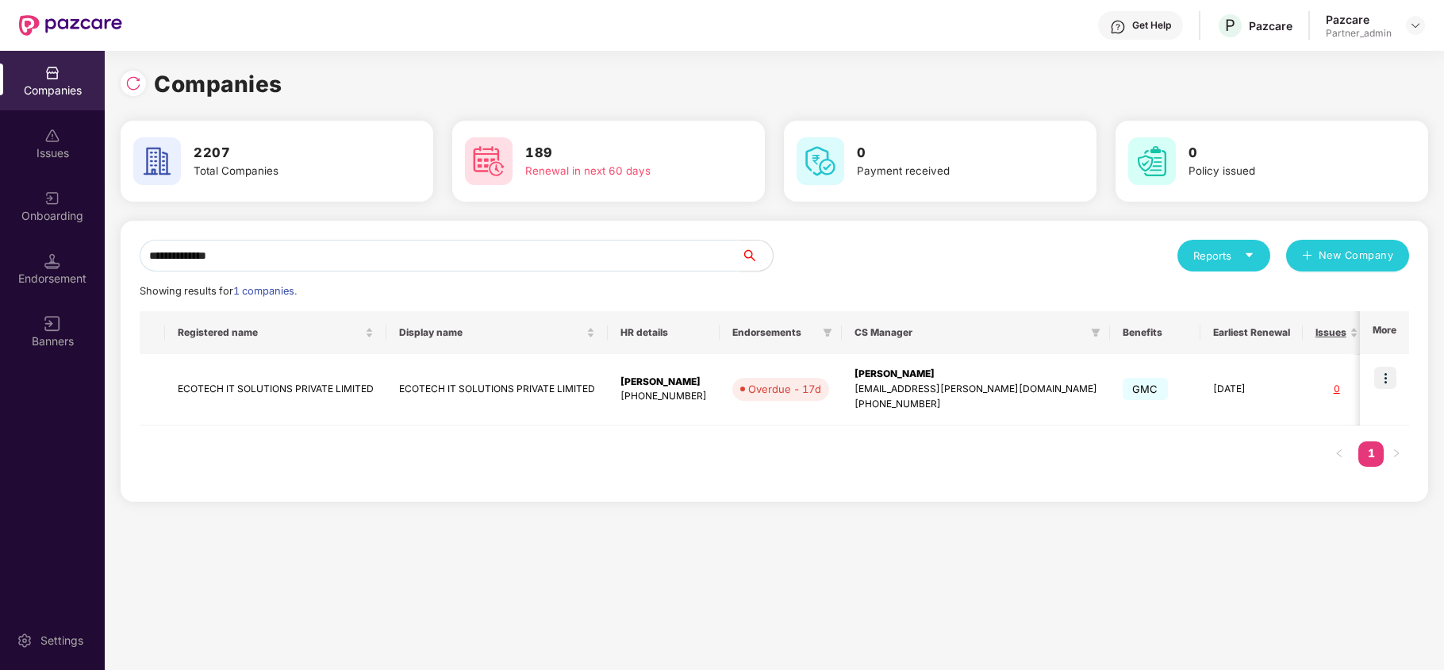
type input "**********"
click at [746, 536] on div "**********" at bounding box center [774, 360] width 1339 height 619
click at [1391, 381] on img at bounding box center [1385, 377] width 22 height 22
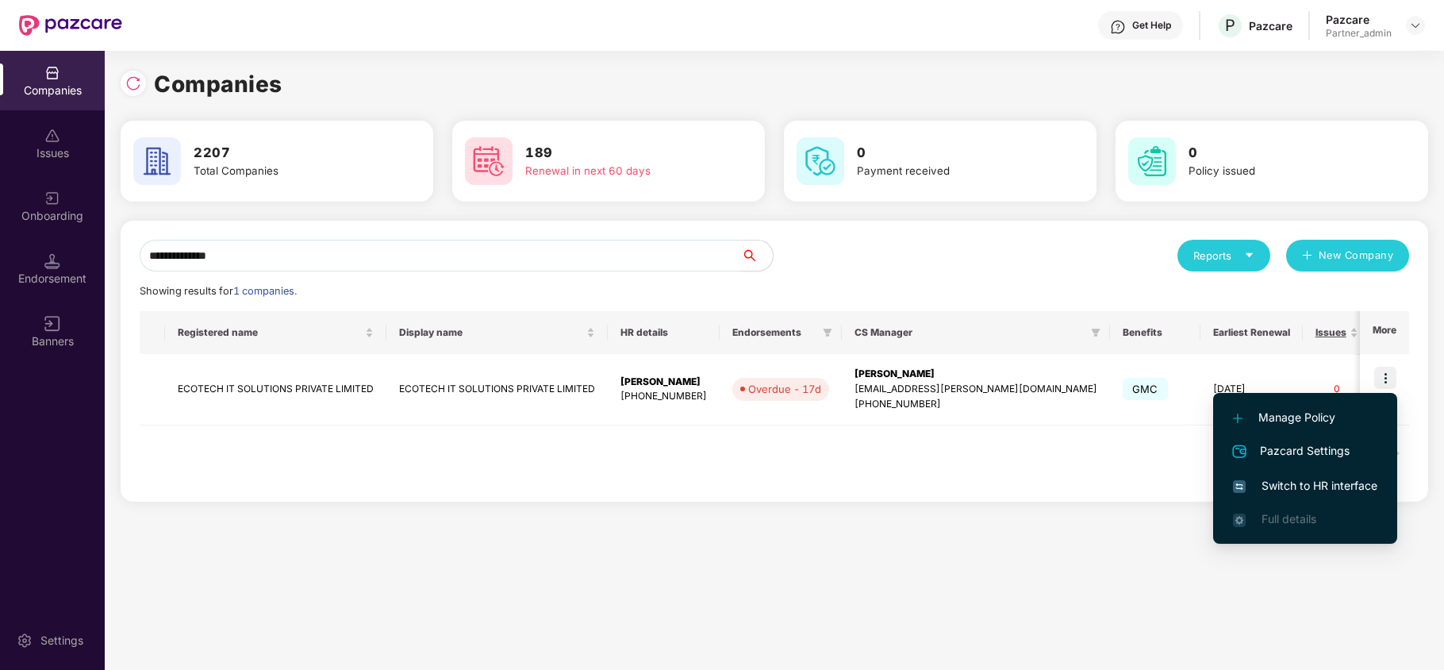
click at [1308, 490] on span "Switch to HR interface" at bounding box center [1305, 485] width 144 height 17
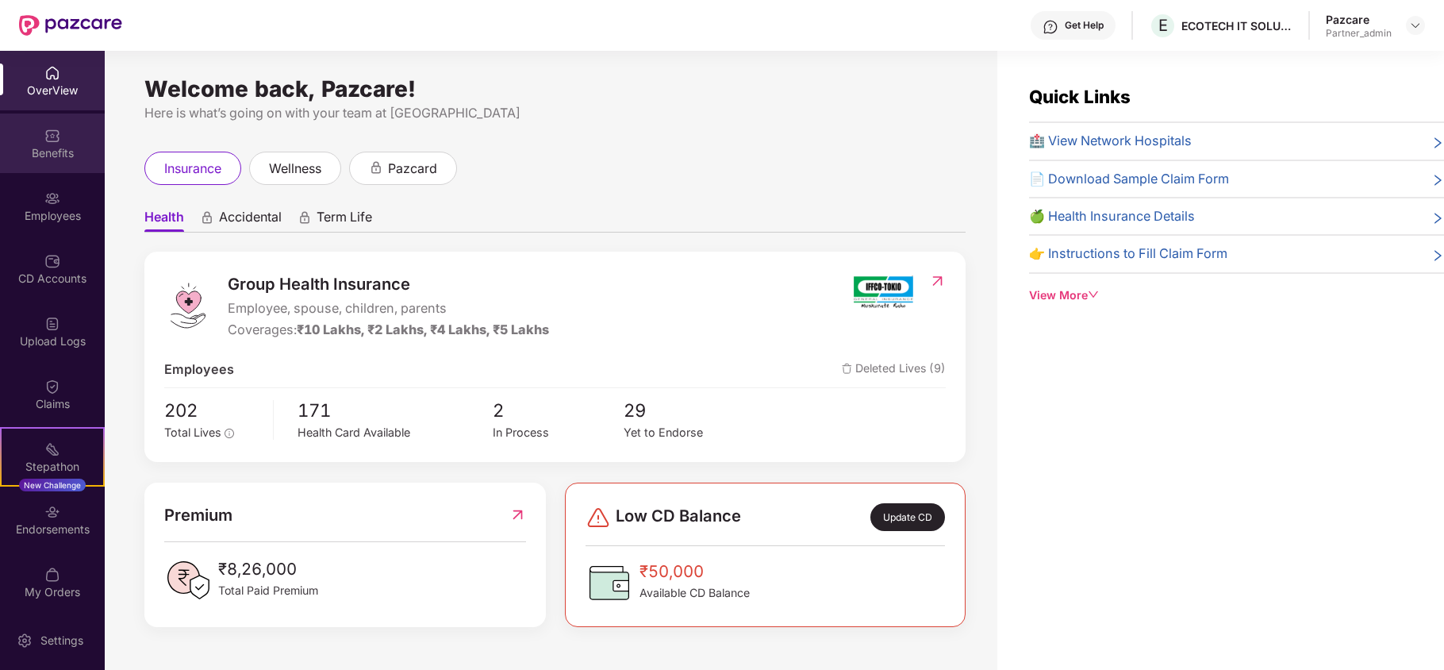
click at [44, 157] on div "Benefits" at bounding box center [52, 153] width 105 height 16
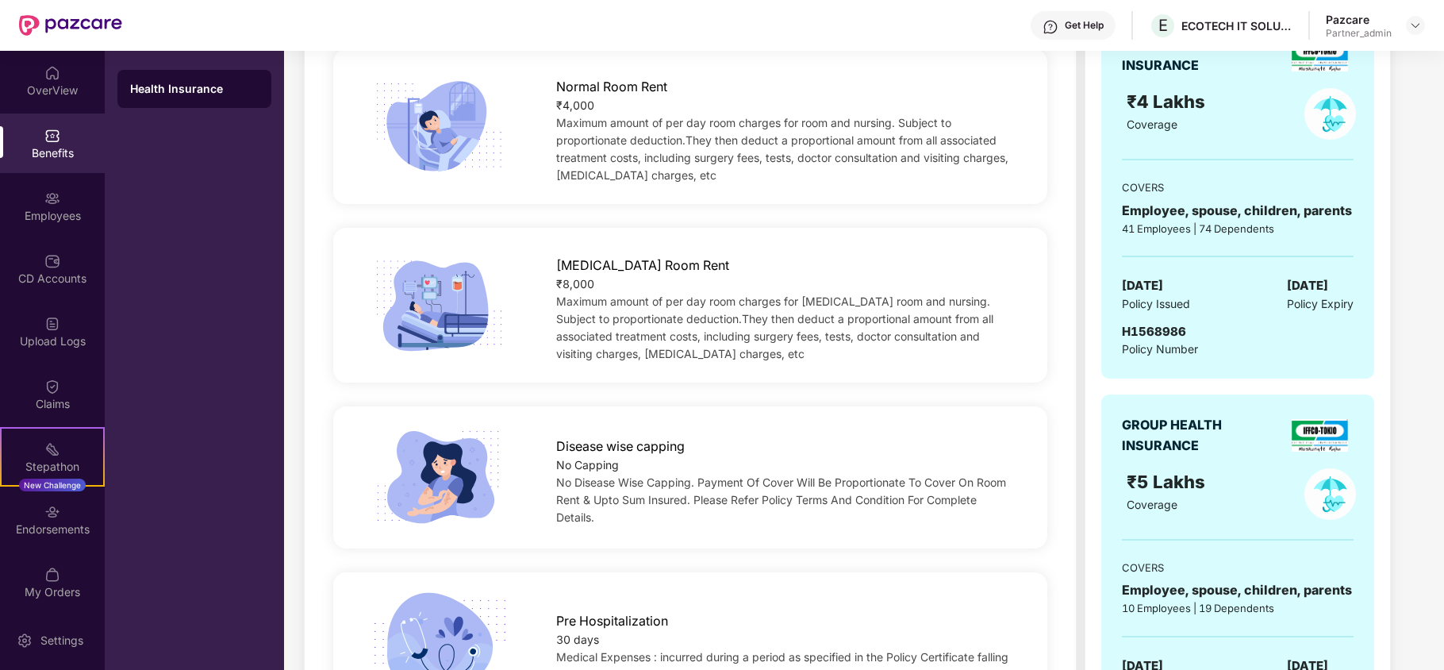
scroll to position [846, 0]
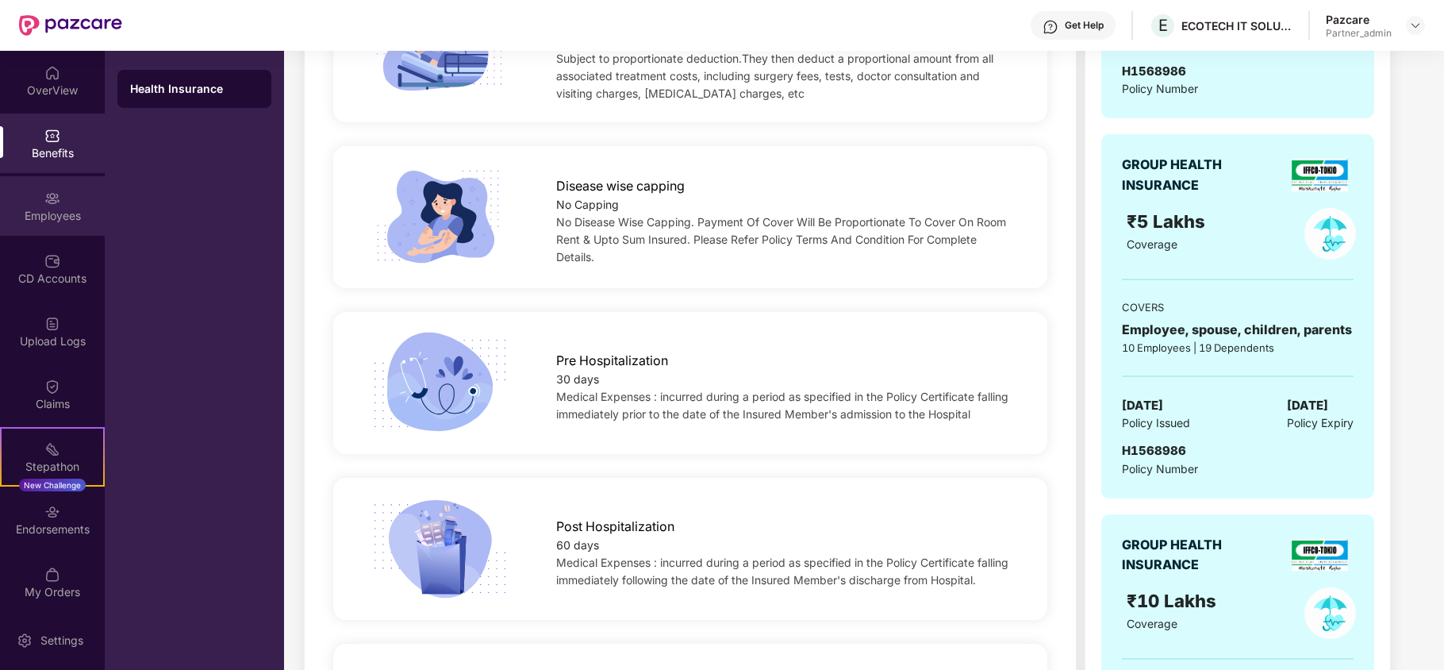
click at [38, 213] on div "Employees" at bounding box center [52, 216] width 105 height 16
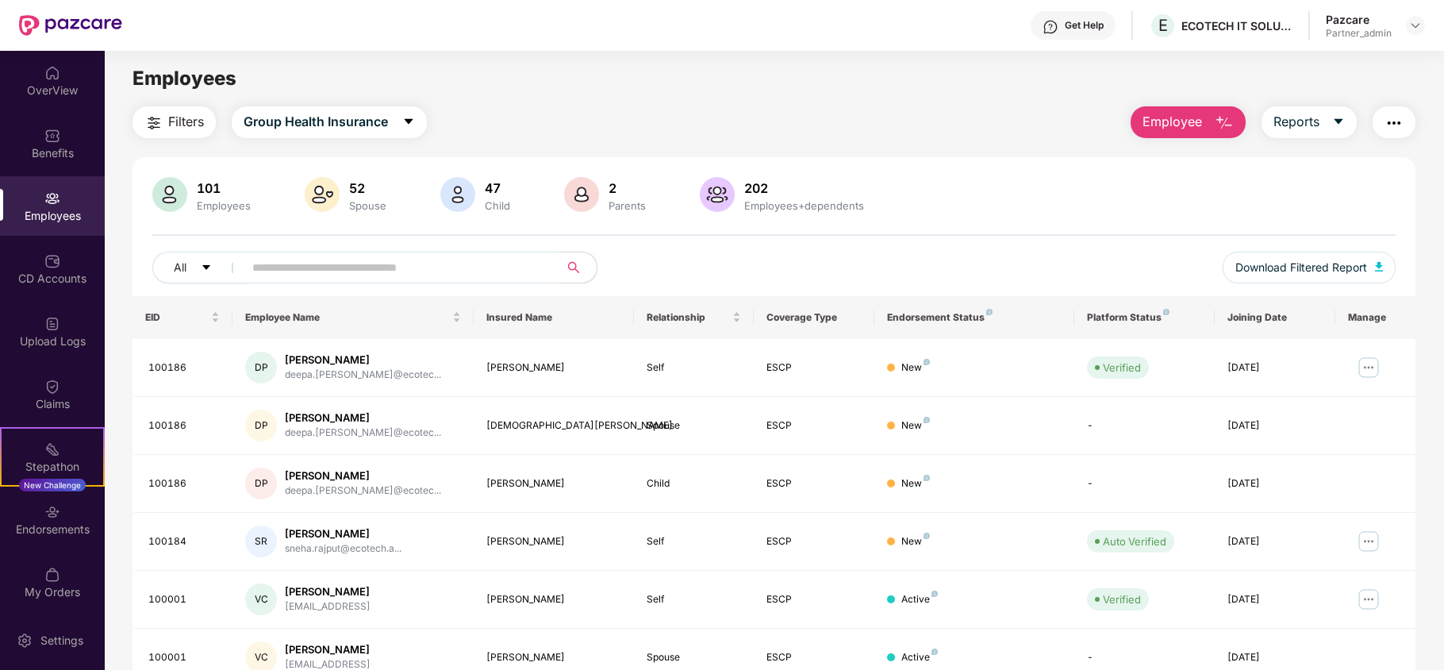
click at [182, 121] on span "Filters" at bounding box center [186, 122] width 36 height 20
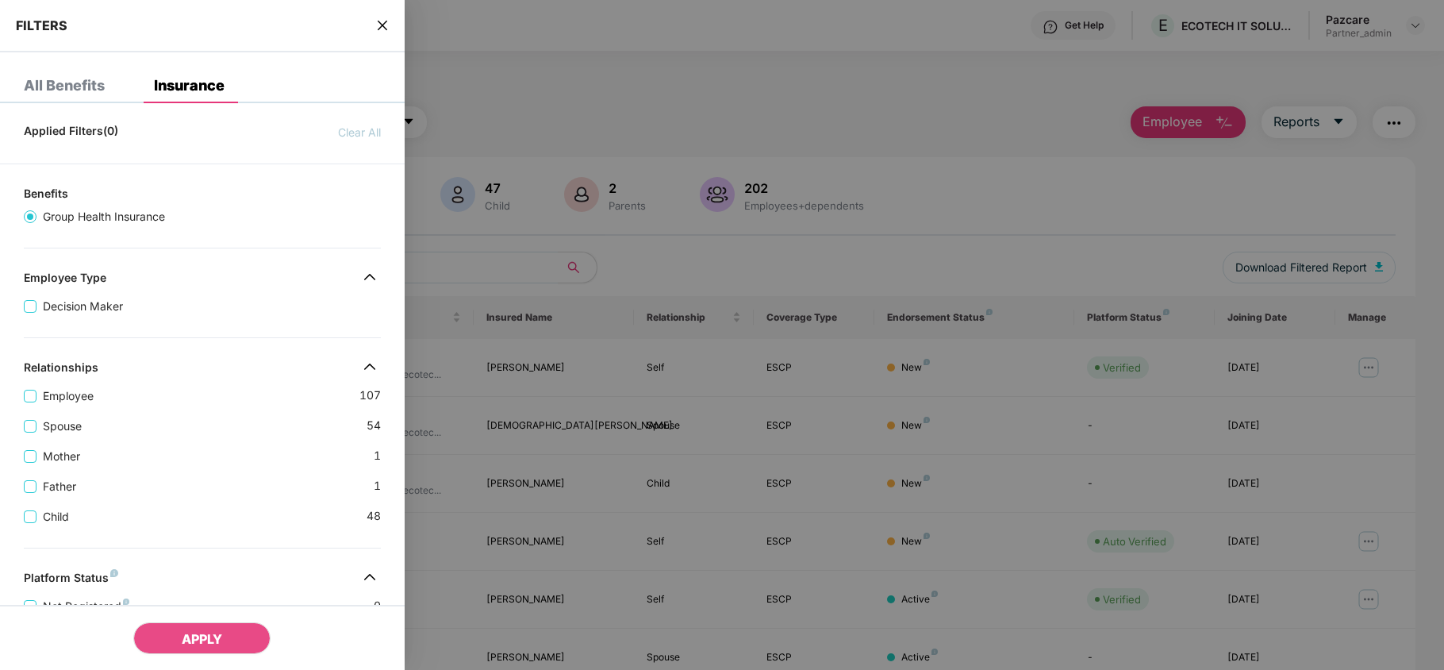
scroll to position [414, 0]
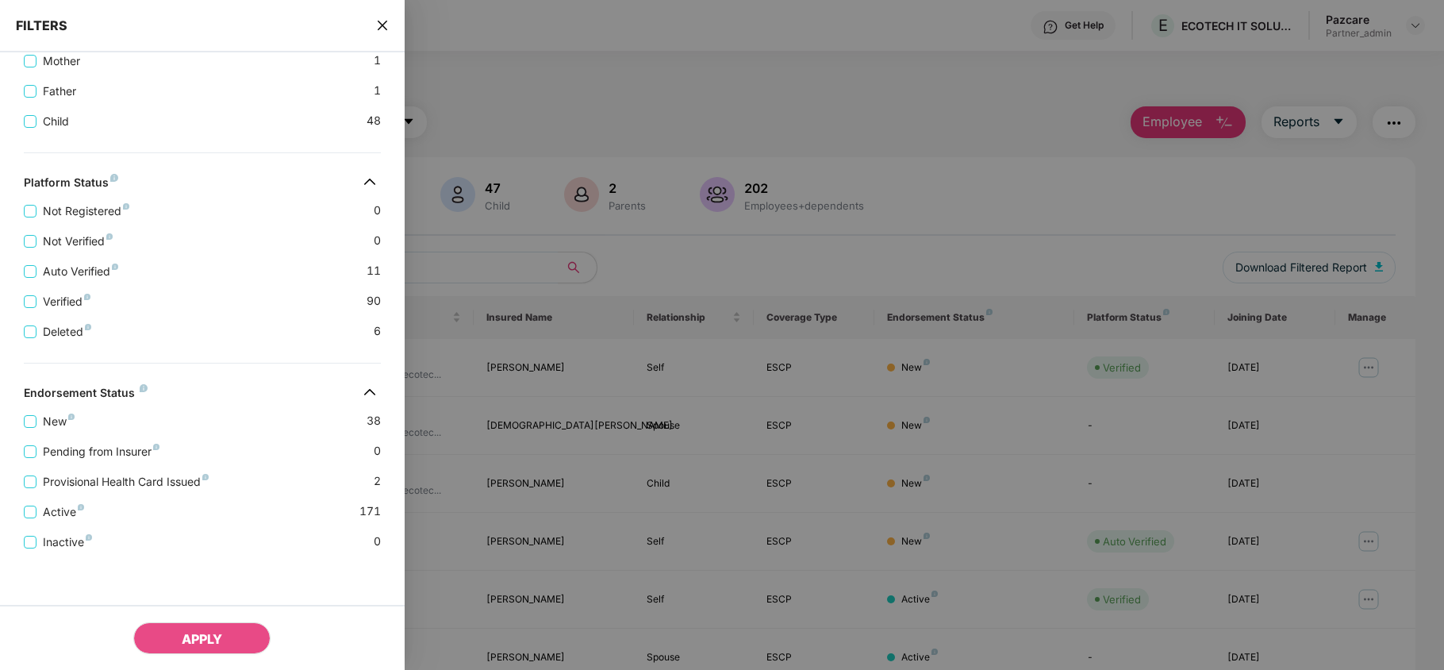
click at [378, 20] on icon "close" at bounding box center [382, 25] width 13 height 13
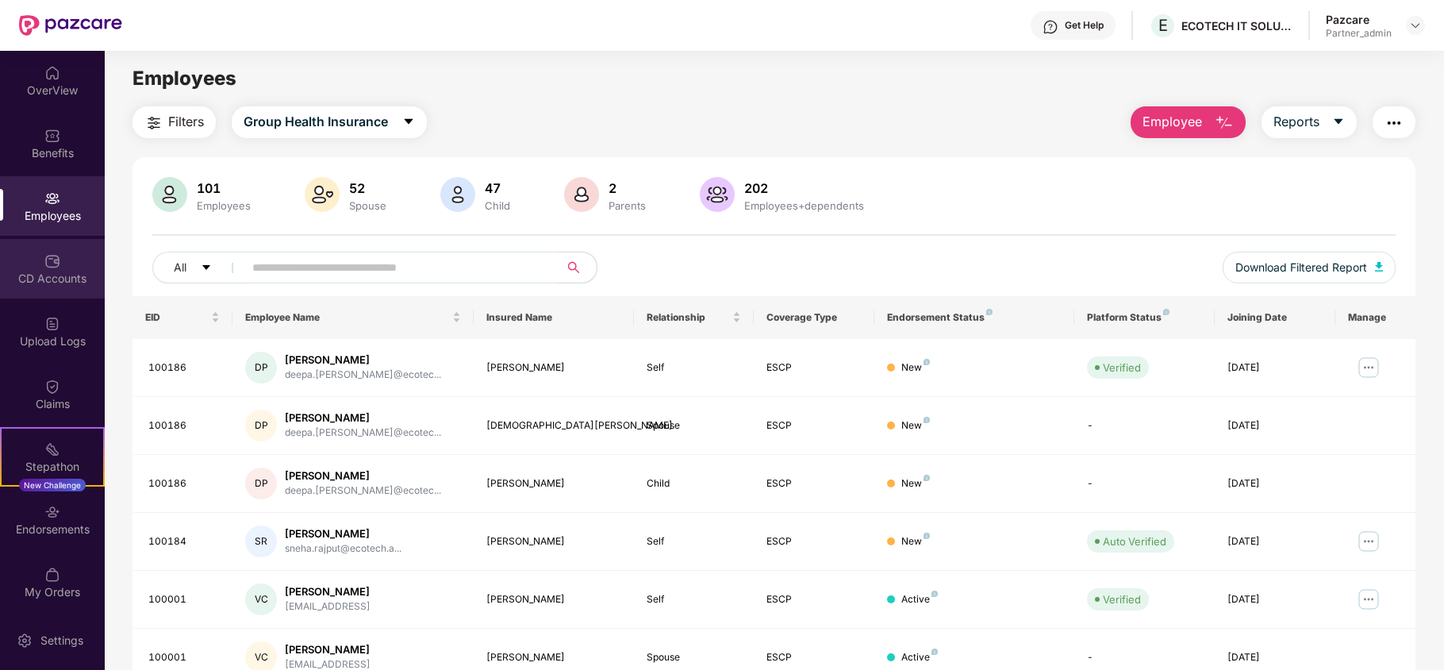
click at [35, 260] on div "CD Accounts" at bounding box center [52, 268] width 105 height 59
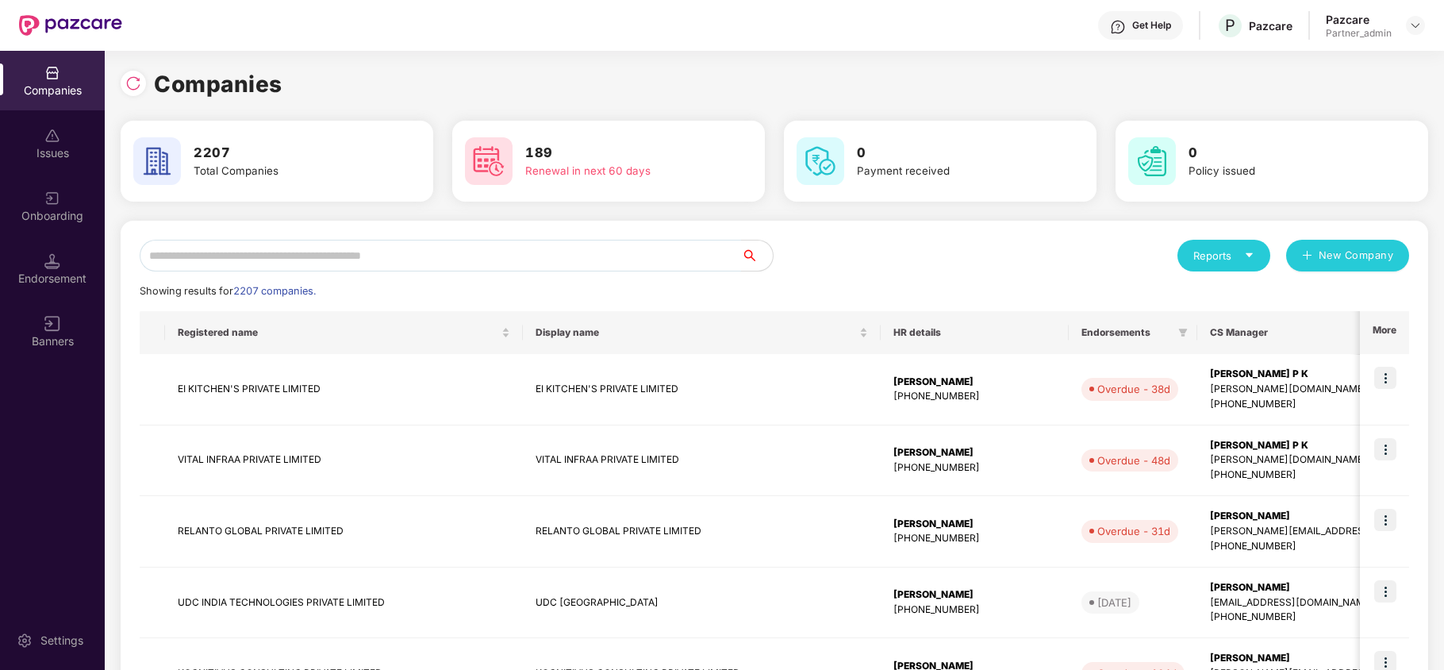
click at [225, 251] on input "text" at bounding box center [440, 256] width 601 height 32
paste input "**********"
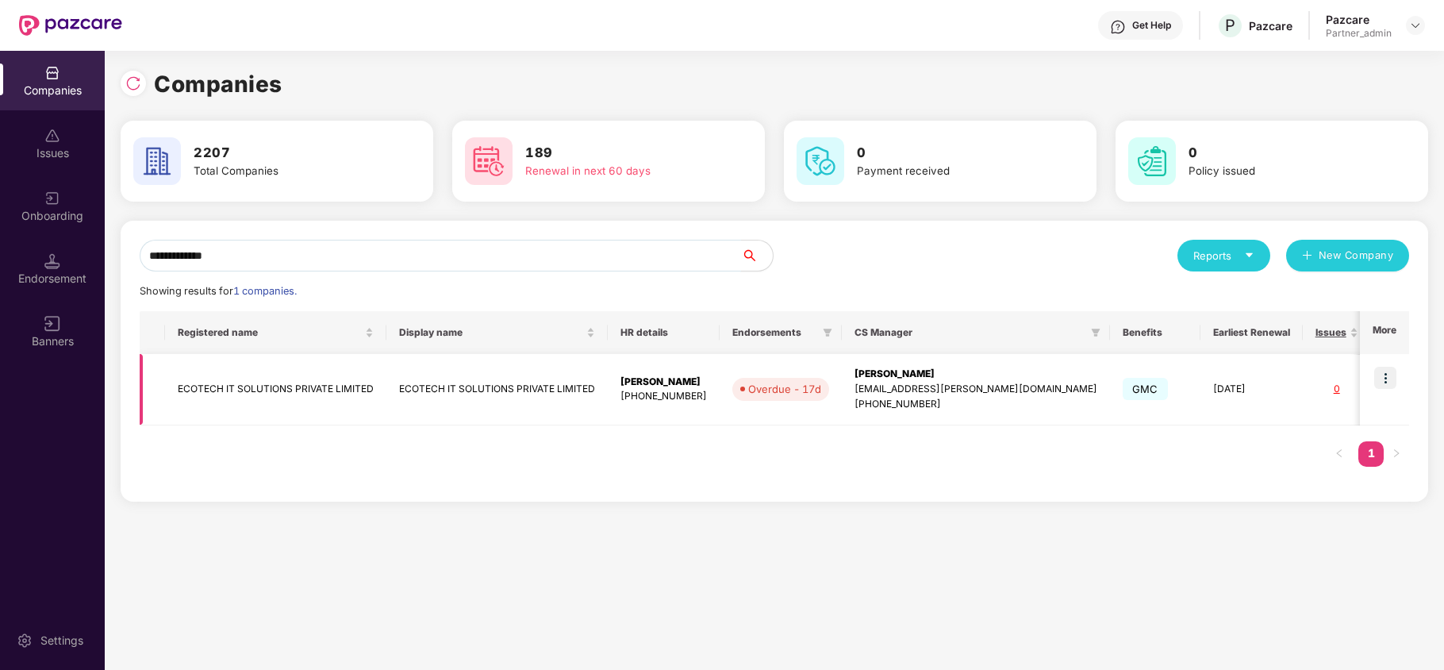
type input "**********"
click at [224, 392] on td "ECOTECH IT SOLUTIONS PRIVATE LIMITED" at bounding box center [275, 389] width 221 height 71
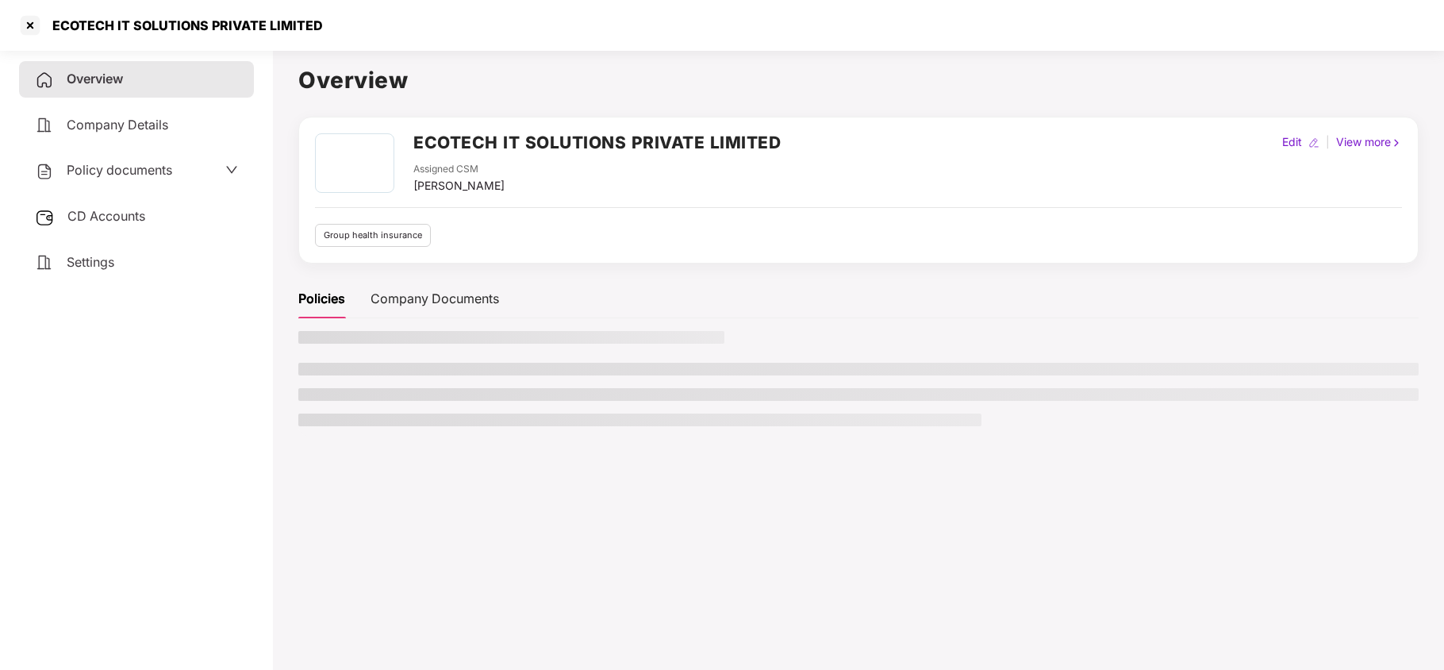
click at [90, 262] on span "Settings" at bounding box center [91, 262] width 48 height 16
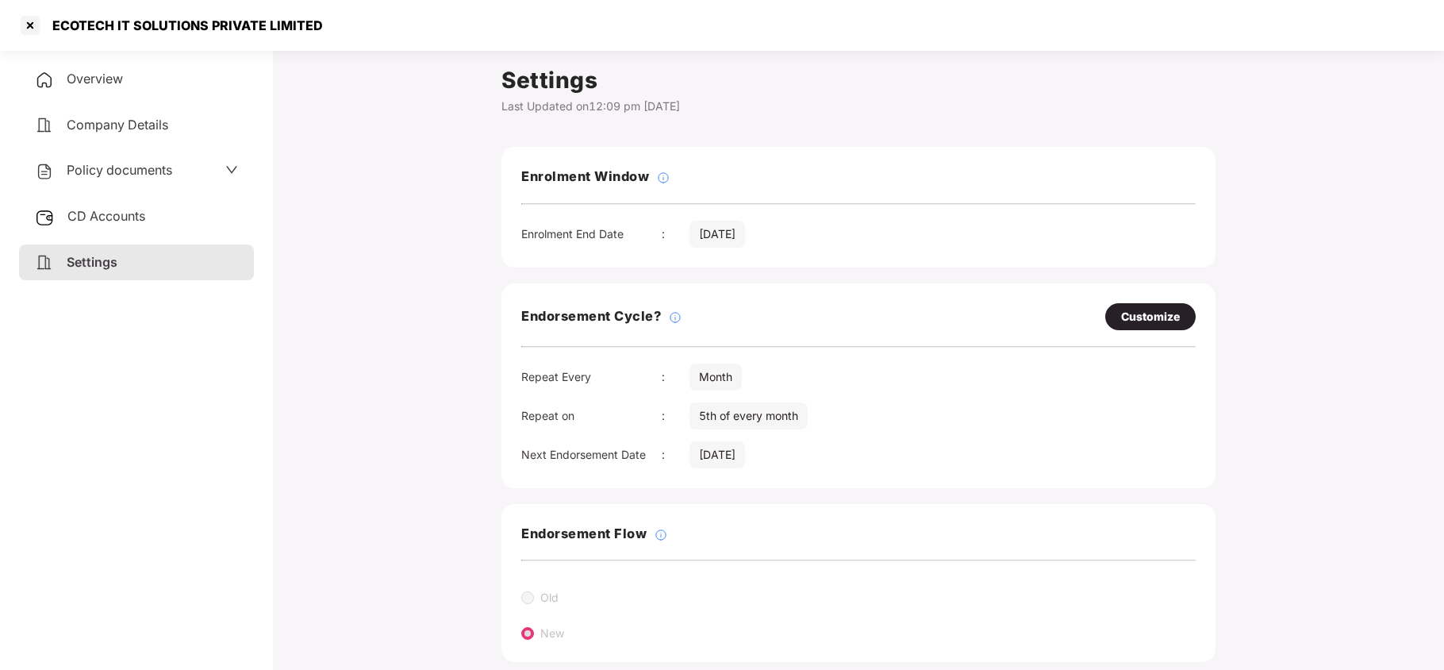
click at [133, 171] on span "Policy documents" at bounding box center [120, 170] width 106 height 16
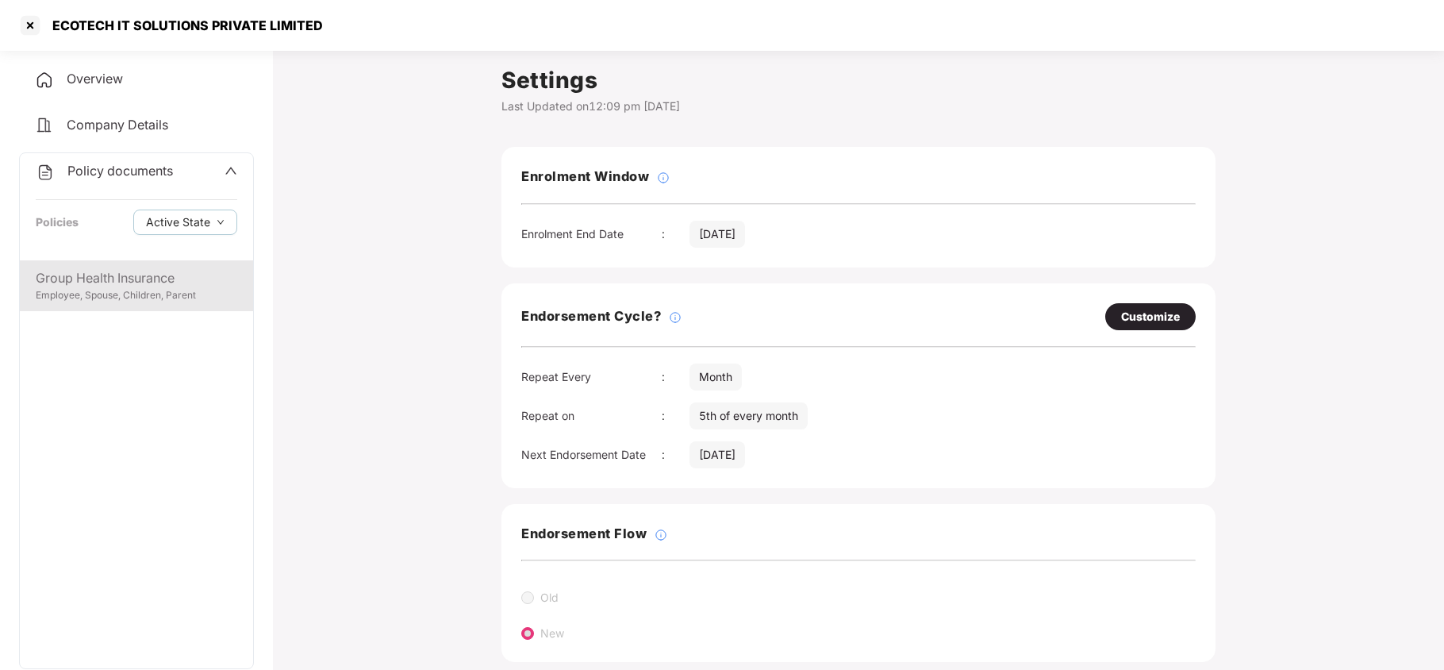
click at [133, 278] on div "Group Health Insurance" at bounding box center [136, 278] width 201 height 20
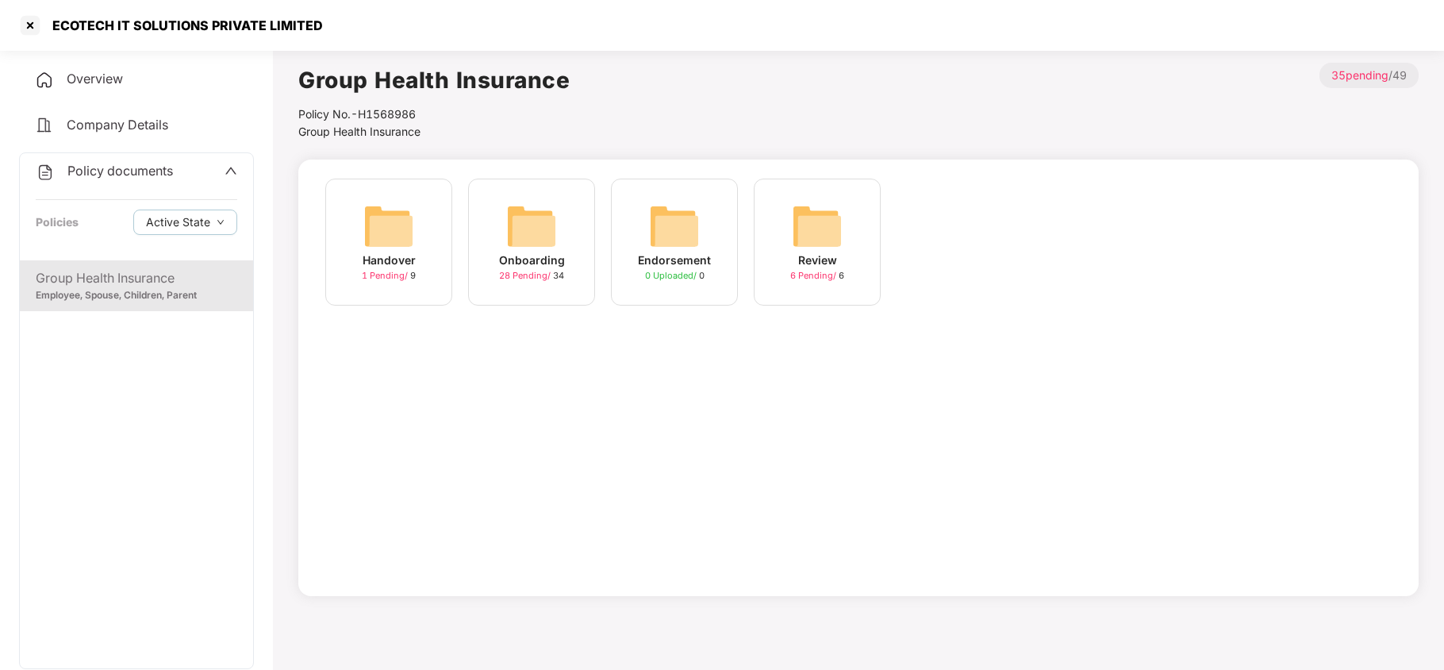
click at [544, 221] on img at bounding box center [531, 226] width 51 height 51
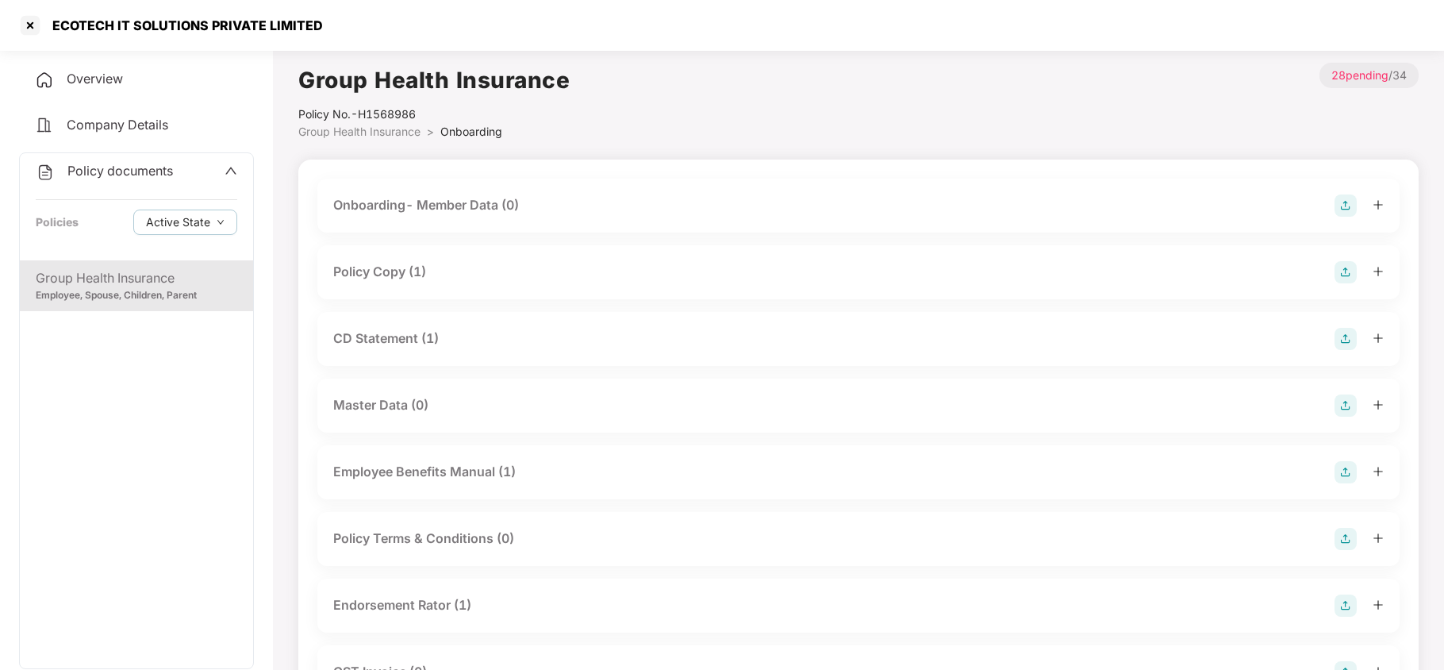
click at [411, 267] on div "Policy Copy (1)" at bounding box center [379, 272] width 93 height 20
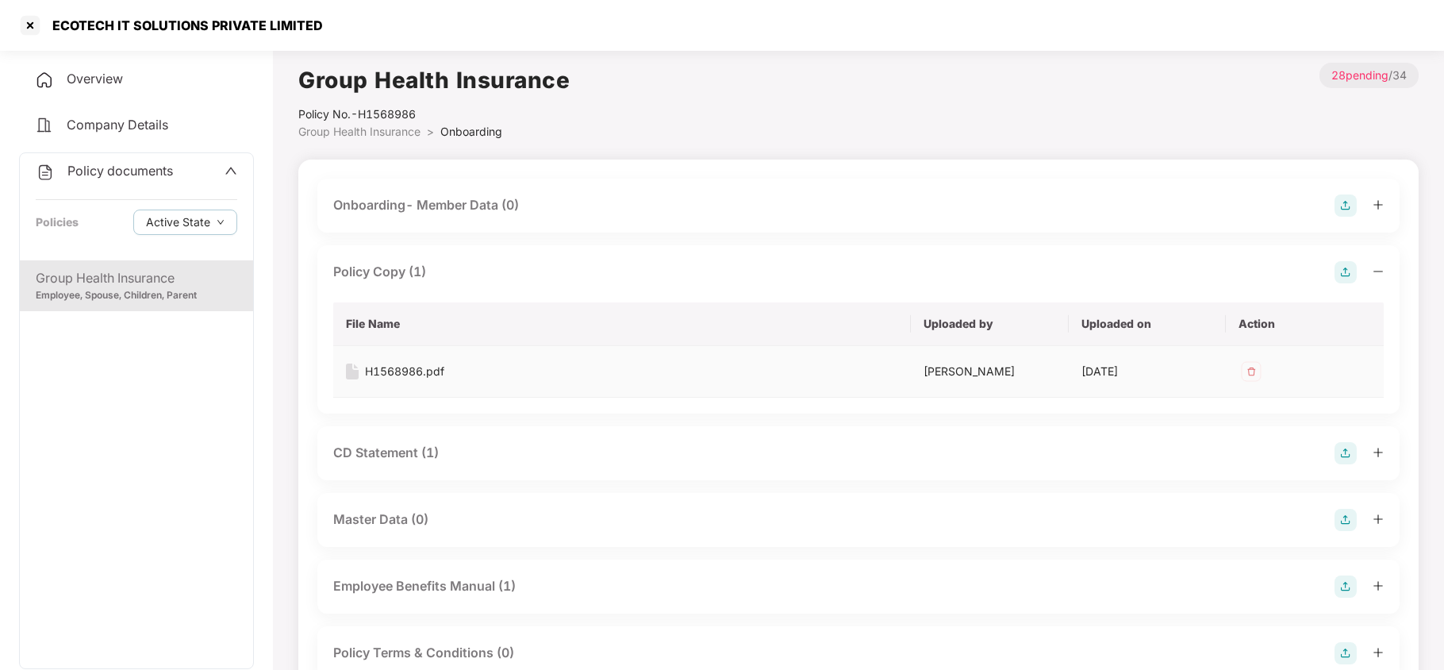
click at [420, 369] on div "H1568986.pdf" at bounding box center [404, 371] width 79 height 17
click at [401, 455] on div "CD Statement (1)" at bounding box center [386, 453] width 106 height 20
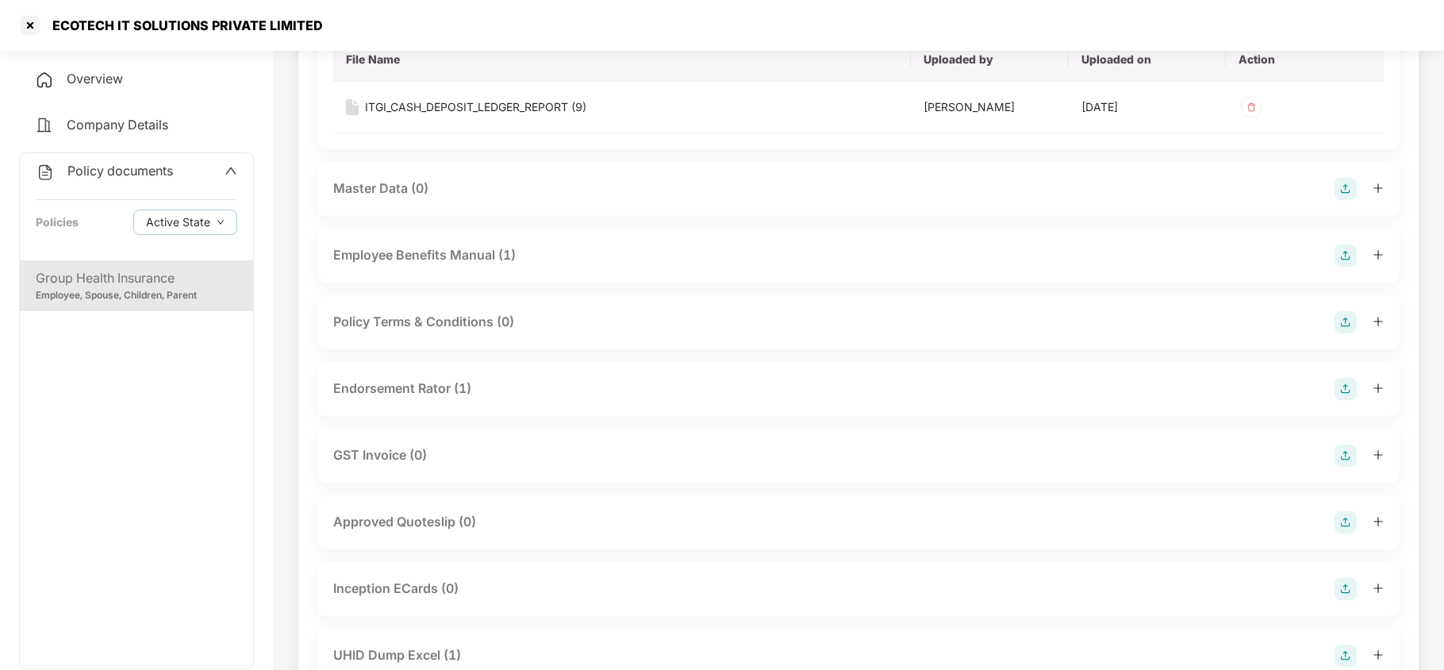
scroll to position [528, 0]
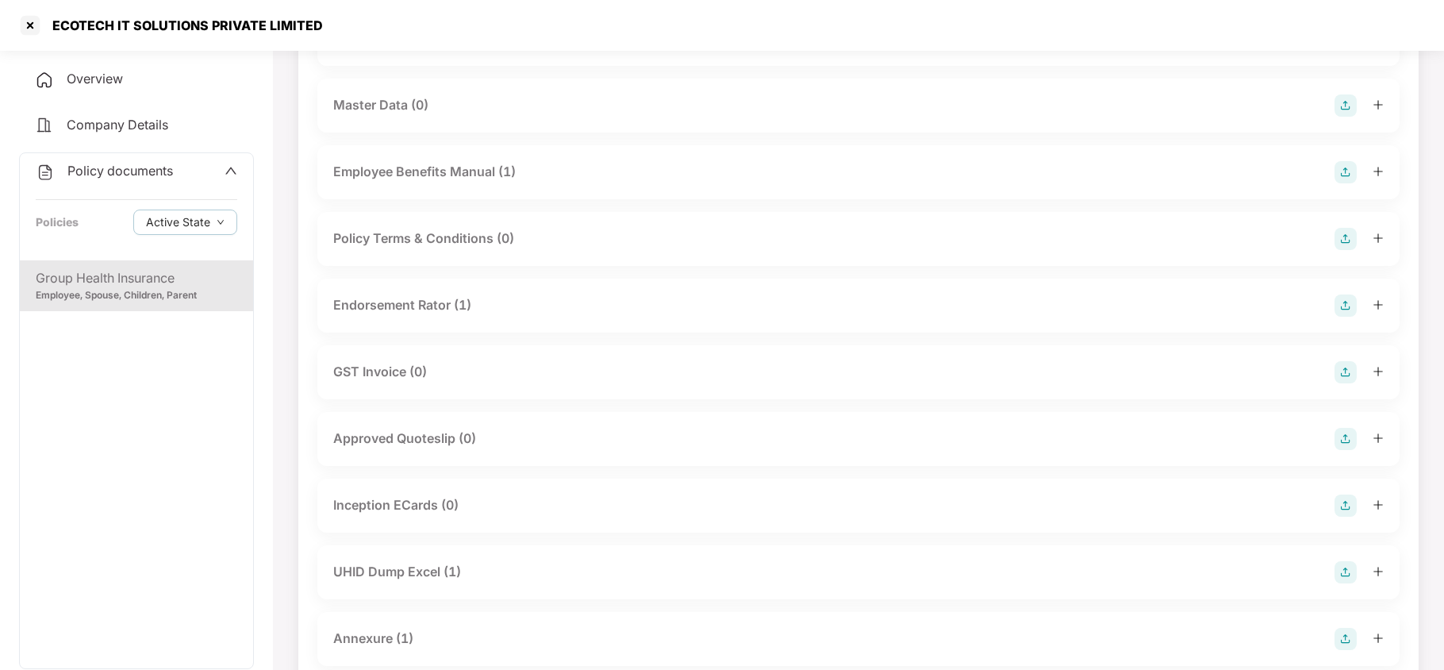
click at [430, 305] on div "Endorsement Rator (1)" at bounding box center [402, 305] width 138 height 20
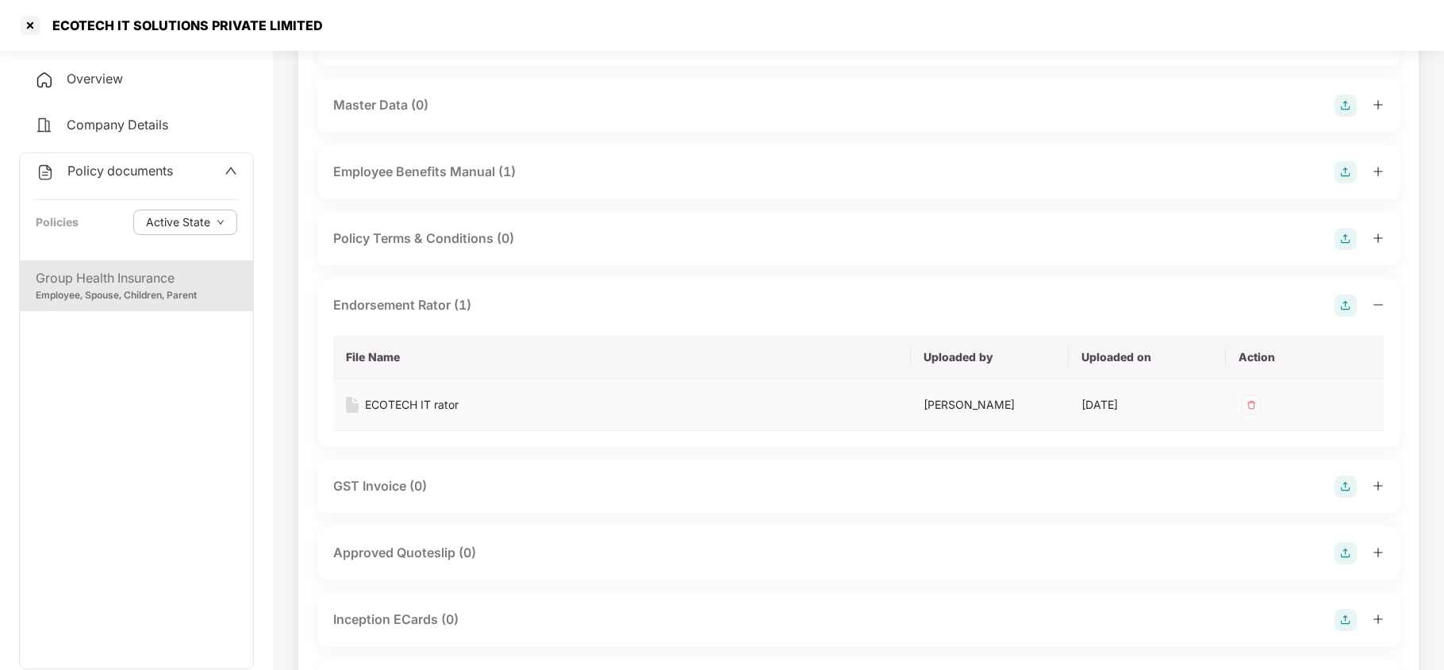
click at [432, 401] on div "ECOTECH IT rator" at bounding box center [412, 404] width 94 height 17
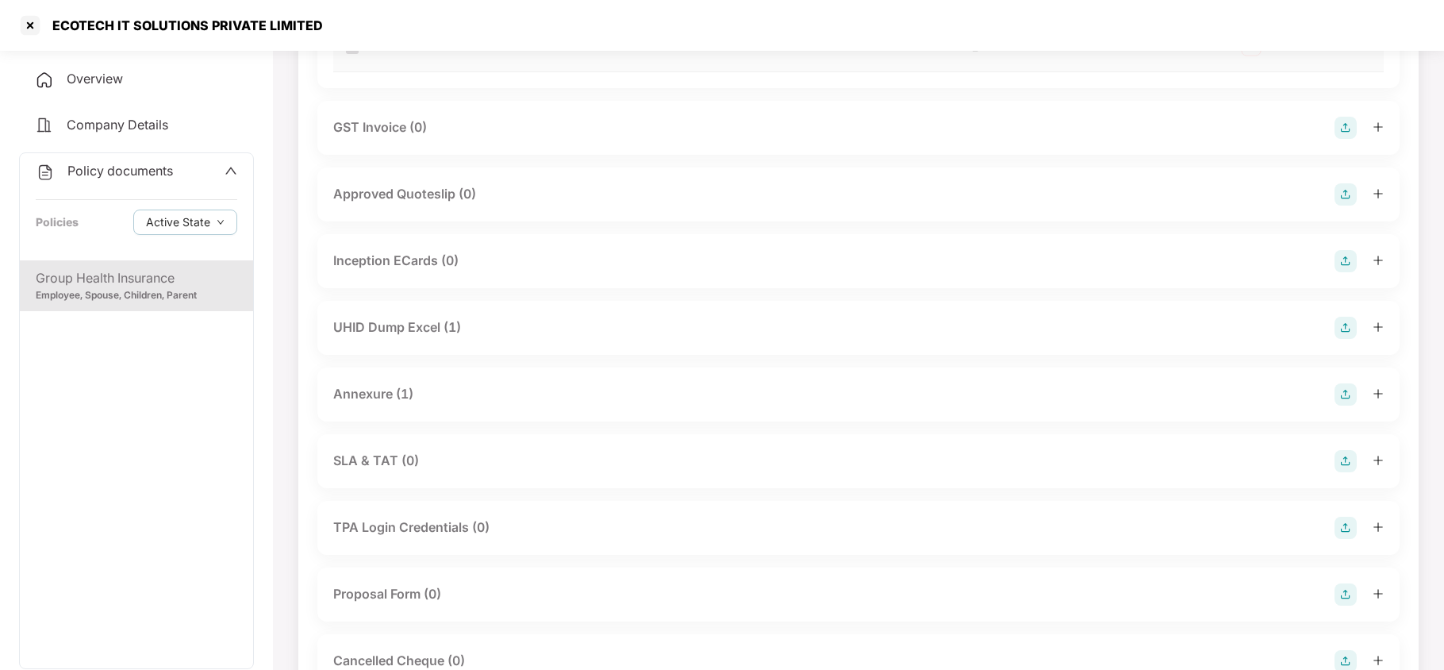
scroll to position [952, 0]
click at [393, 328] on div "Annexure (1)" at bounding box center [373, 329] width 80 height 20
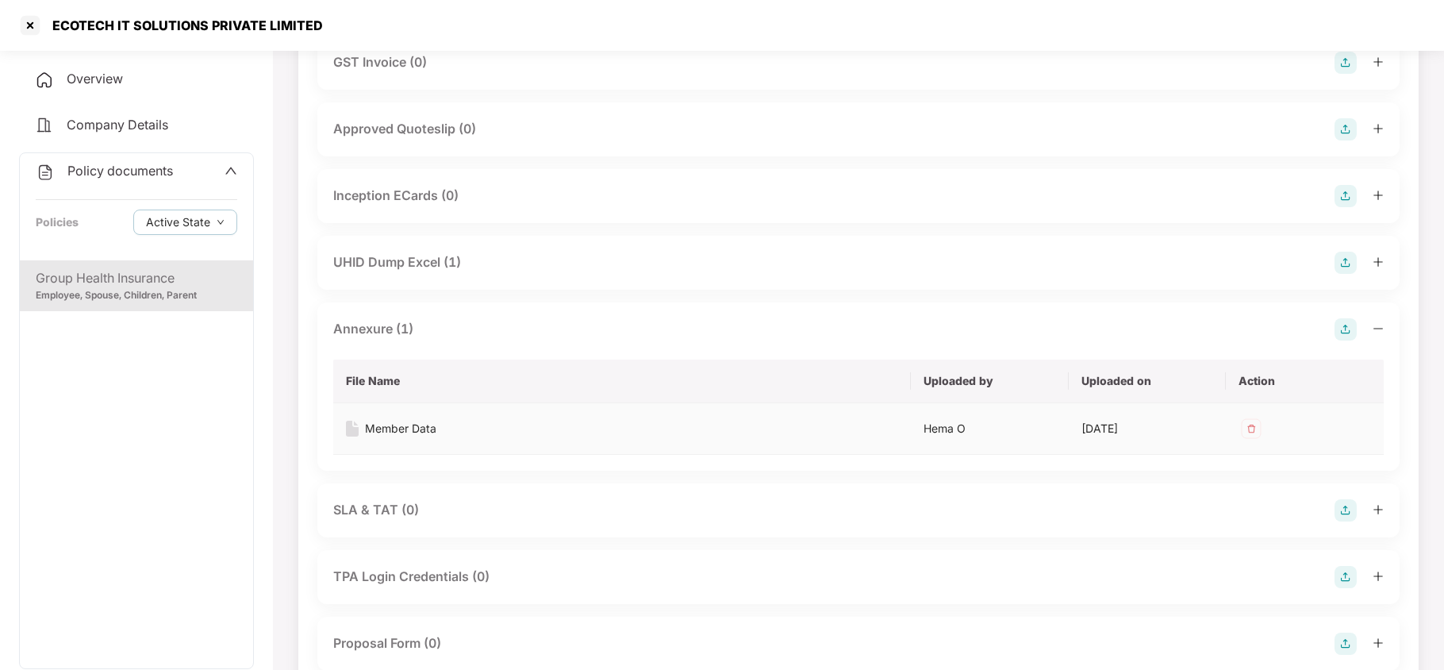
click at [423, 423] on div "Member Data" at bounding box center [400, 428] width 71 height 17
